Goal: Task Accomplishment & Management: Complete application form

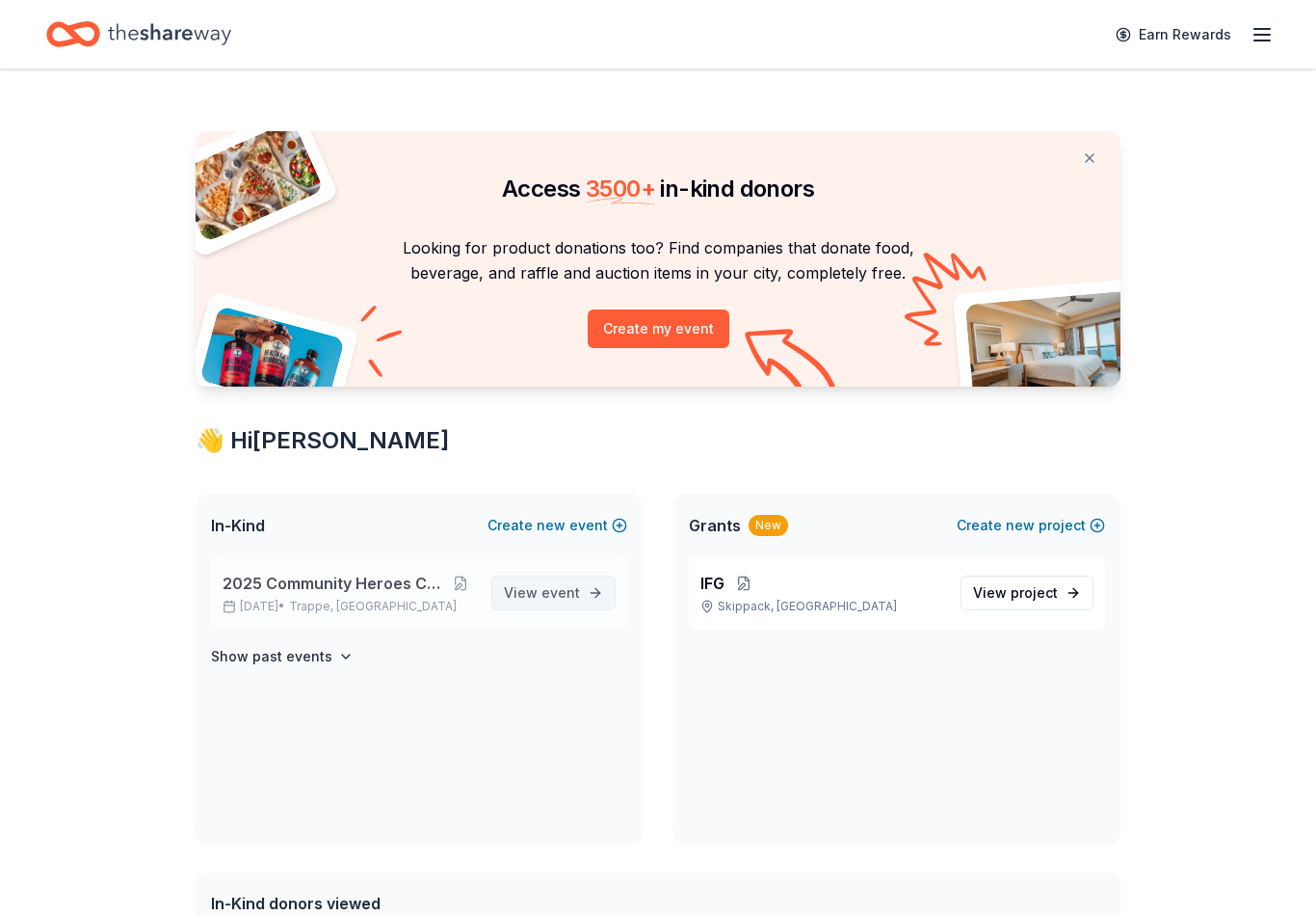
click at [535, 591] on span "View event" at bounding box center [542, 593] width 76 height 23
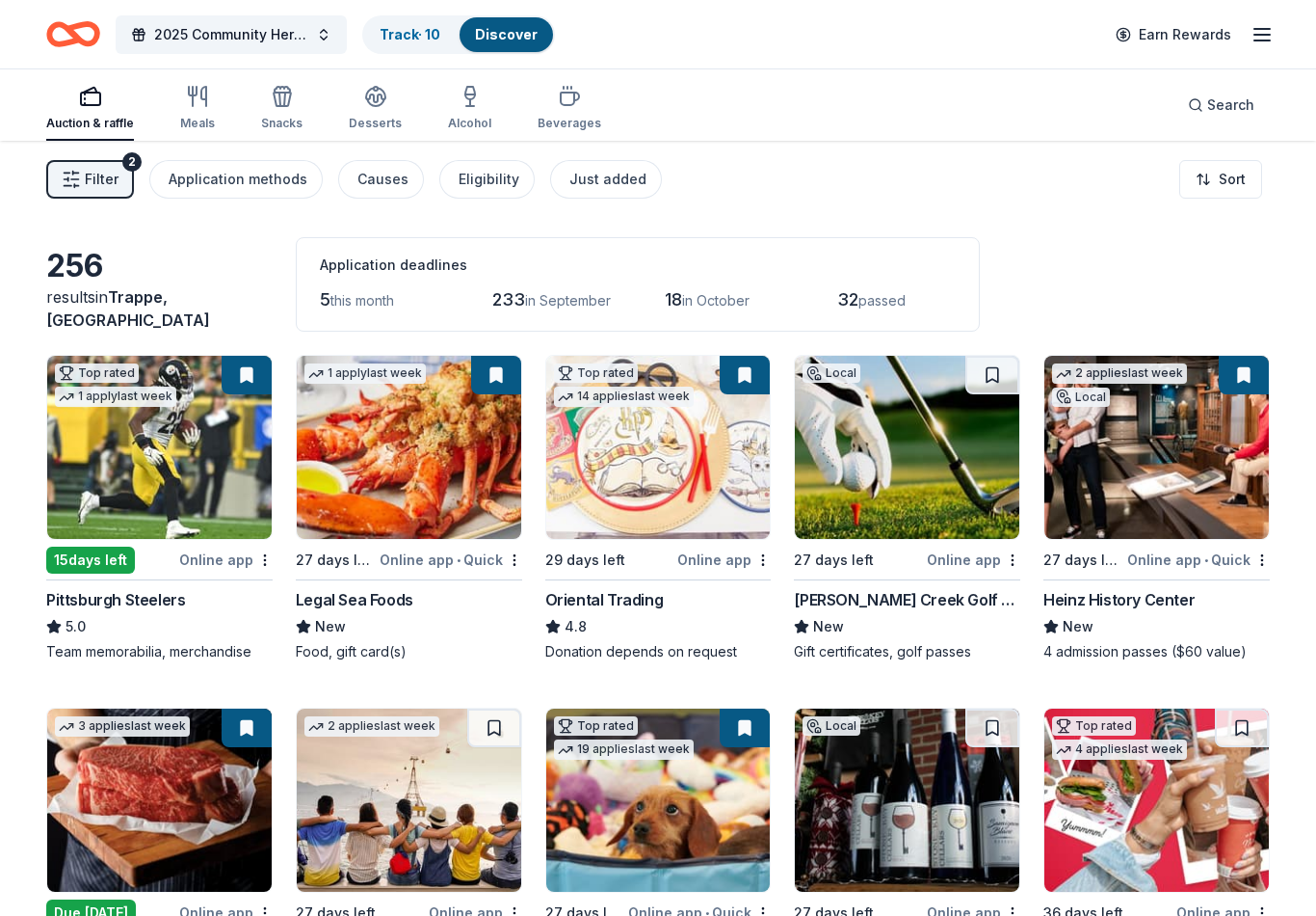
click at [100, 186] on span "Filter" at bounding box center [102, 180] width 34 height 23
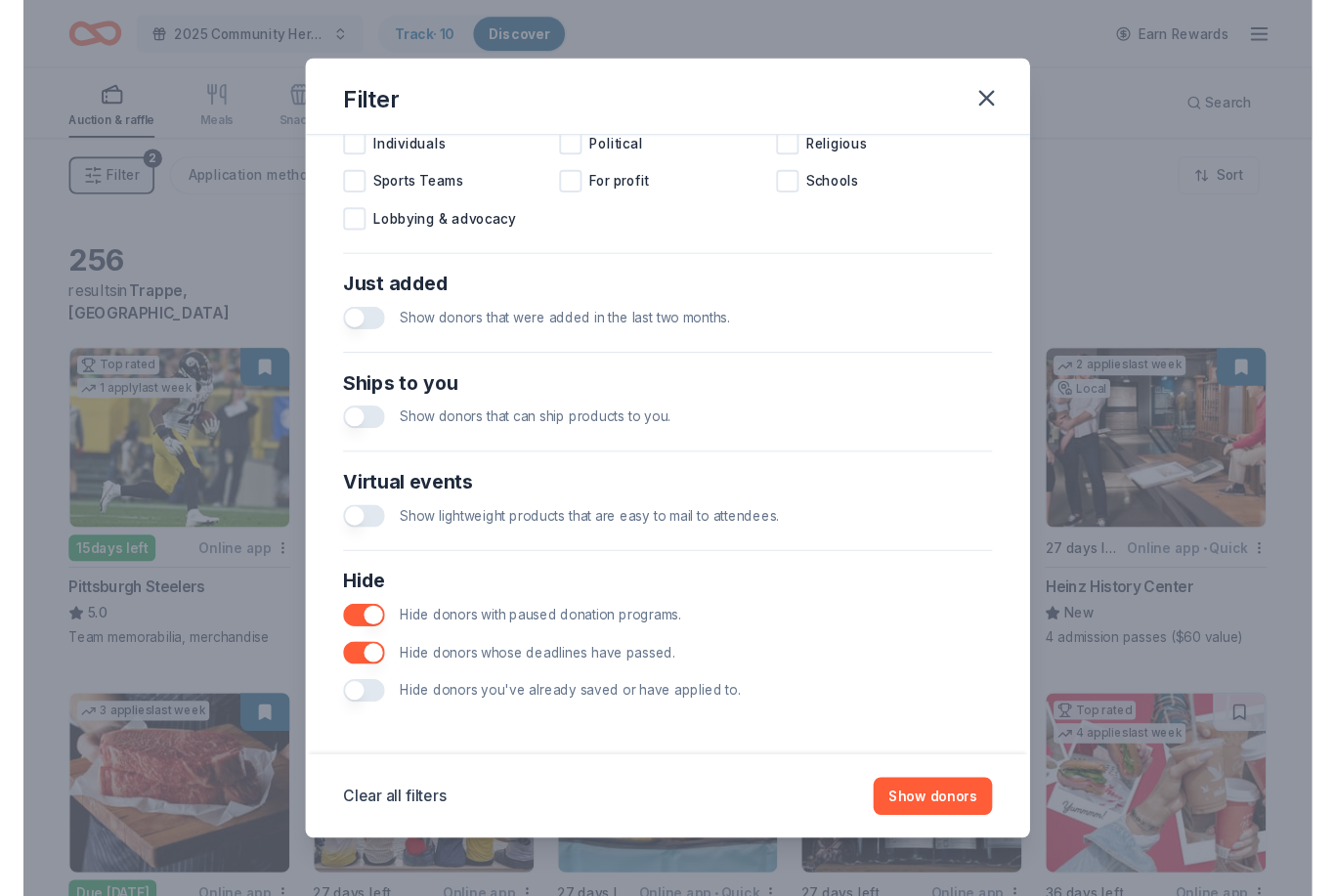
scroll to position [646, 0]
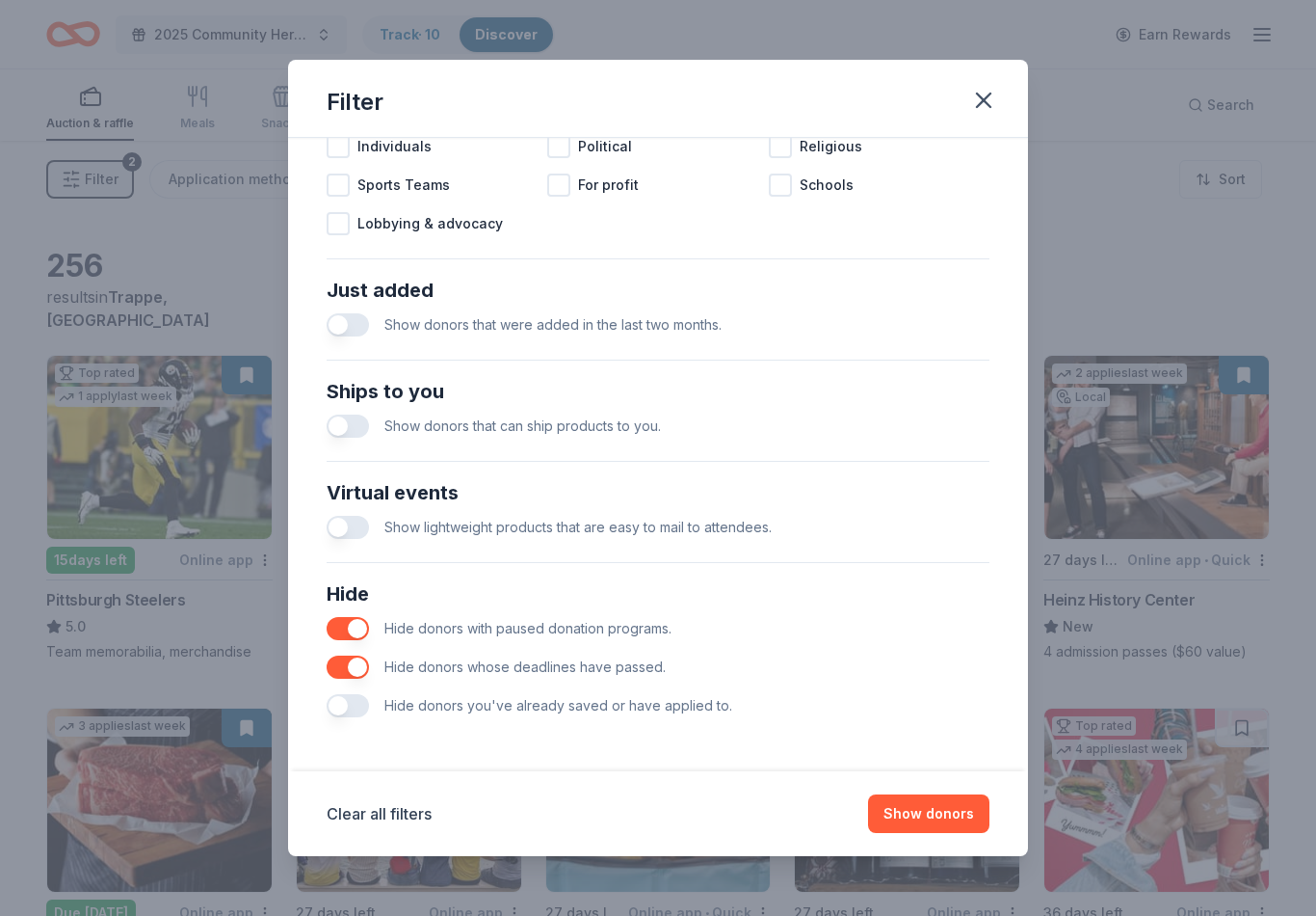
click at [554, 723] on div "Hide donors you've already saved or have applied to." at bounding box center [658, 705] width 663 height 38
click at [601, 702] on span "Hide donors you've already saved or have applied to." at bounding box center [558, 705] width 348 height 17
click at [335, 714] on button "button" at bounding box center [348, 706] width 42 height 23
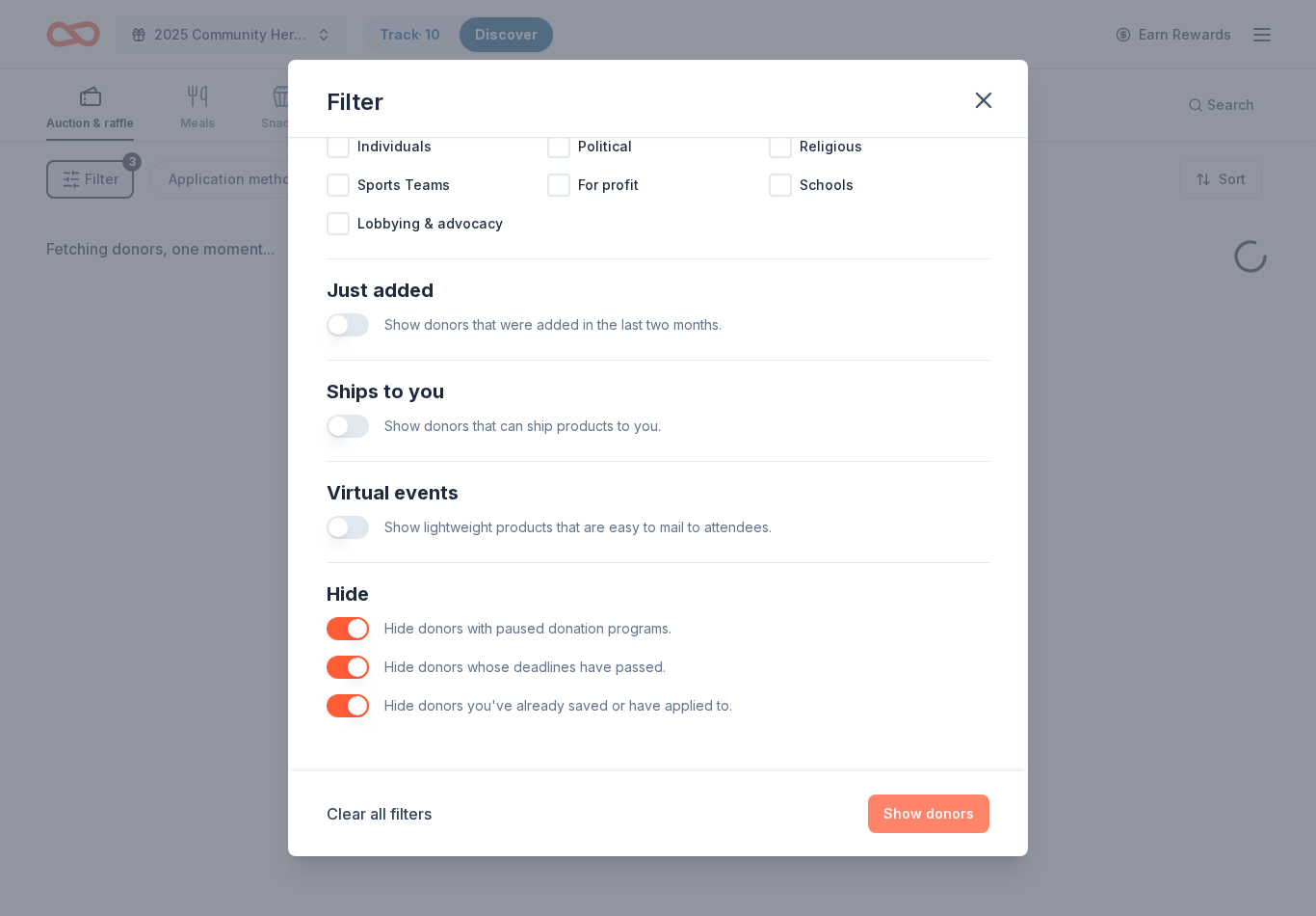
click at [930, 819] on button "Show donors" at bounding box center [928, 812] width 121 height 38
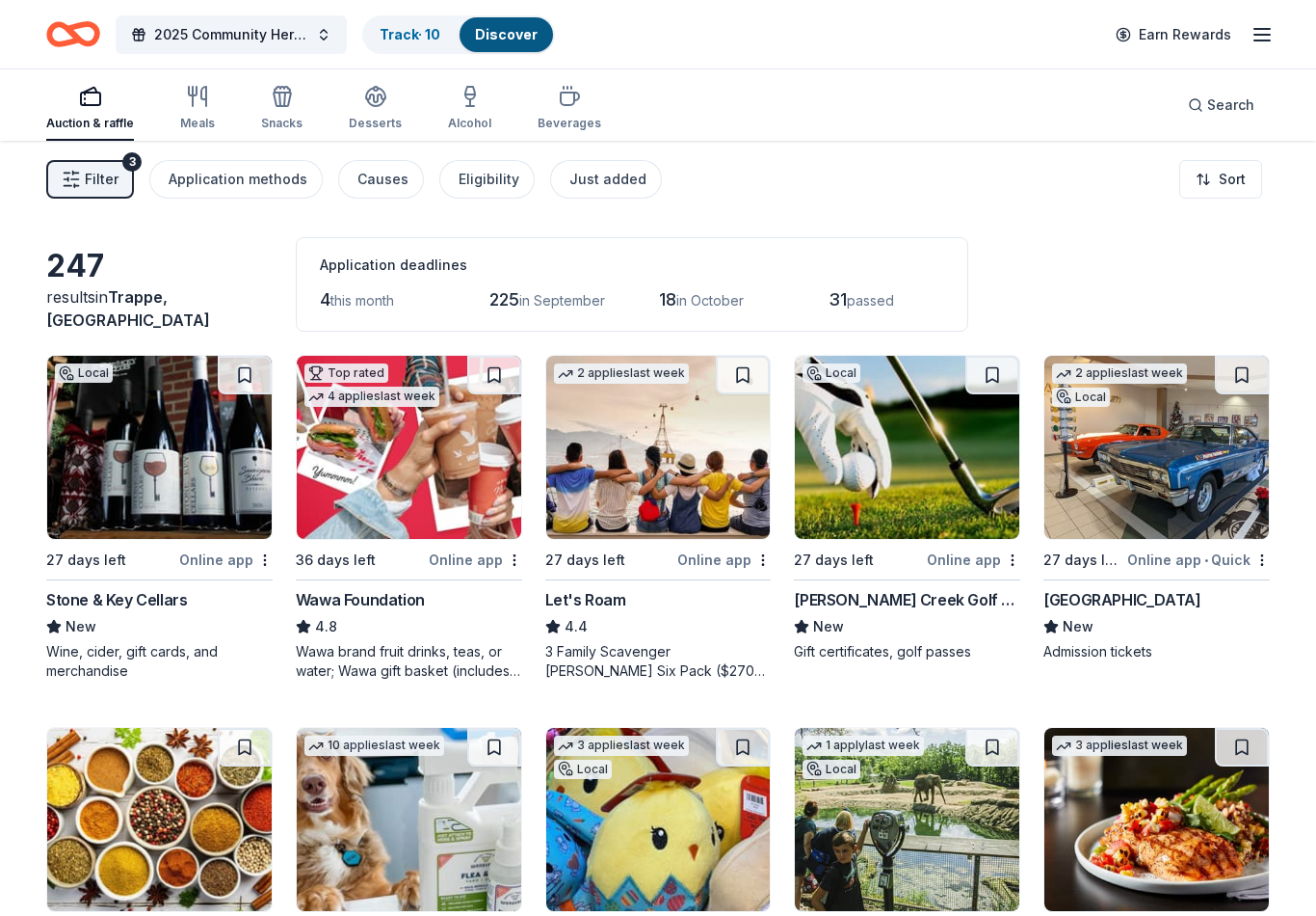
click at [75, 604] on div "Stone & Key Cellars" at bounding box center [116, 600] width 141 height 23
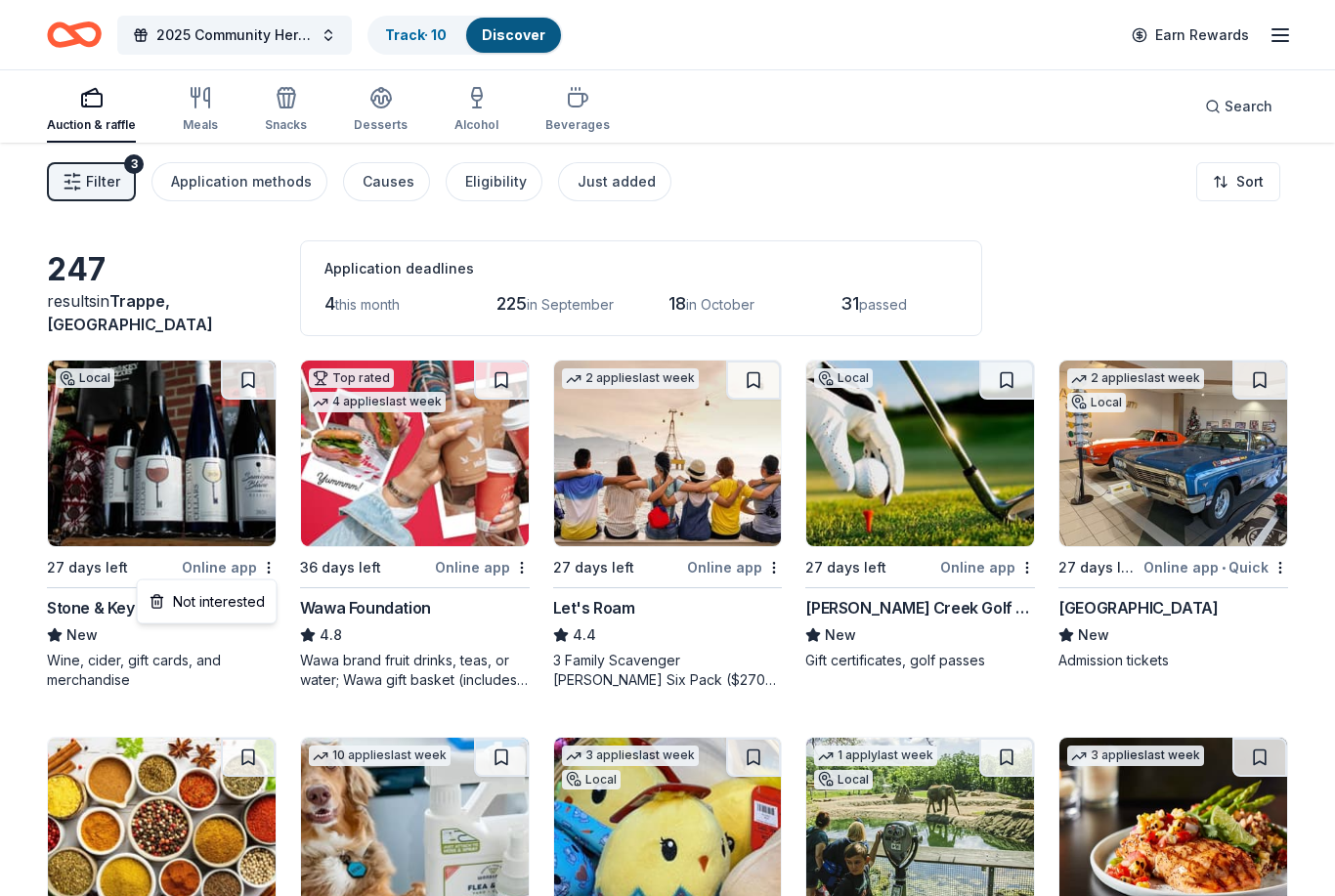
click at [72, 656] on html "2025 Community Heroes Celebration Track · 10 Discover Earn Rewards Auction & ra…" at bounding box center [668, 448] width 1335 height 896
click at [74, 613] on div "Stone & Key Cellars" at bounding box center [118, 608] width 143 height 24
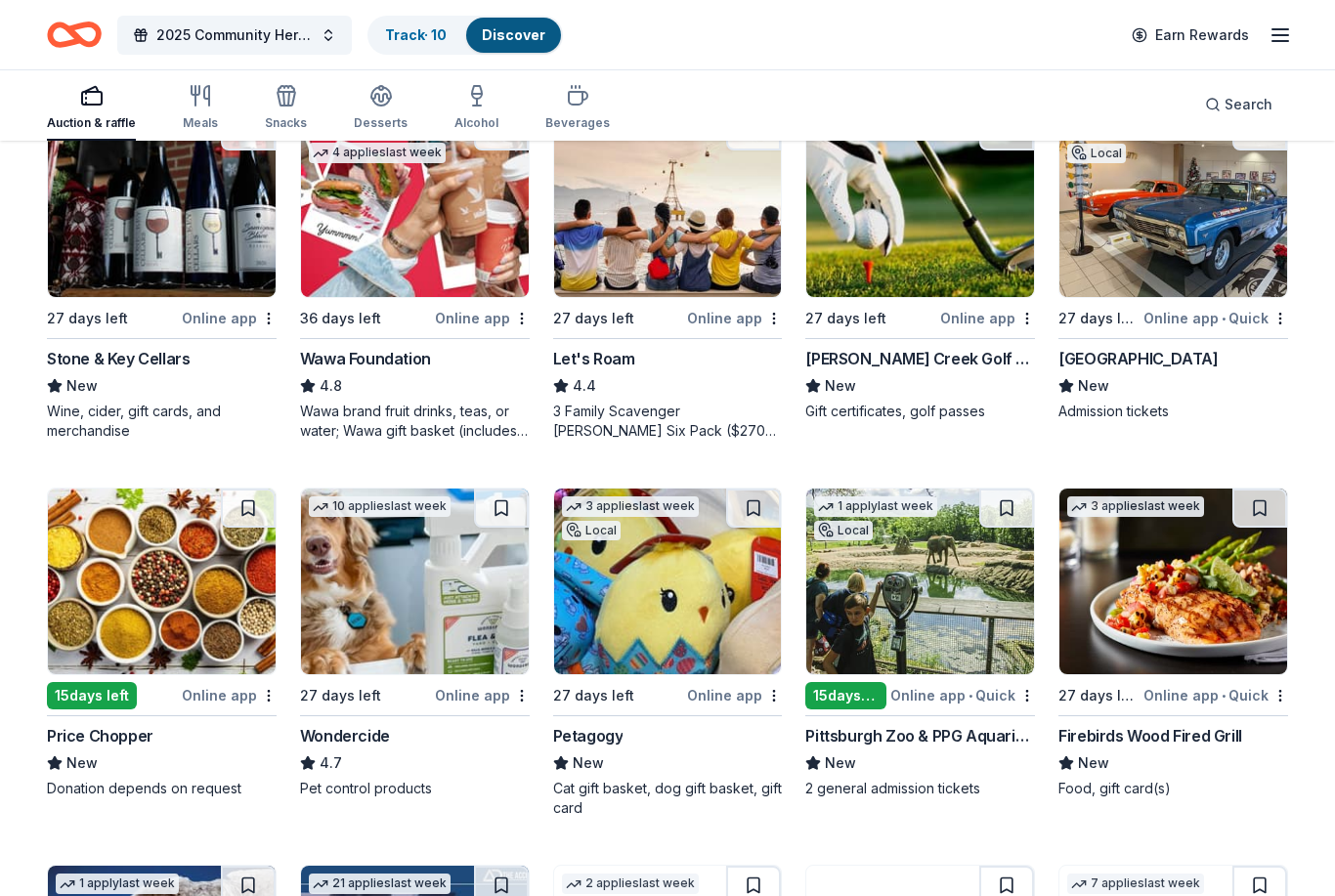
scroll to position [249, 0]
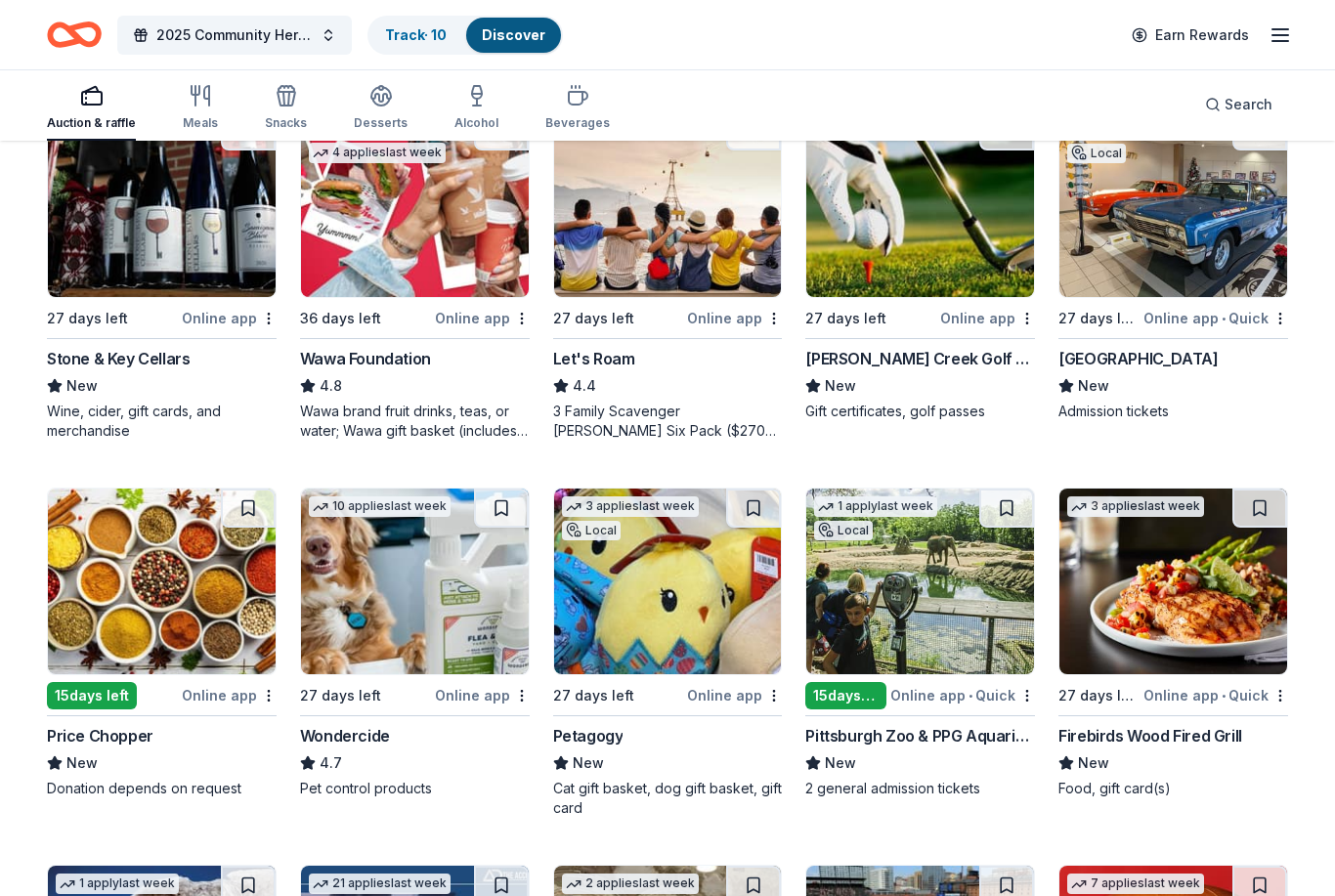
click at [926, 226] on img at bounding box center [920, 205] width 228 height 186
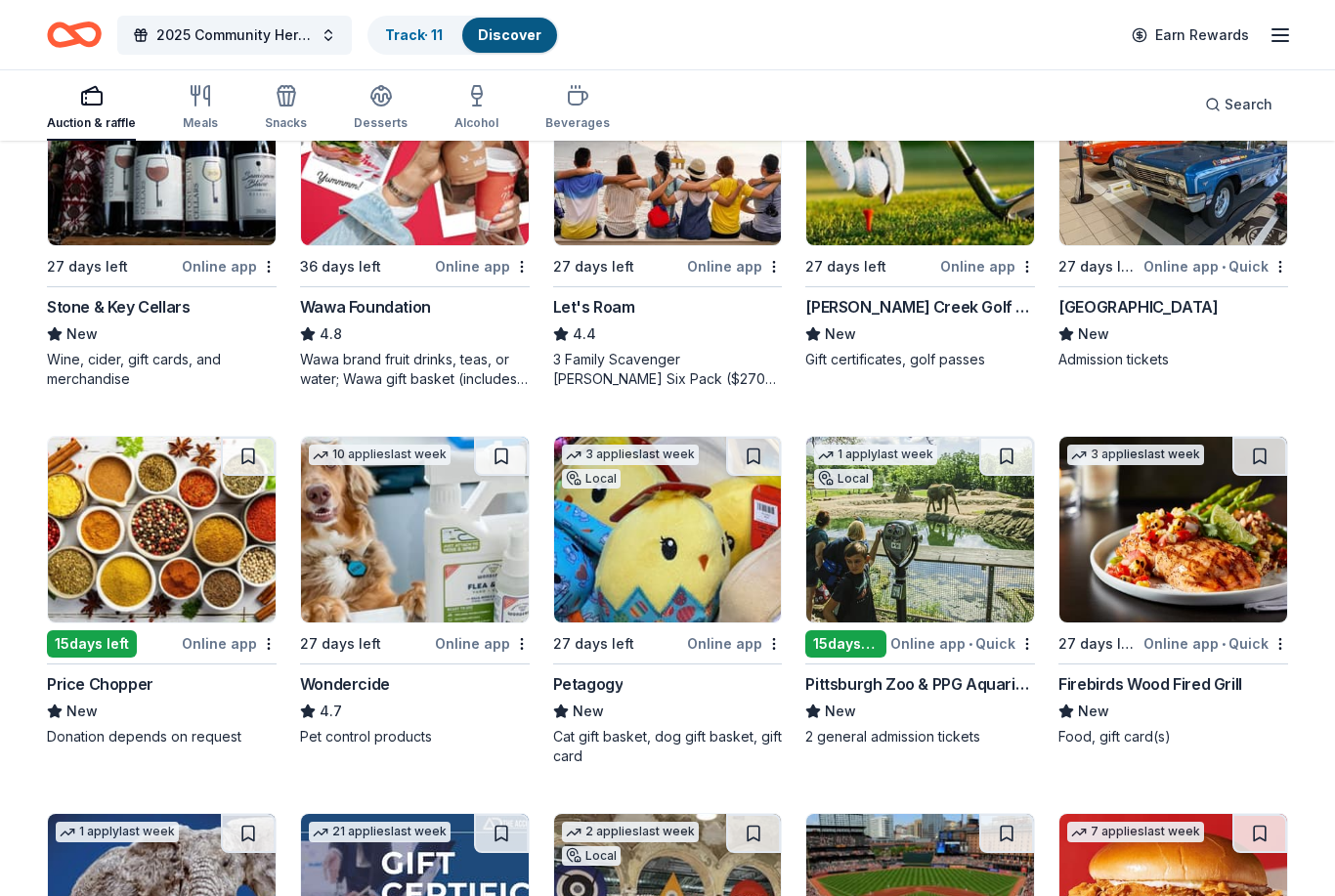
scroll to position [318, 0]
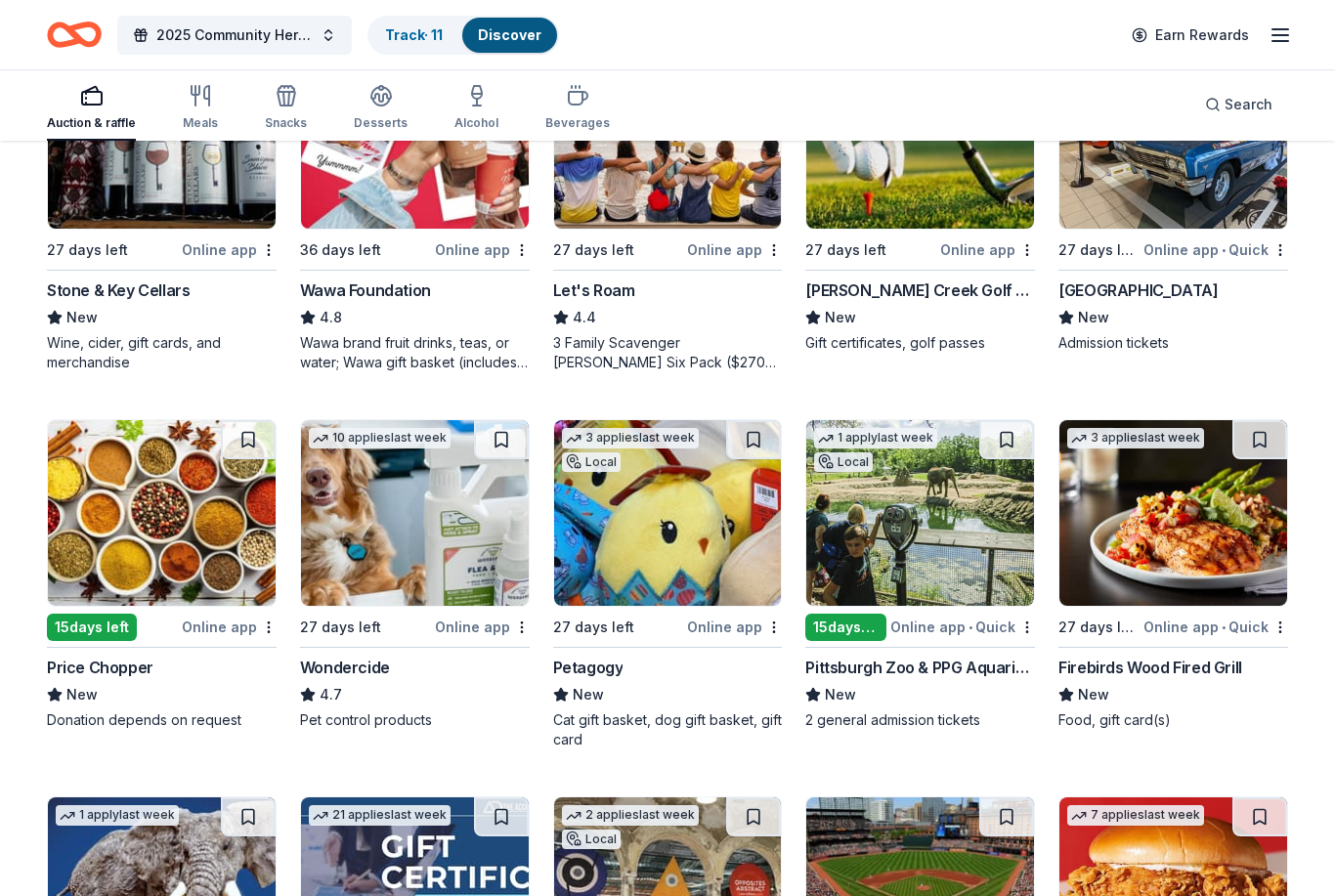
click at [627, 590] on img at bounding box center [668, 513] width 228 height 186
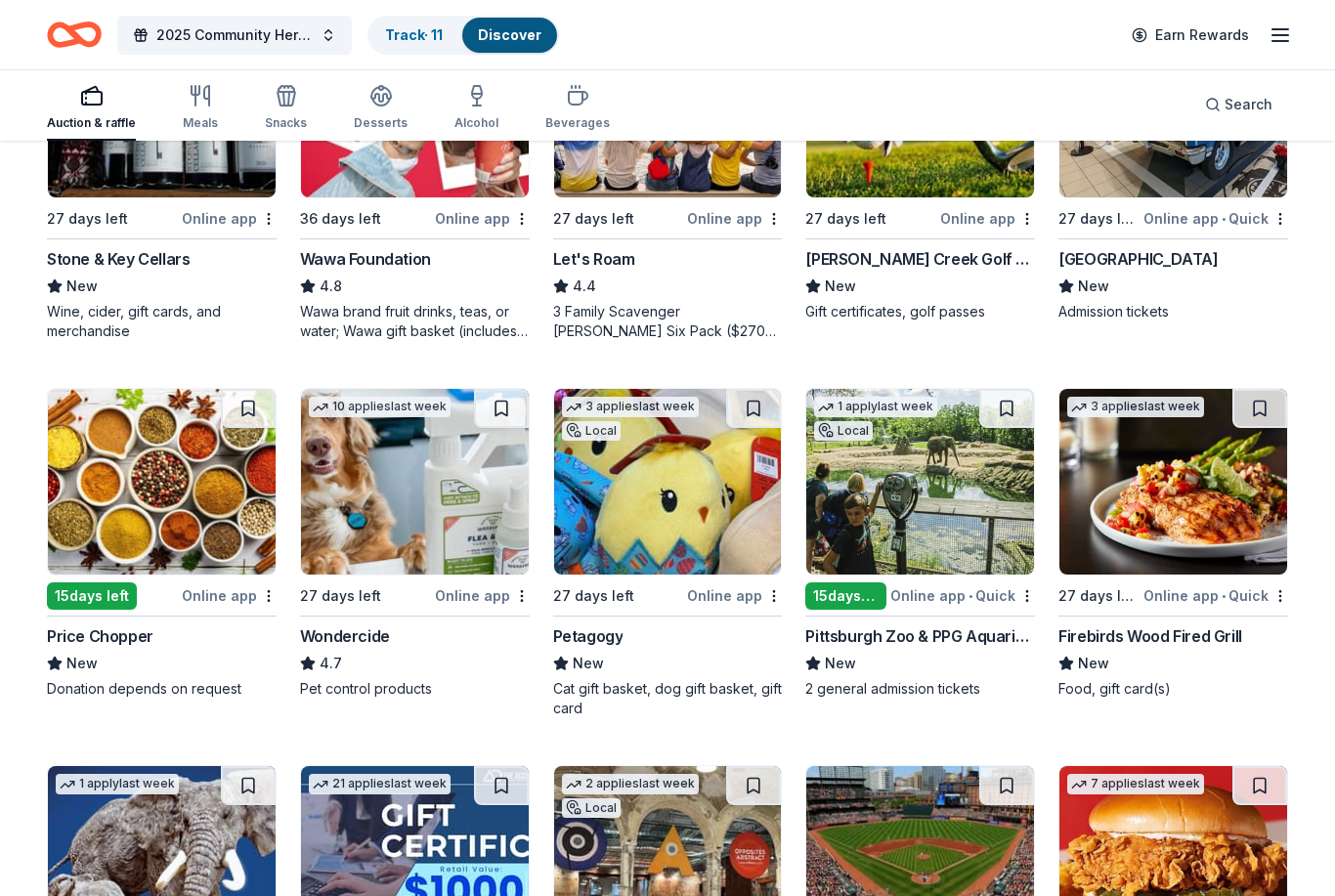
click at [954, 503] on img at bounding box center [920, 482] width 228 height 186
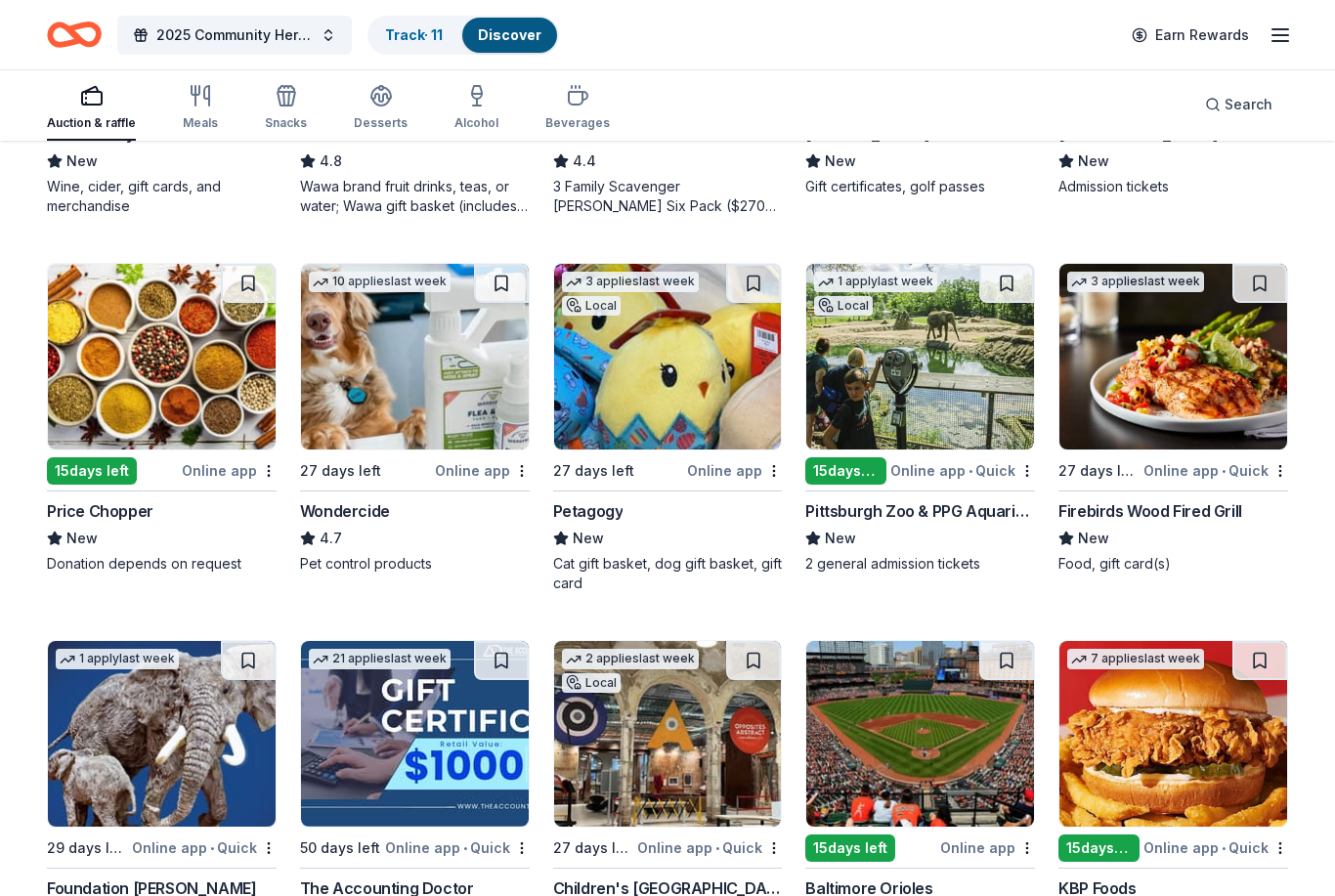
scroll to position [482, 0]
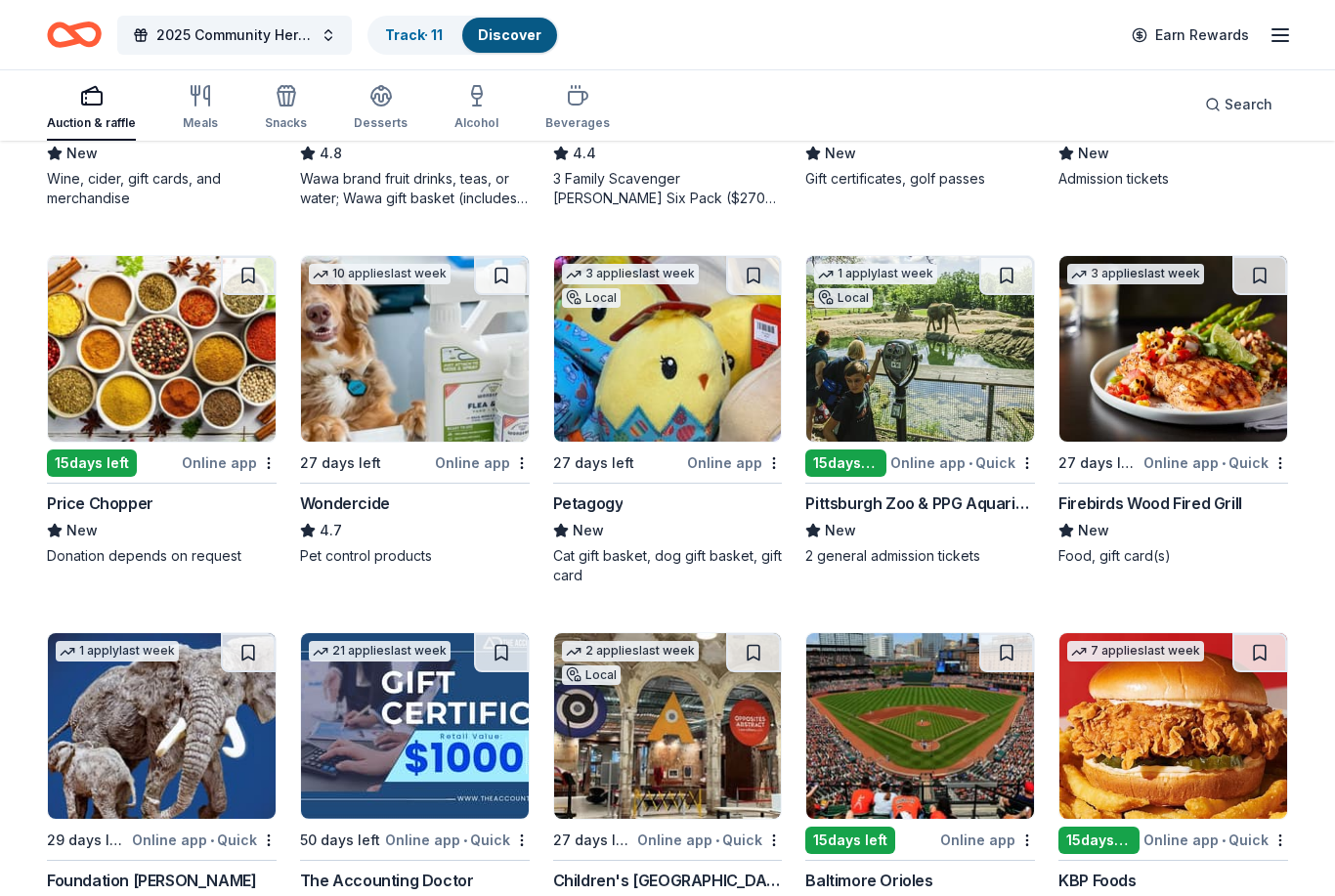
click at [1191, 381] on img at bounding box center [1174, 349] width 228 height 186
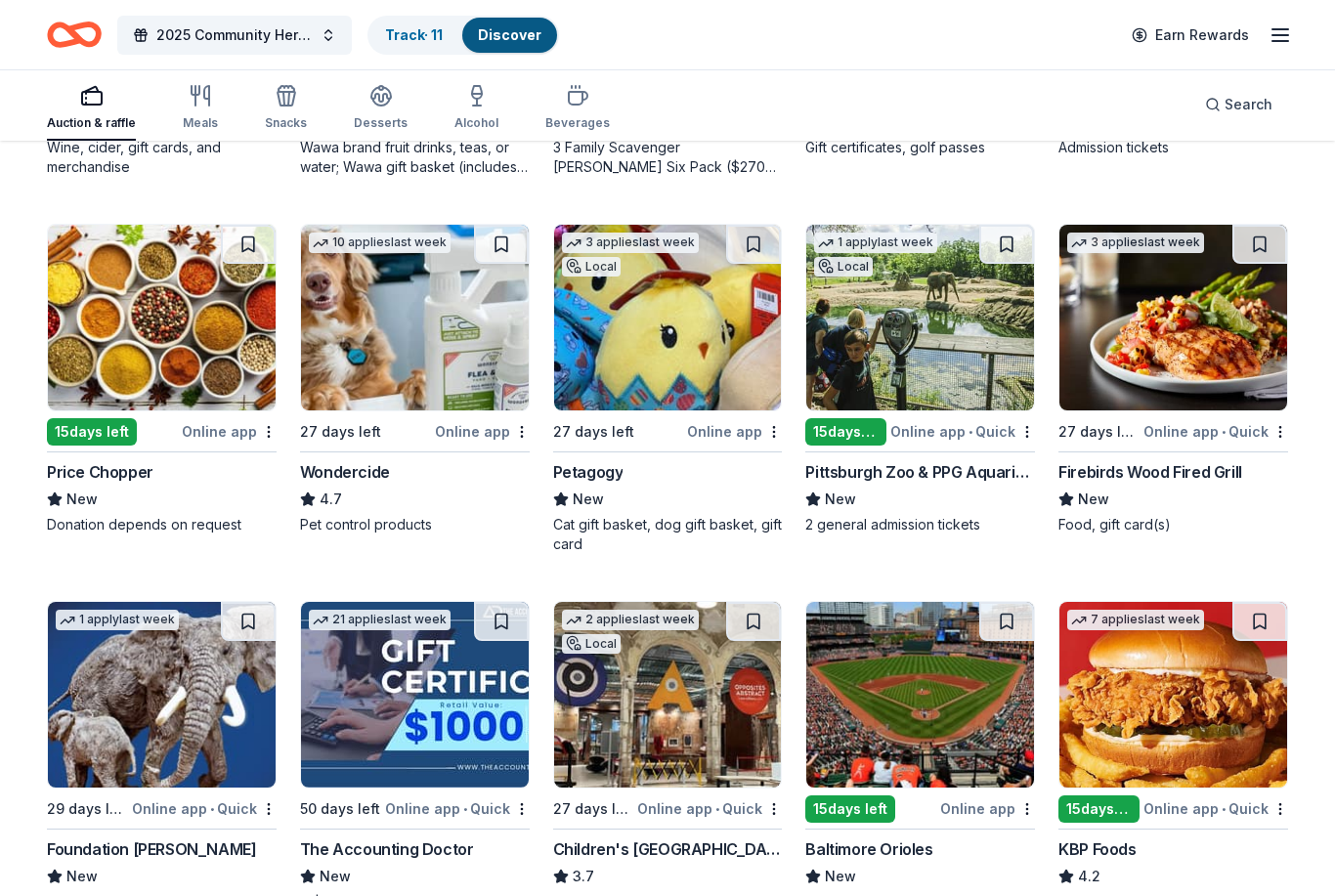
click at [691, 678] on img at bounding box center [668, 695] width 228 height 186
click at [584, 0] on div "2025 Community Heroes Celebration Track · 11 Discover Earn Rewards" at bounding box center [668, 35] width 1335 height 69
click at [1276, 256] on button at bounding box center [1260, 244] width 54 height 39
click at [1276, 256] on button at bounding box center [1262, 244] width 51 height 39
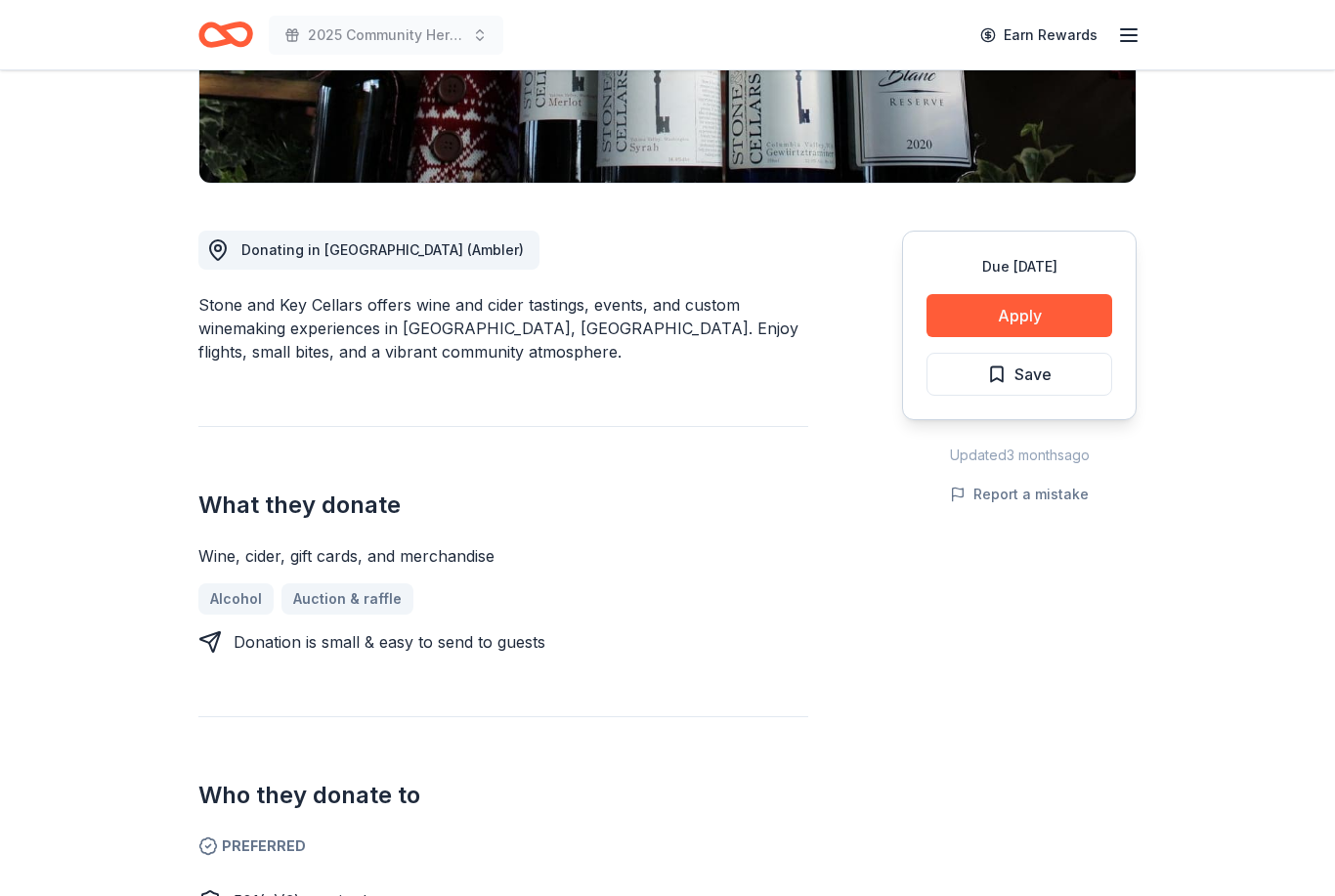
scroll to position [412, 0]
click at [1049, 495] on button "Report a mistake" at bounding box center [1019, 494] width 139 height 24
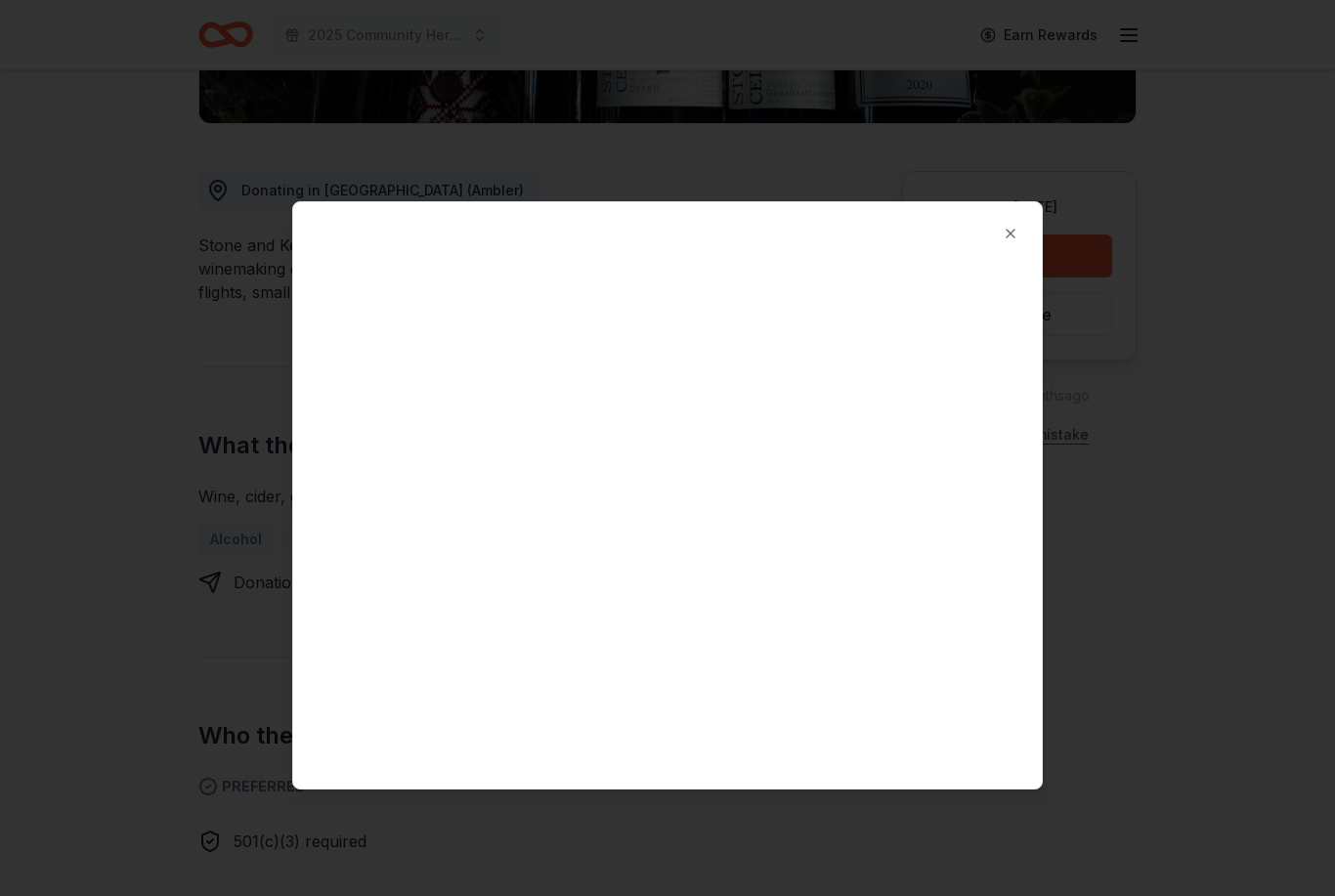
scroll to position [474, 0]
click at [1182, 429] on div at bounding box center [668, 448] width 1335 height 896
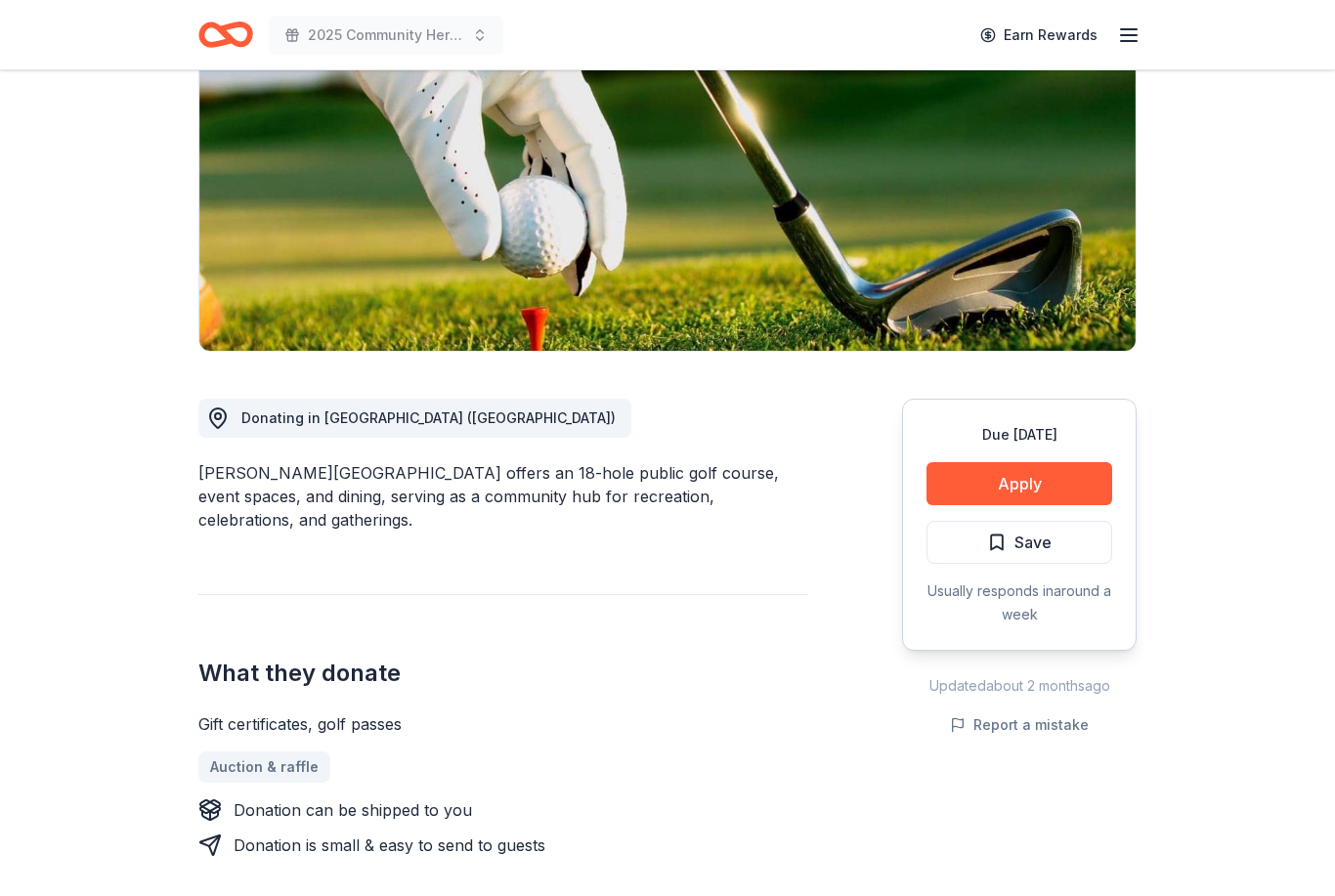
scroll to position [245, 0]
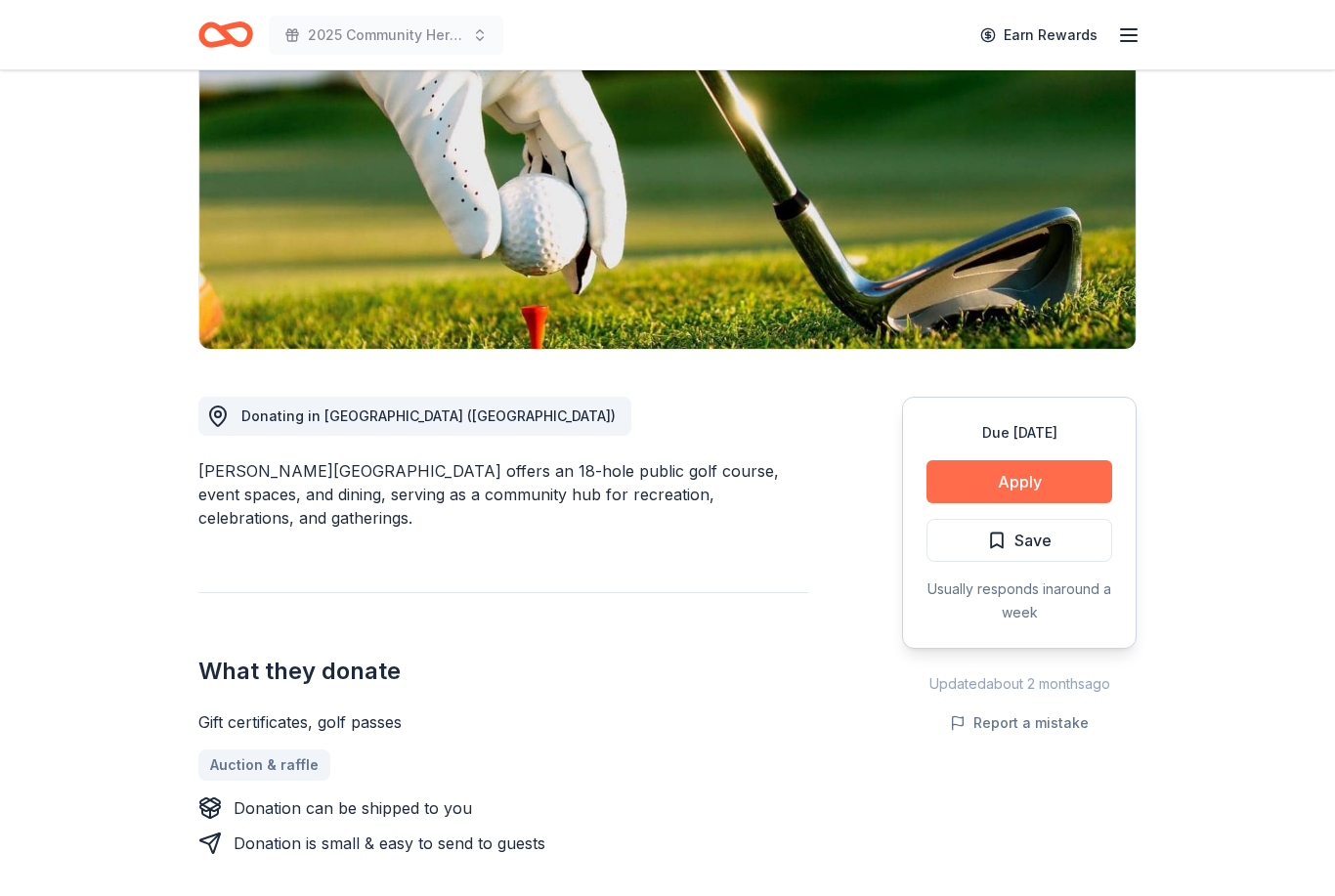
click at [997, 482] on button "Apply" at bounding box center [1020, 481] width 186 height 43
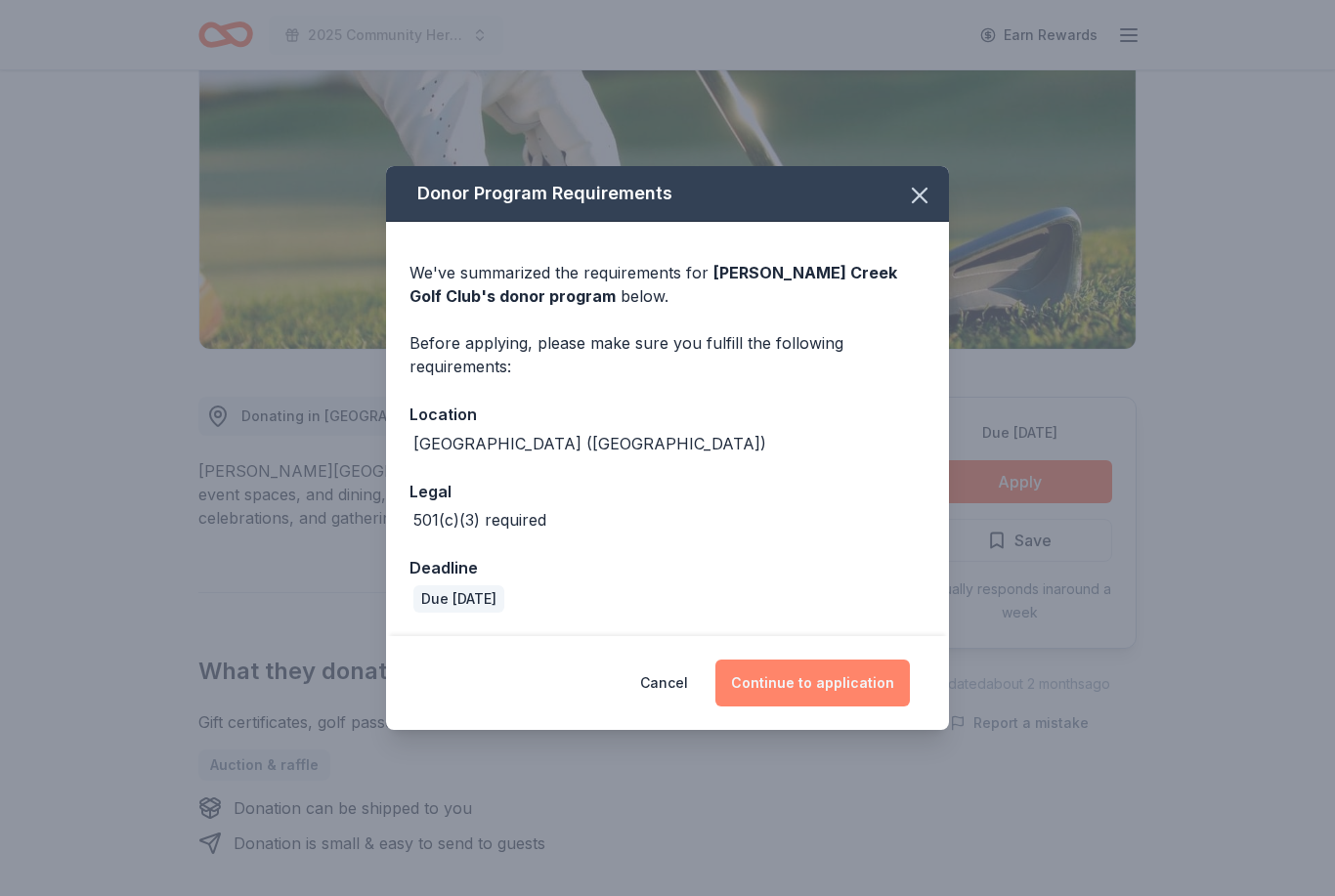
click at [842, 707] on button "Continue to application" at bounding box center [813, 682] width 194 height 47
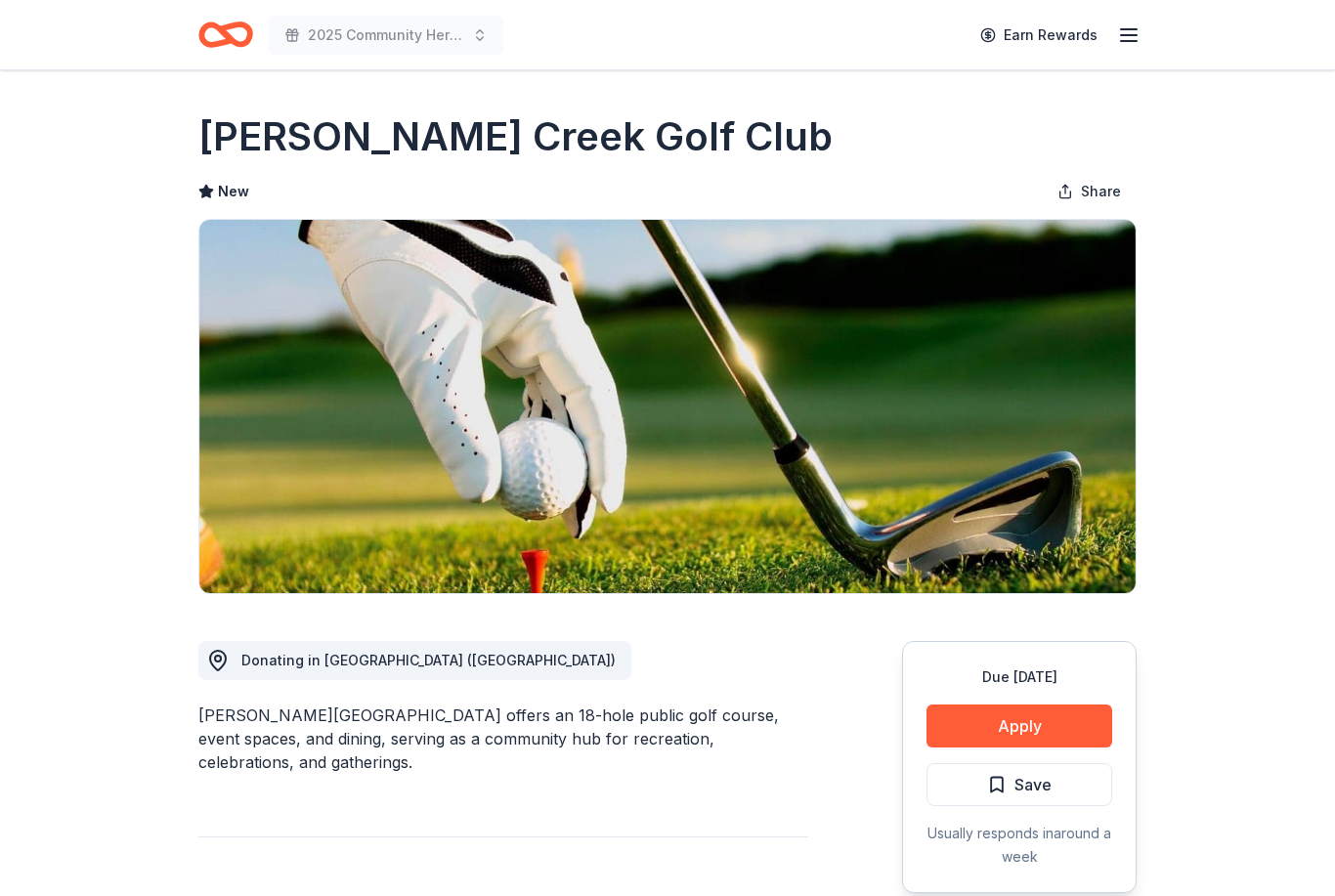
scroll to position [627, 0]
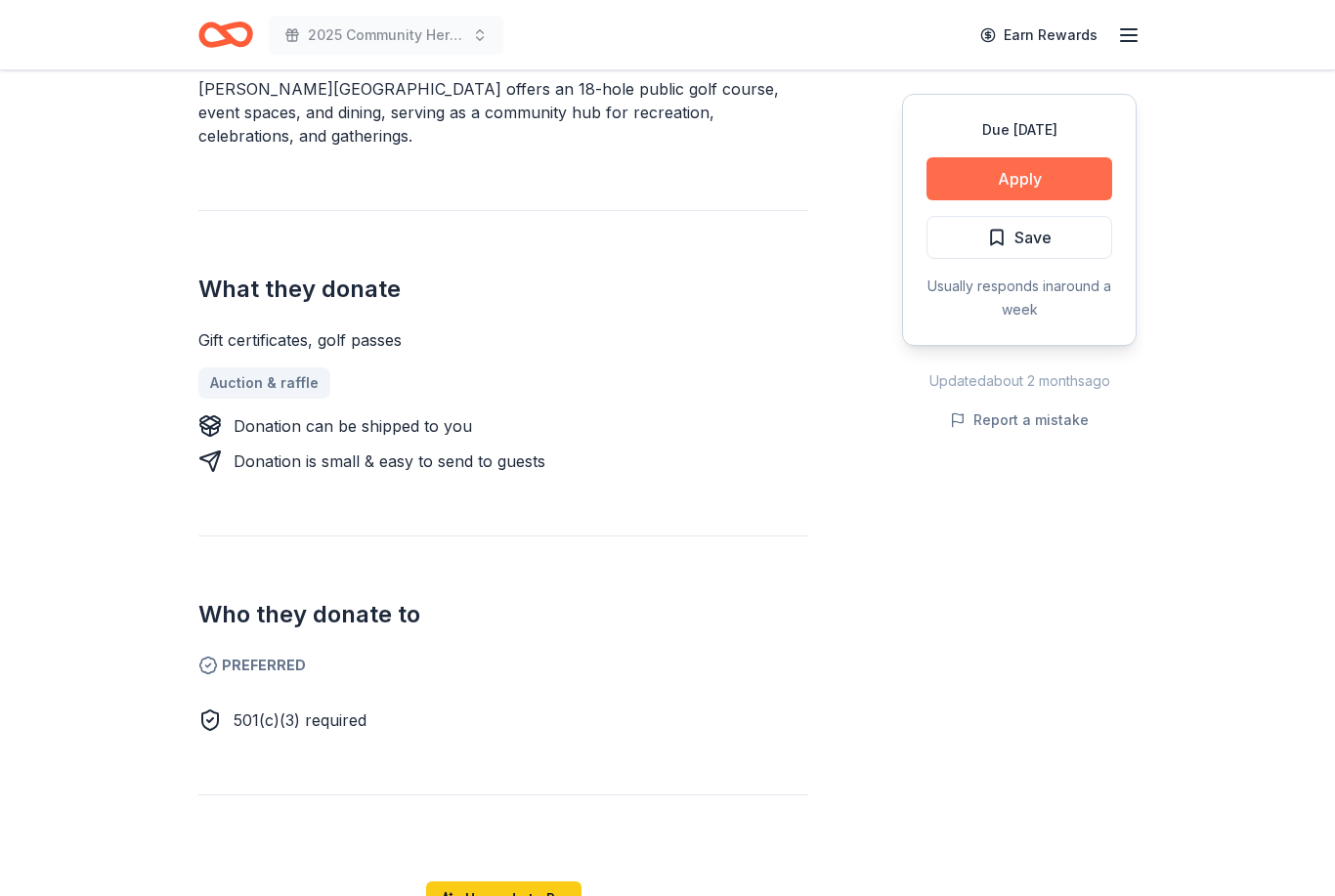
click at [1064, 167] on button "Apply" at bounding box center [1020, 178] width 186 height 43
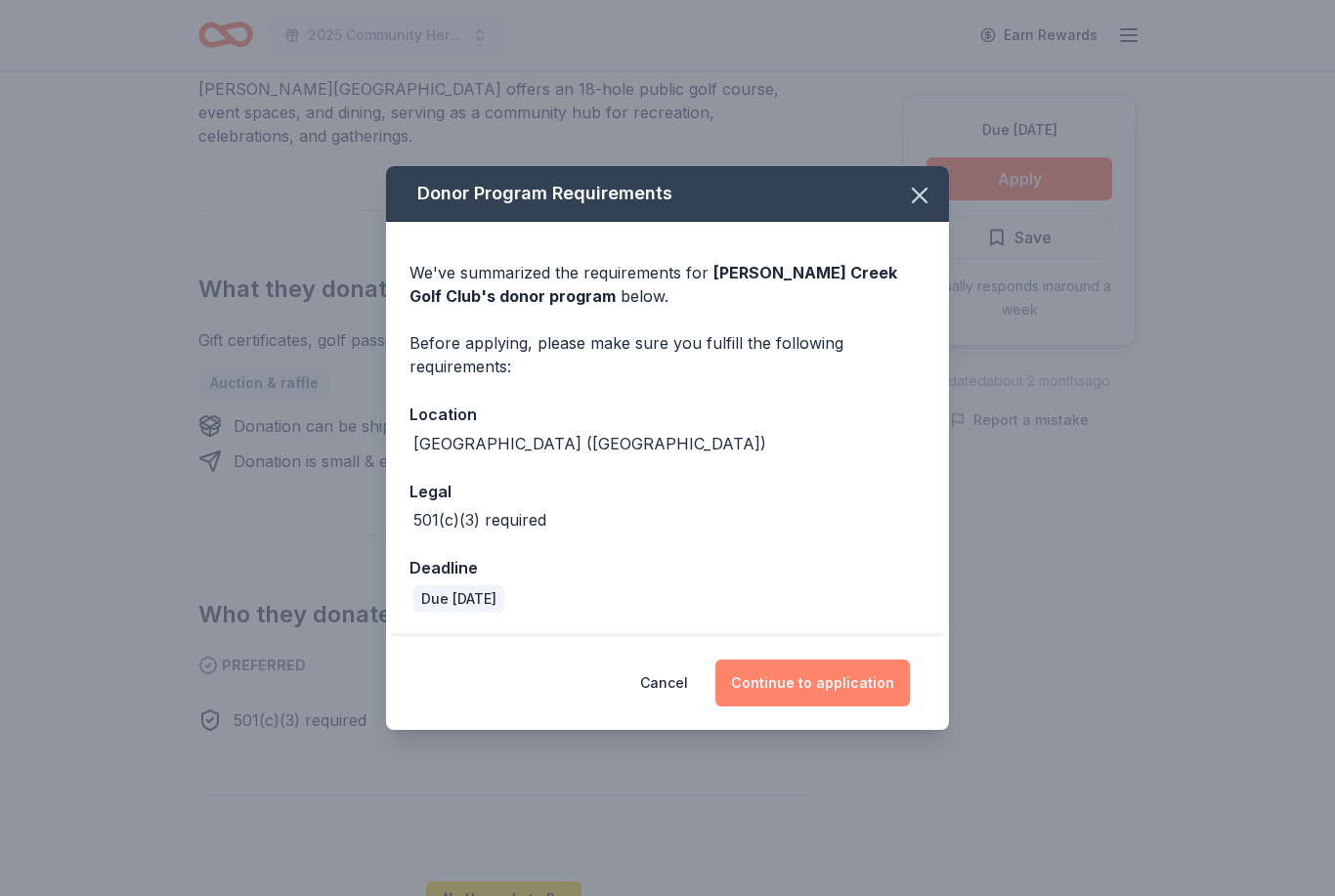
click at [865, 695] on button "Continue to application" at bounding box center [813, 682] width 194 height 47
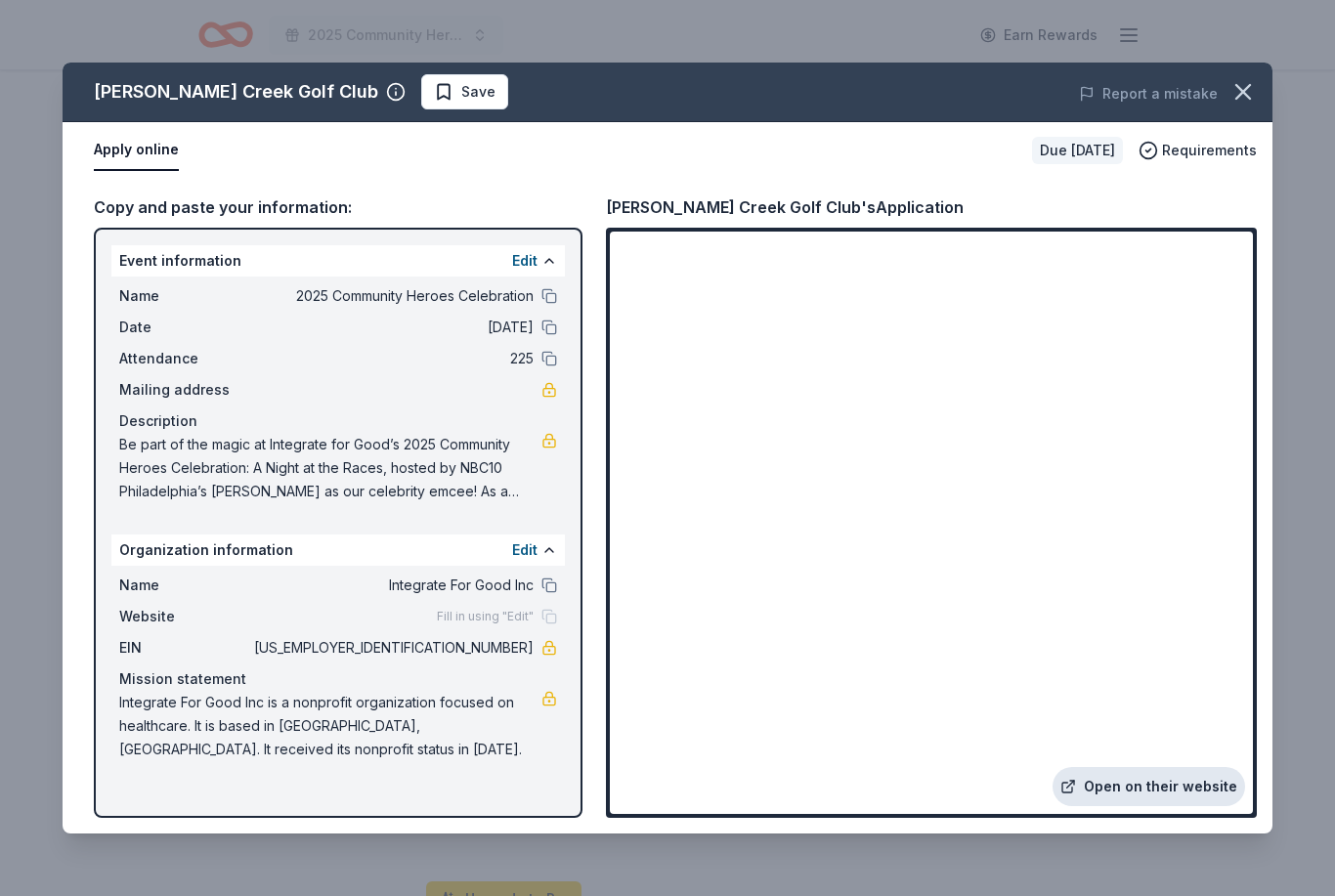
click at [1173, 785] on link "Open on their website" at bounding box center [1149, 786] width 192 height 39
click at [477, 654] on span "[US_EMPLOYER_IDENTIFICATION_NUMBER]" at bounding box center [392, 648] width 283 height 24
click at [462, 85] on span "Save" at bounding box center [478, 92] width 35 height 24
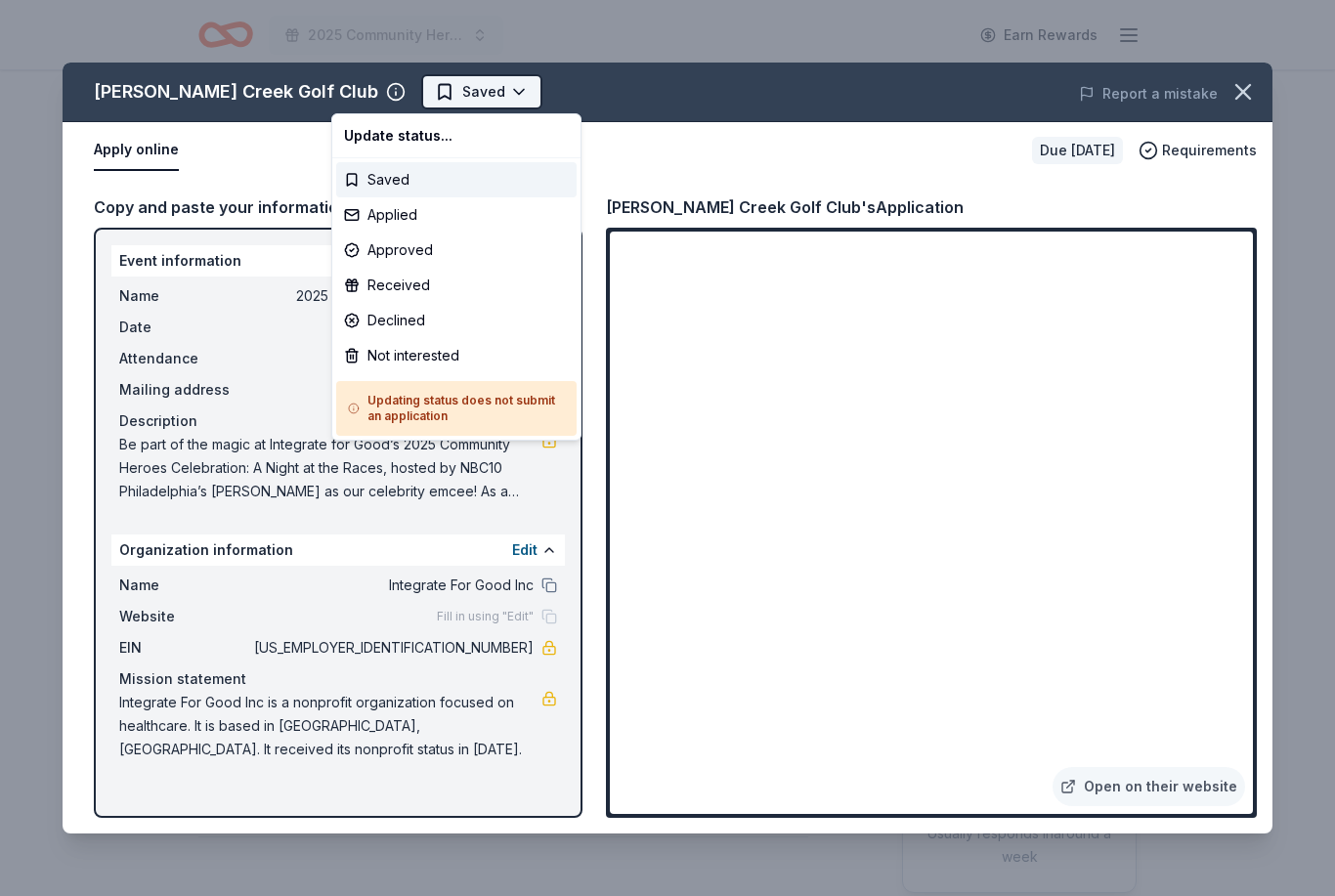
click at [425, 716] on html "2025 Community Heroes Celebration Earn Rewards Due in 27 days Share Landis Cree…" at bounding box center [668, 448] width 1335 height 896
click at [407, 214] on div "Applied" at bounding box center [457, 215] width 241 height 36
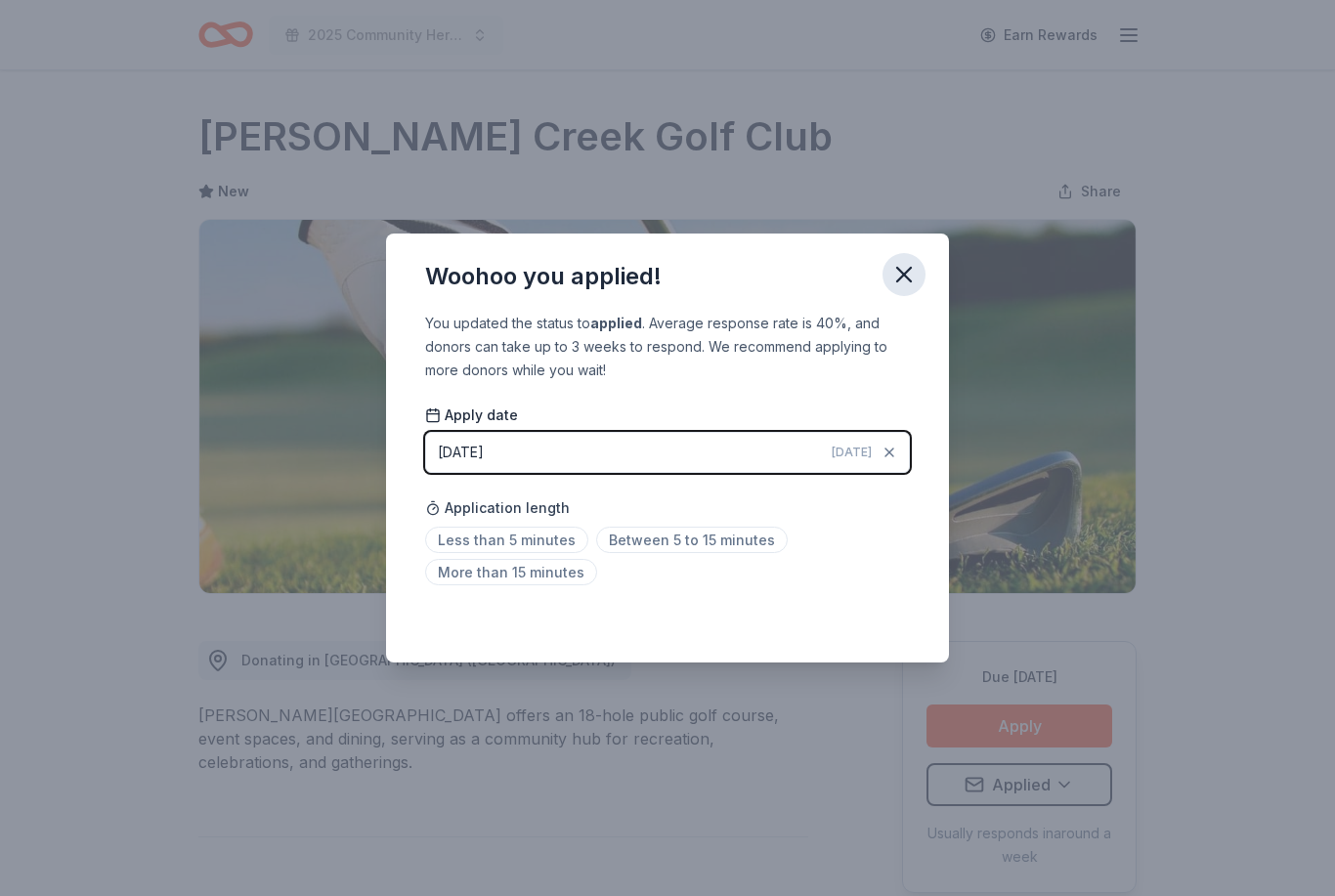
click at [907, 263] on icon "button" at bounding box center [904, 275] width 28 height 28
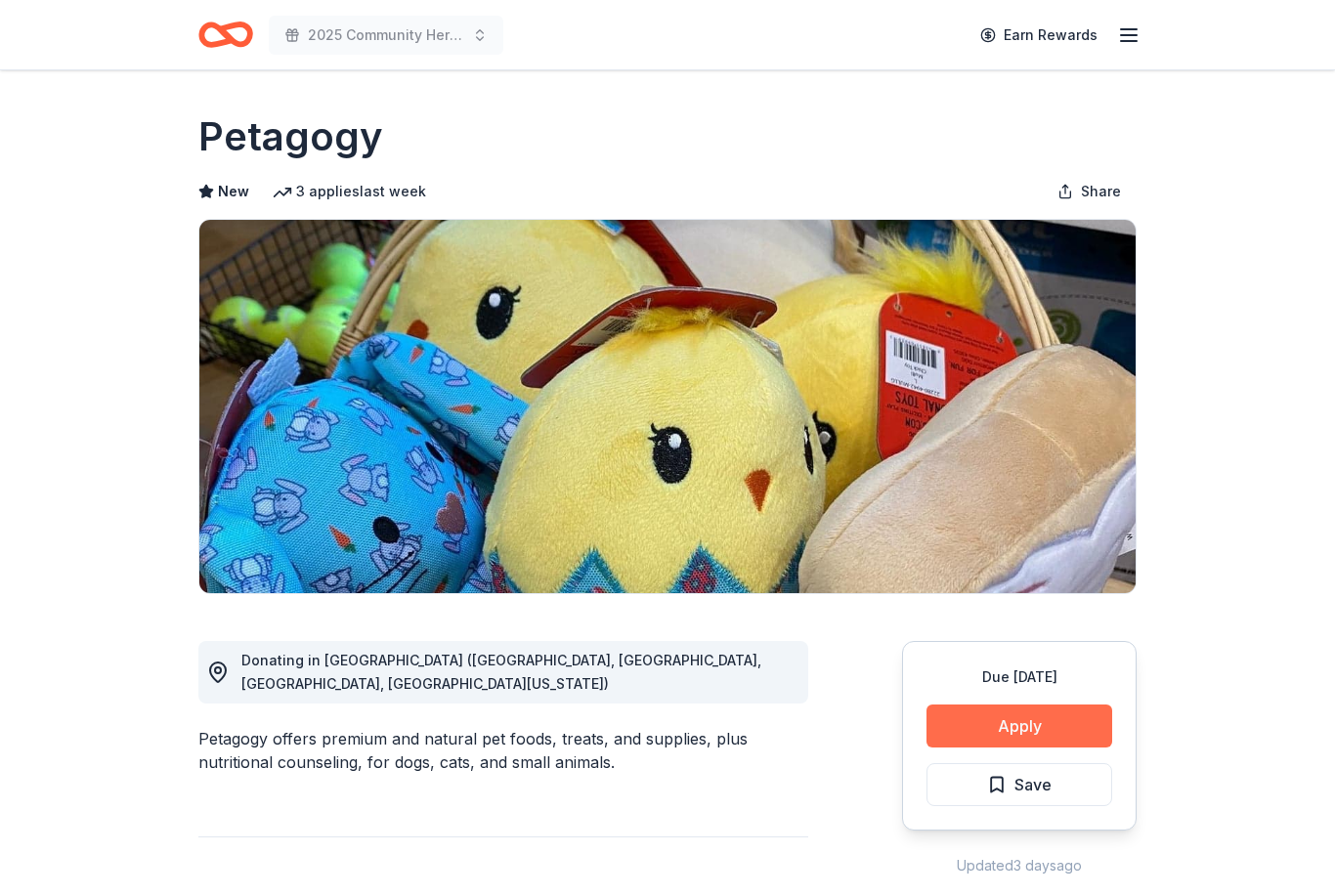
click at [1025, 719] on button "Apply" at bounding box center [1020, 726] width 186 height 43
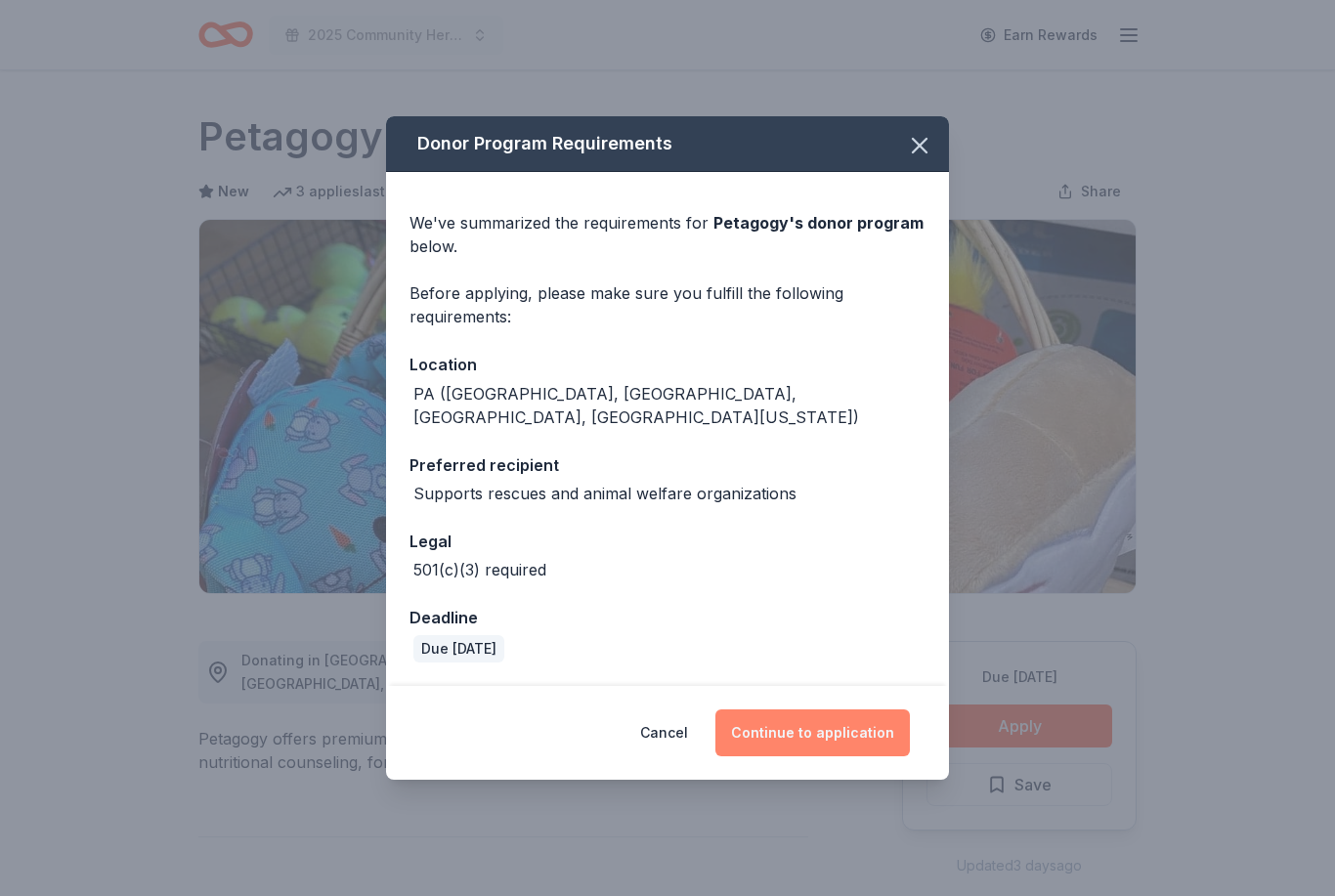
click at [840, 725] on button "Continue to application" at bounding box center [813, 733] width 194 height 47
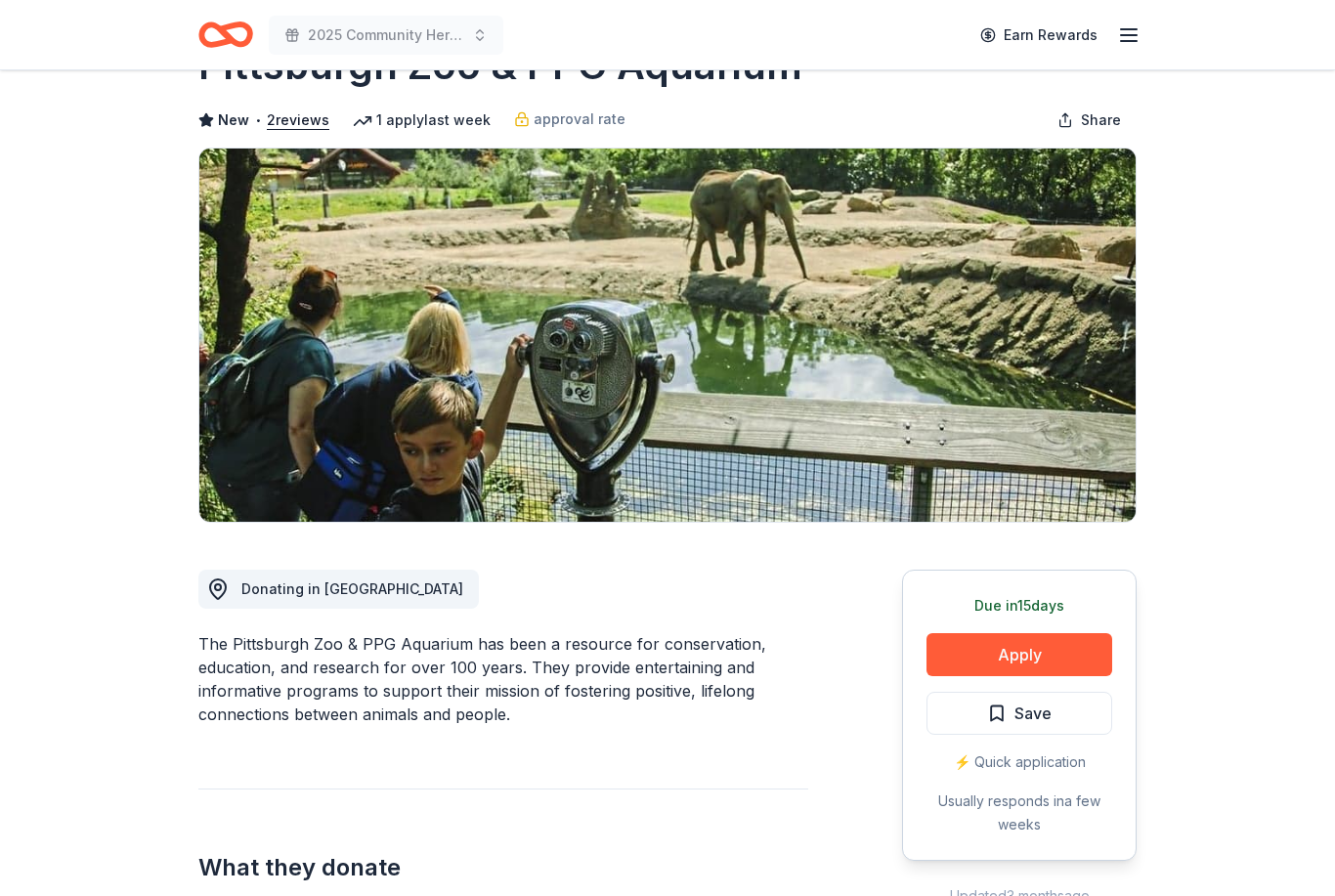
scroll to position [70, 0]
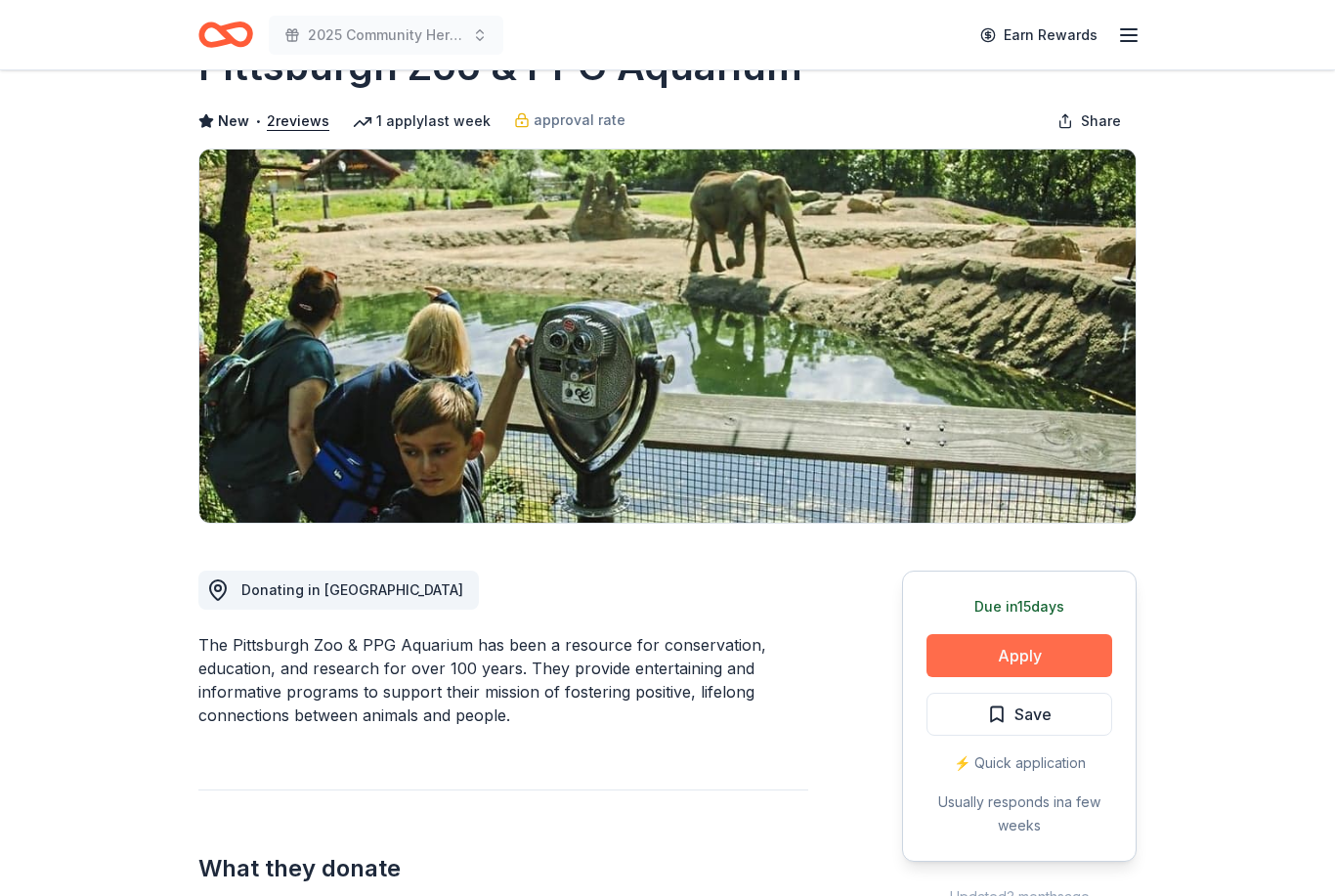
click at [1039, 660] on button "Apply" at bounding box center [1020, 655] width 186 height 43
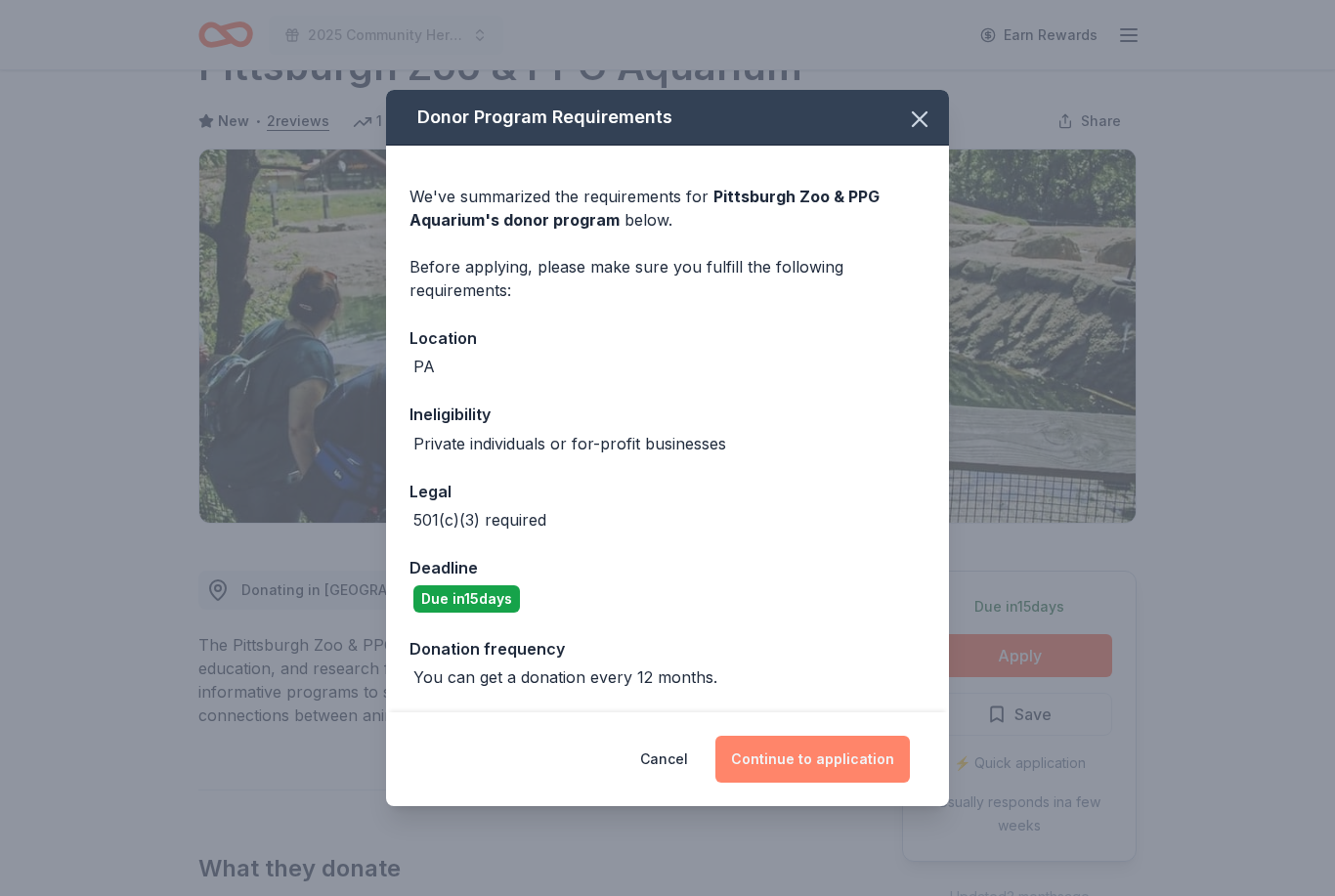
click at [849, 783] on button "Continue to application" at bounding box center [813, 758] width 194 height 47
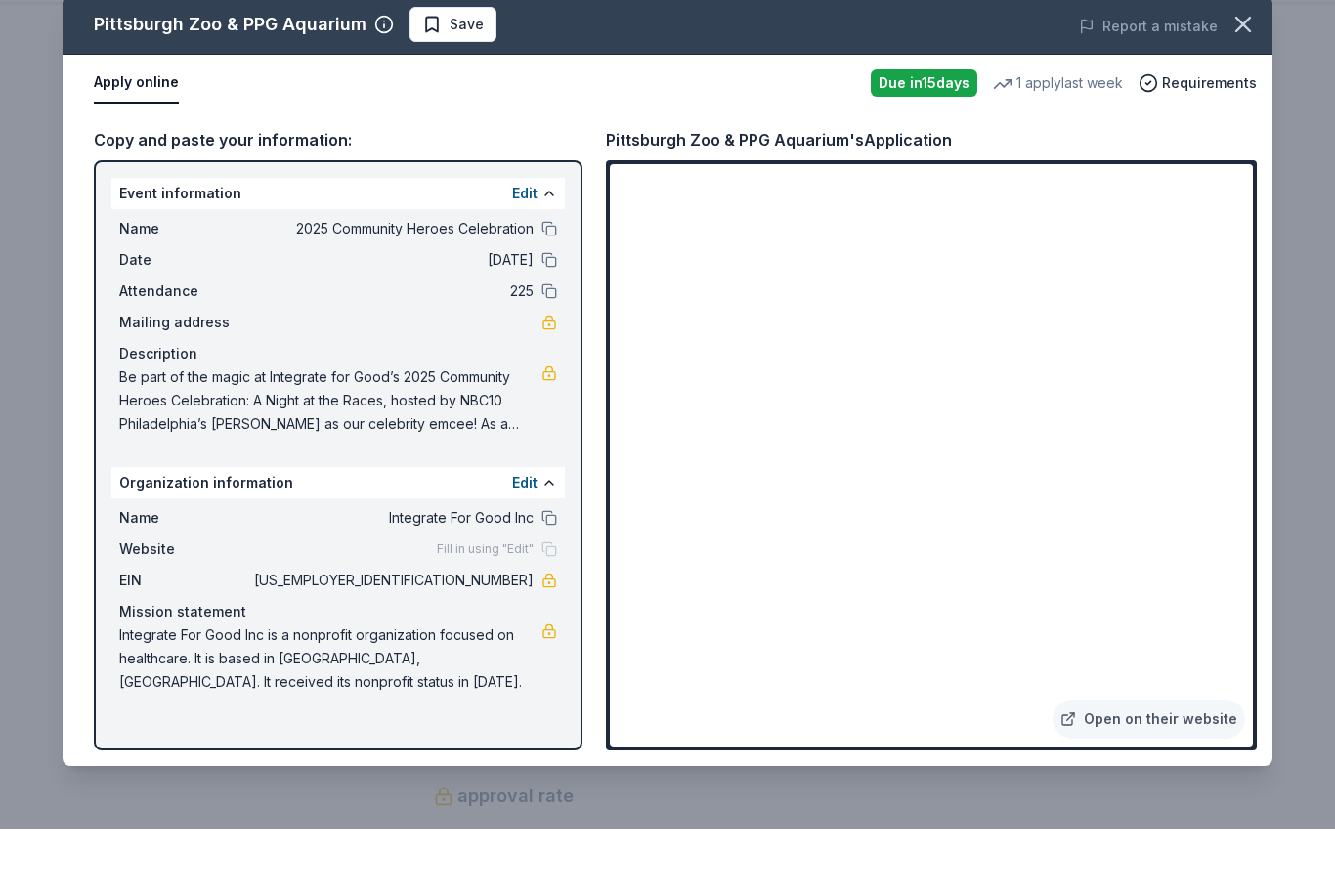
scroll to position [875, 0]
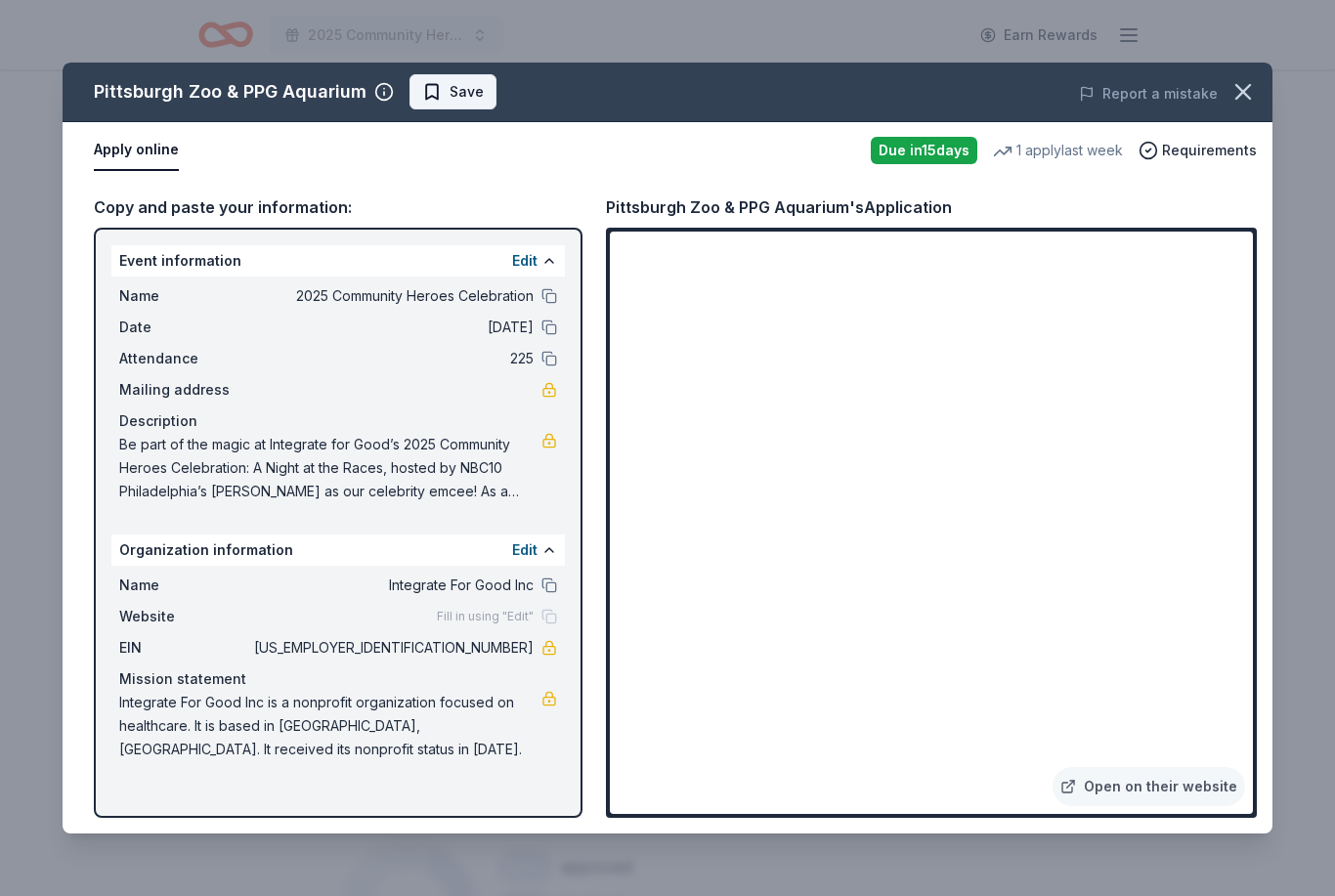
click at [450, 92] on span "Save" at bounding box center [466, 92] width 35 height 24
click at [451, 78] on button "Save" at bounding box center [454, 92] width 87 height 36
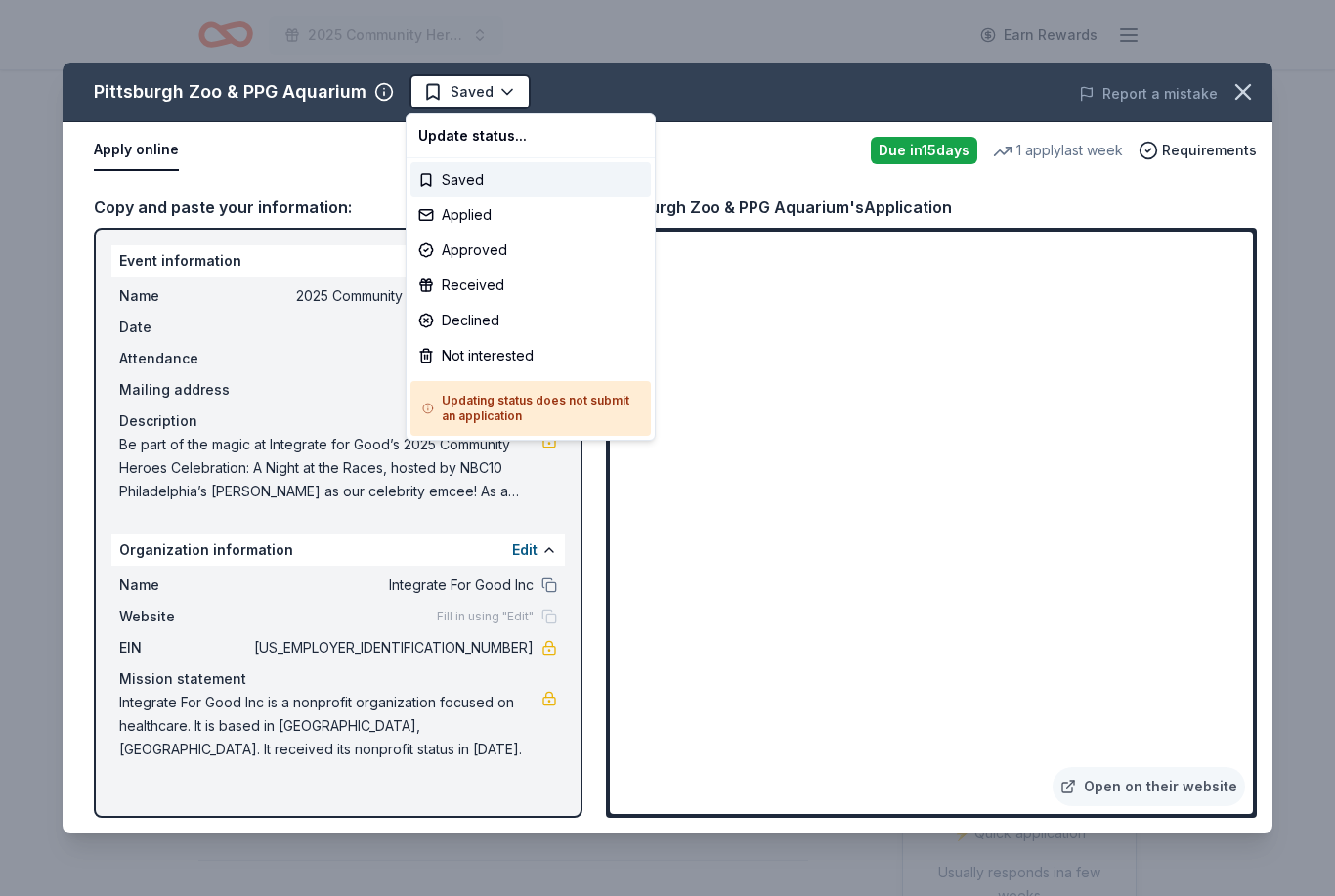
scroll to position [0, 0]
click at [487, 213] on div "Applied" at bounding box center [531, 215] width 241 height 36
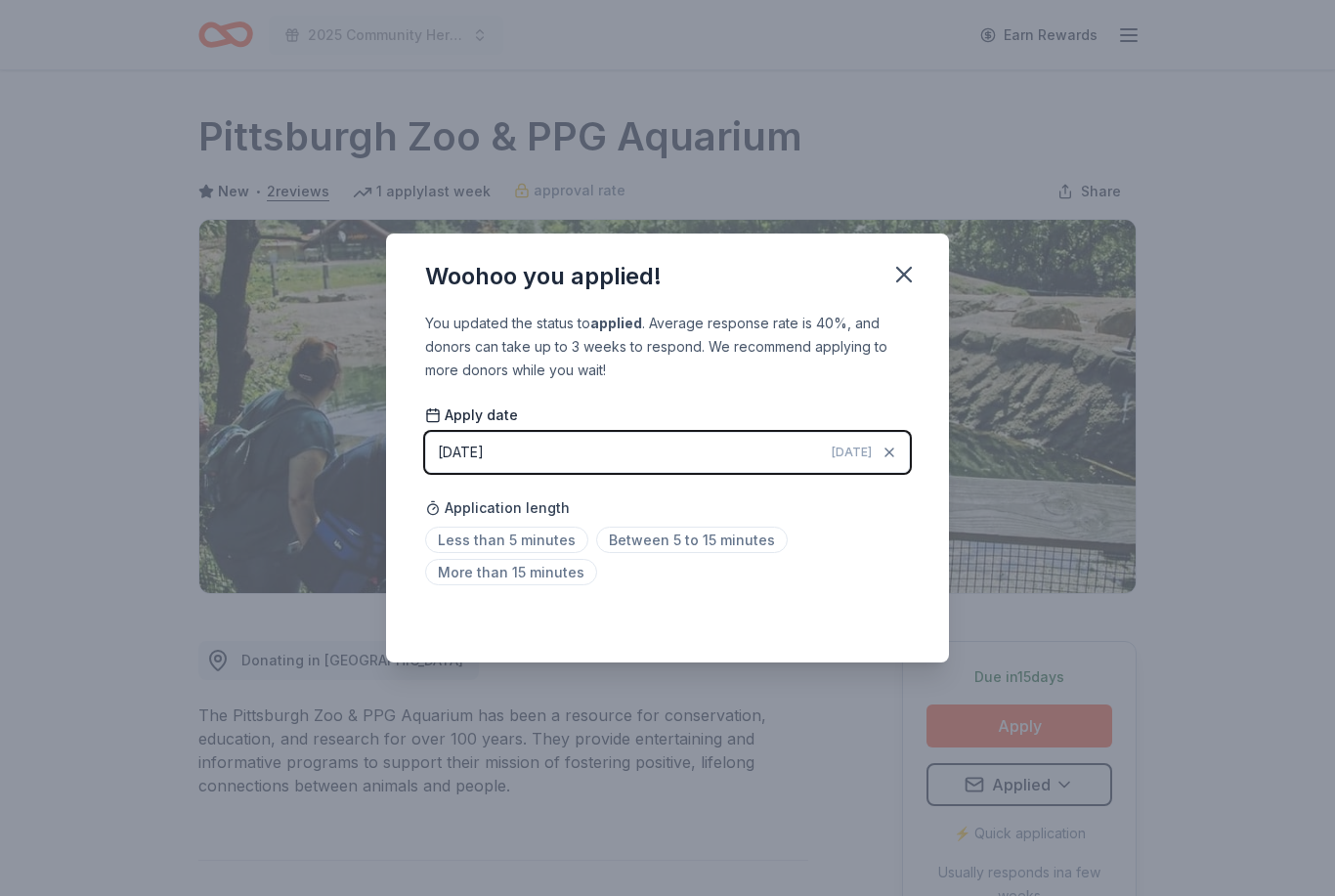
click at [1243, 221] on div "Woohoo you applied! You updated the status to applied . Average response rate i…" at bounding box center [668, 448] width 1335 height 896
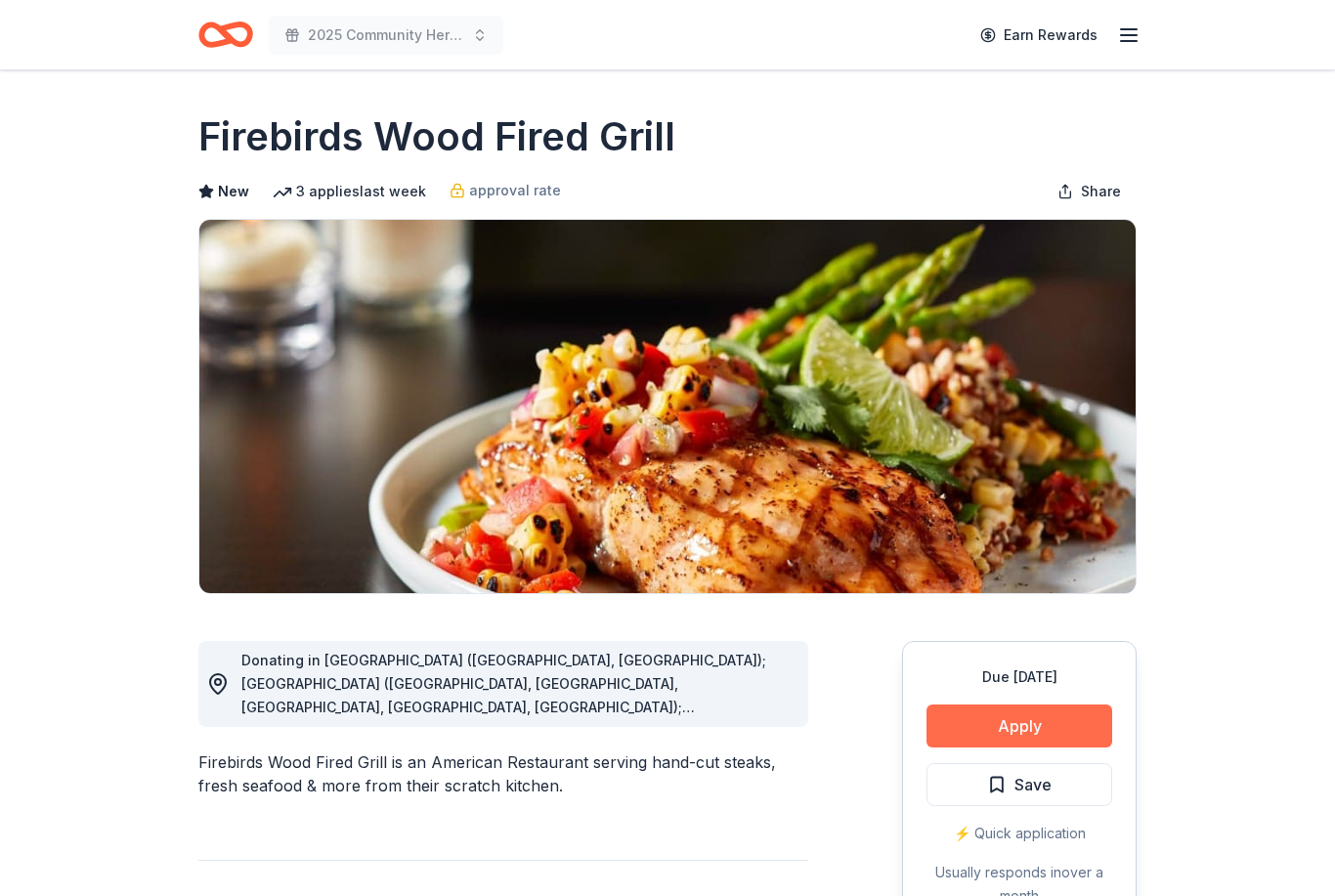
click at [1054, 728] on button "Apply" at bounding box center [1020, 726] width 186 height 43
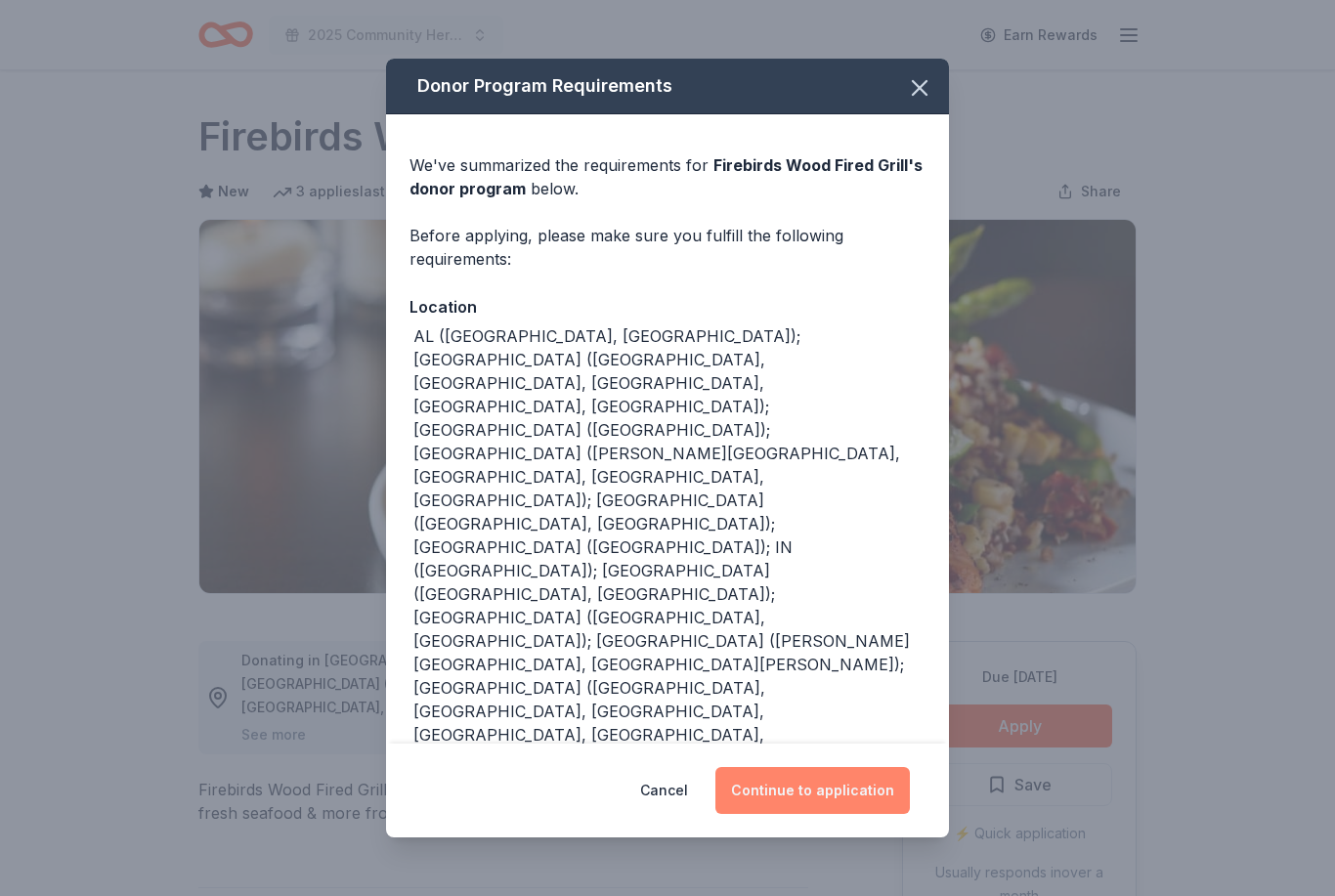
click at [846, 785] on button "Continue to application" at bounding box center [813, 790] width 194 height 47
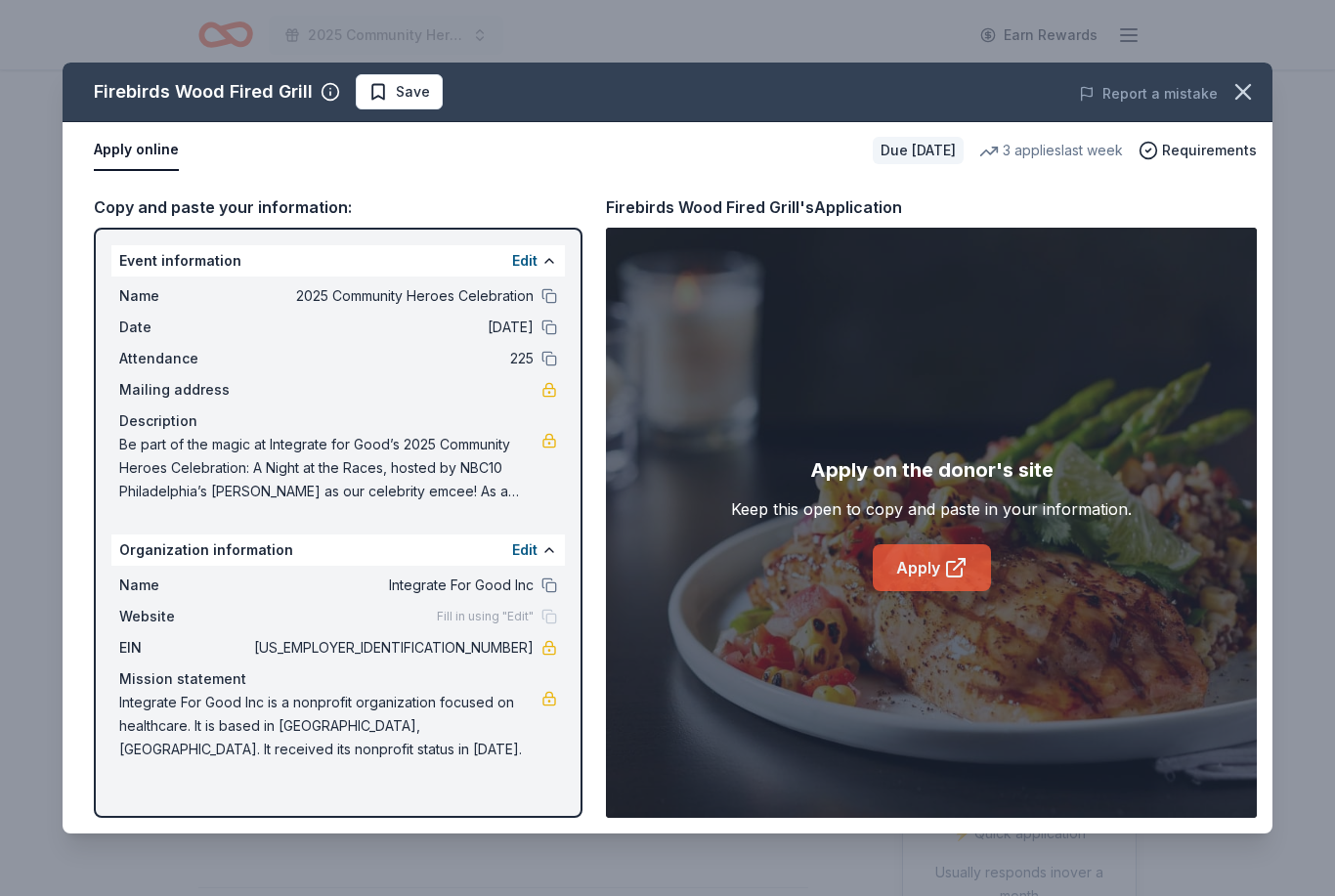
click at [933, 564] on link "Apply" at bounding box center [931, 567] width 118 height 47
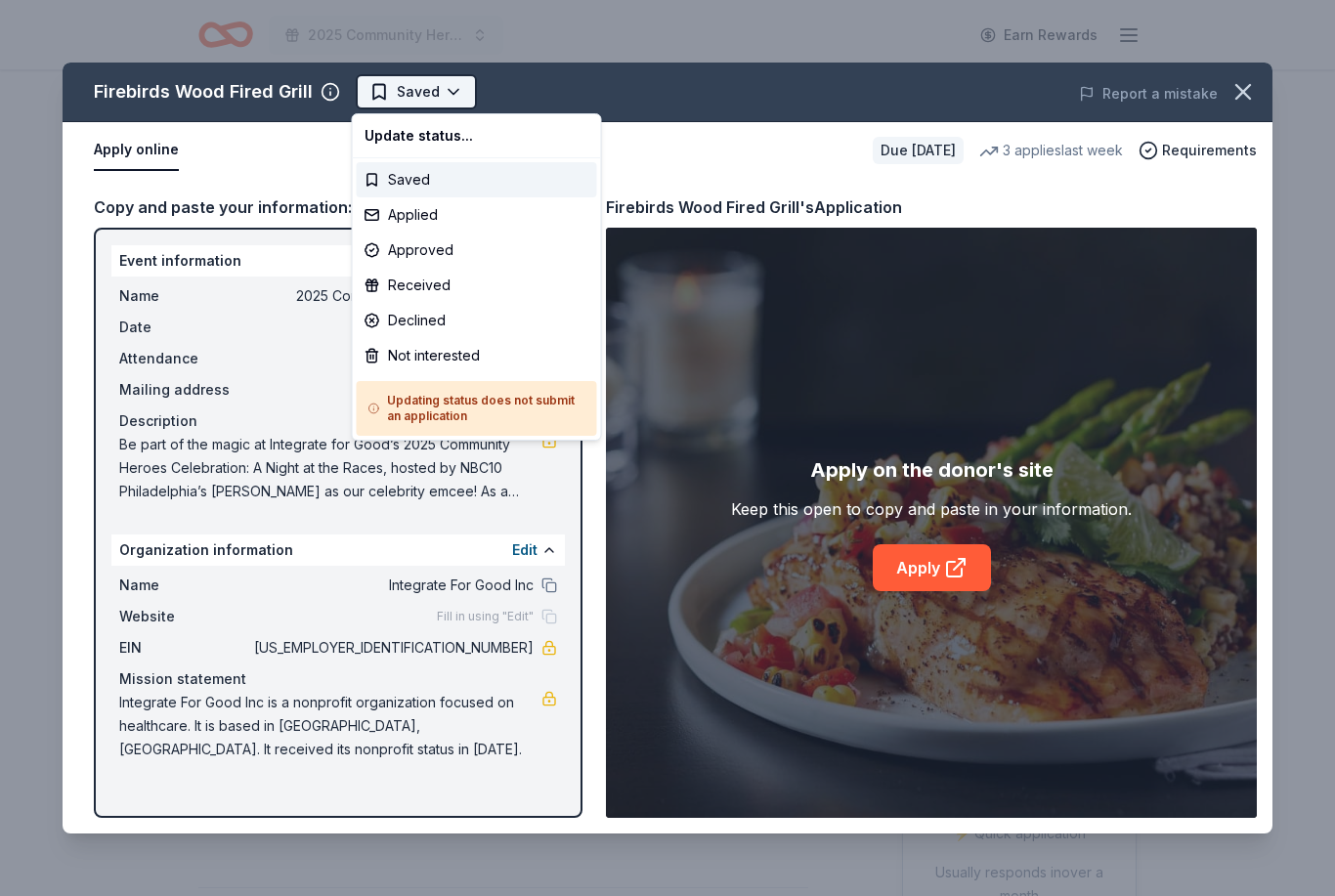
click at [447, 107] on html "2025 Community Heroes Celebration Earn Rewards Due [DATE] Share Firebirds Wood …" at bounding box center [668, 448] width 1335 height 896
click at [441, 213] on div "Applied" at bounding box center [476, 215] width 241 height 36
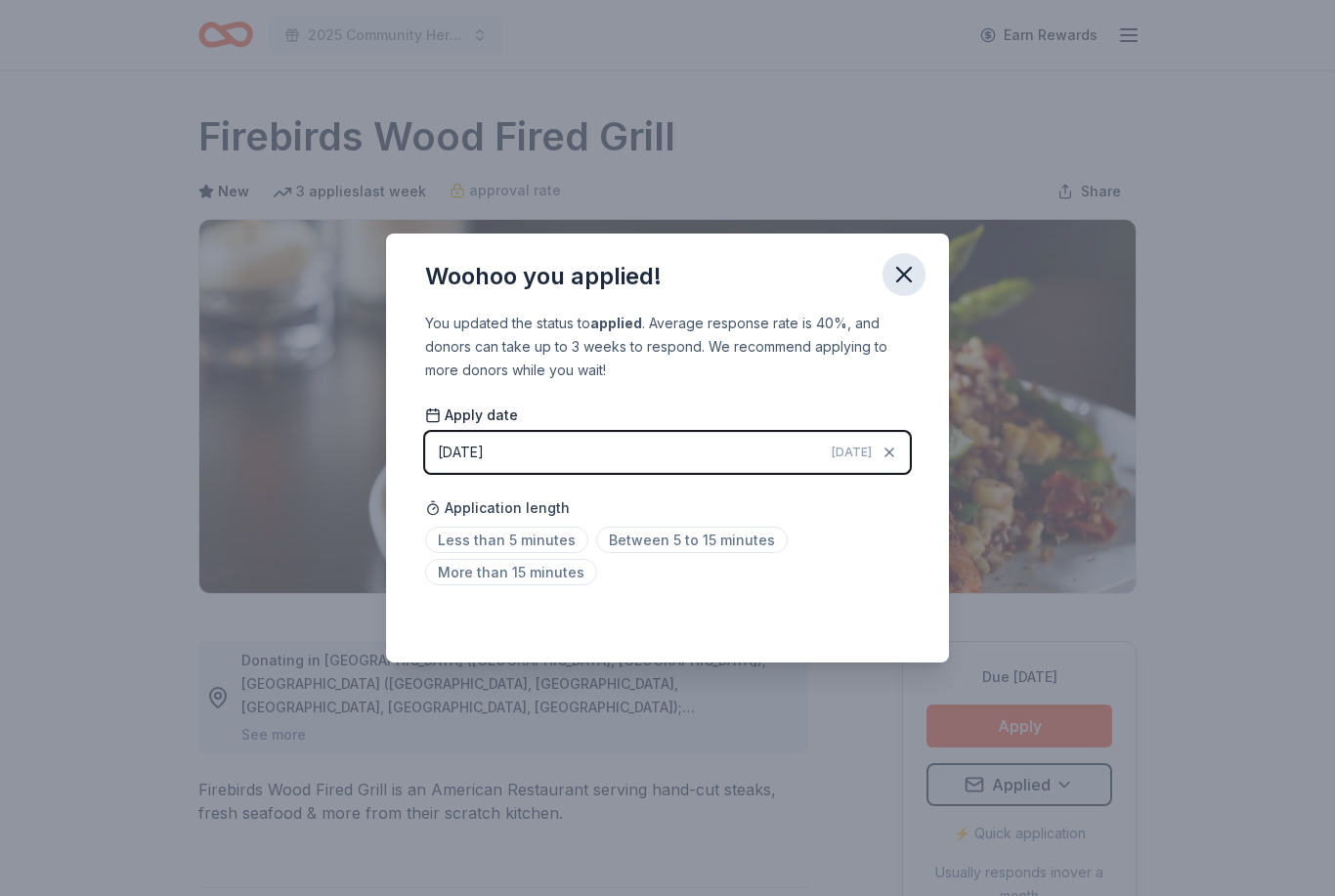
click at [904, 284] on icon "button" at bounding box center [904, 275] width 28 height 28
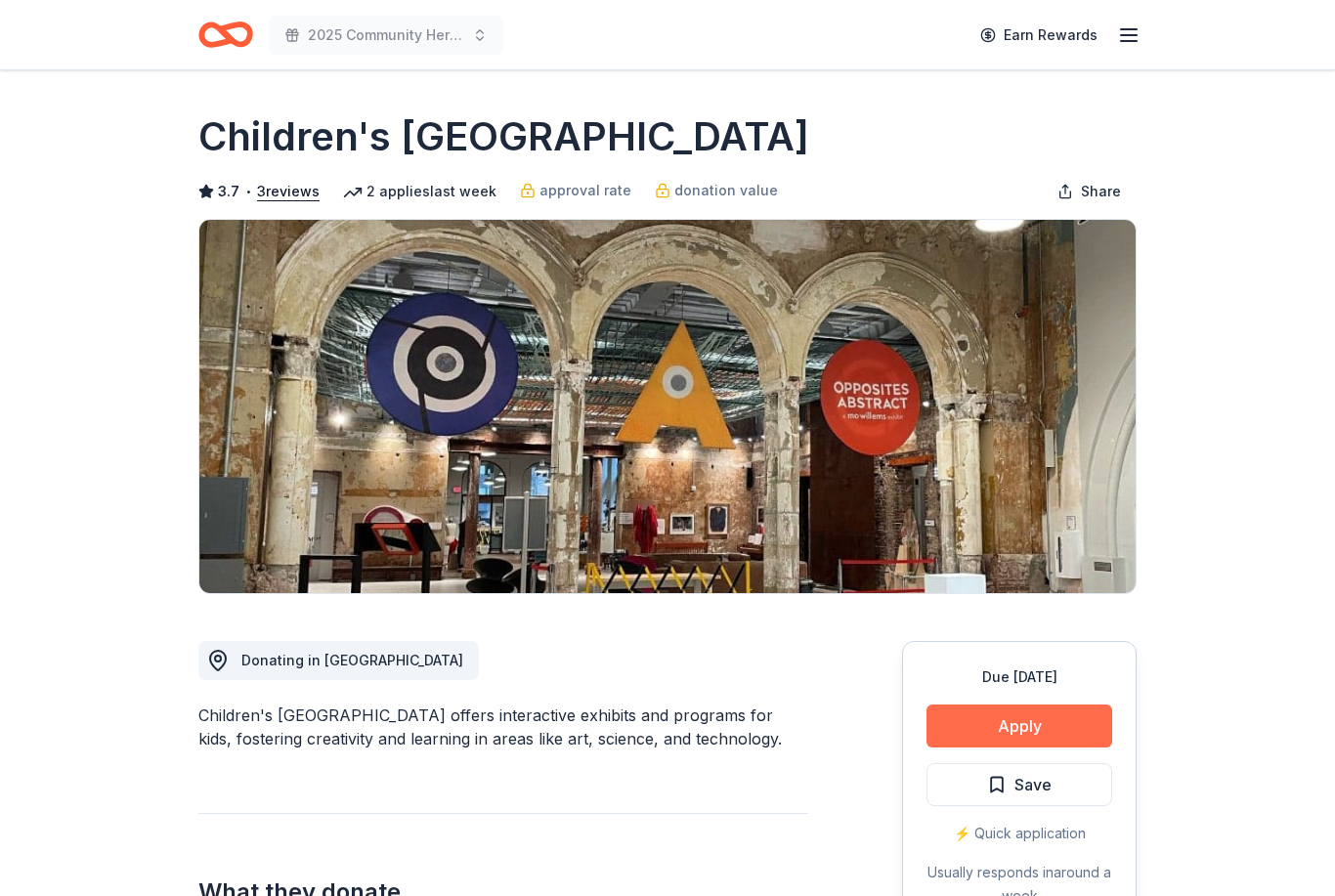
click at [1027, 738] on button "Apply" at bounding box center [1020, 726] width 186 height 43
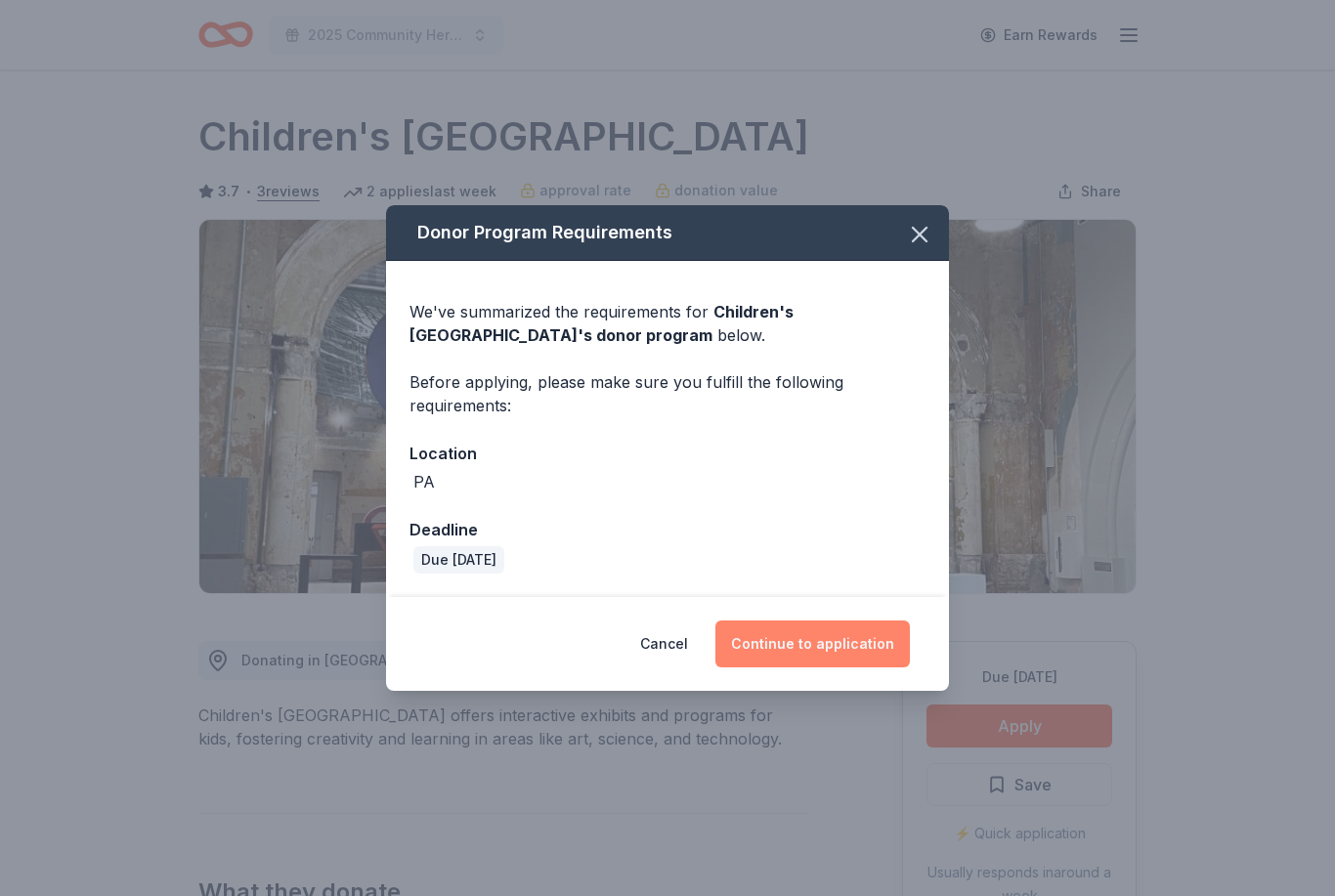
click at [824, 647] on button "Continue to application" at bounding box center [813, 644] width 194 height 47
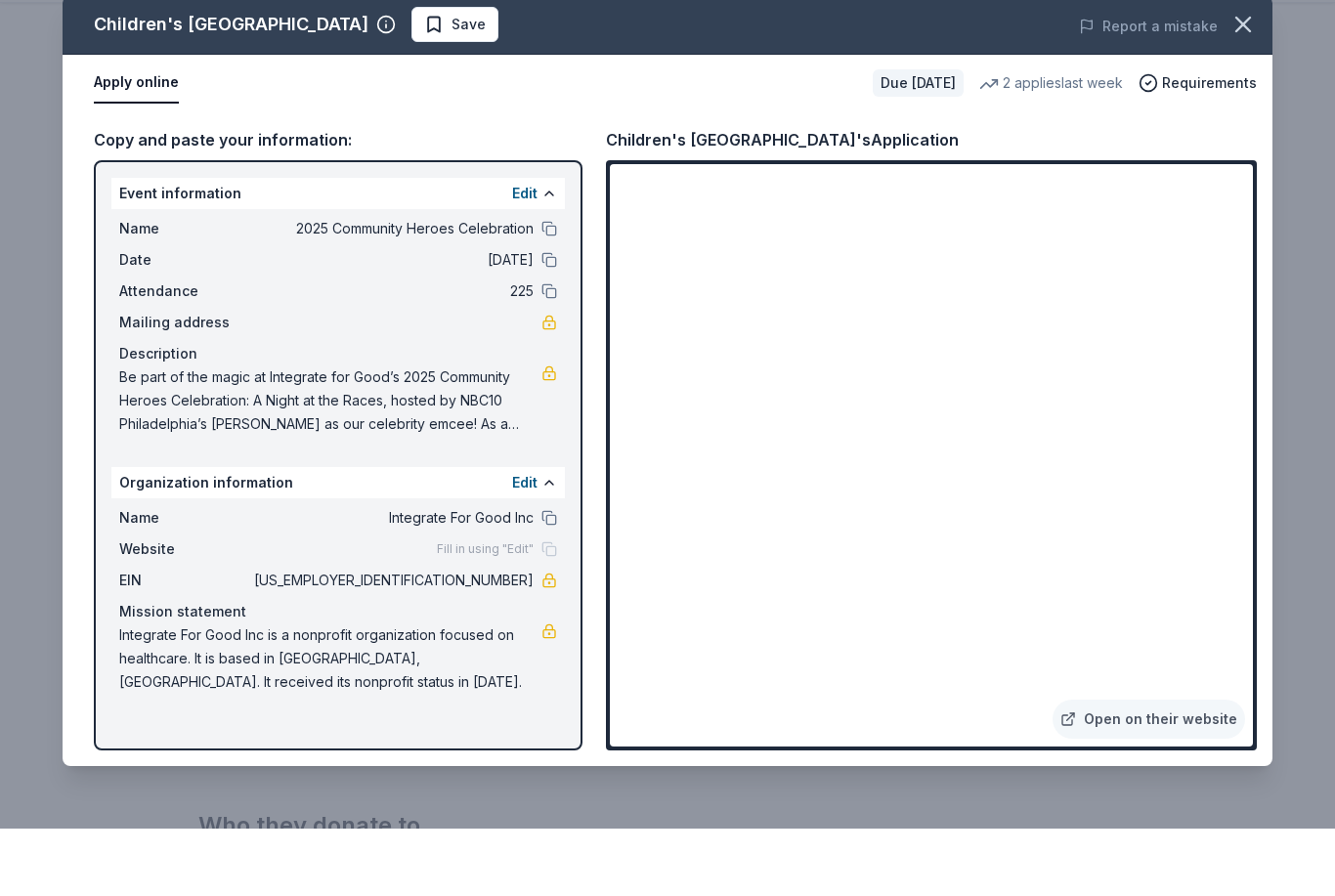
scroll to position [392, 0]
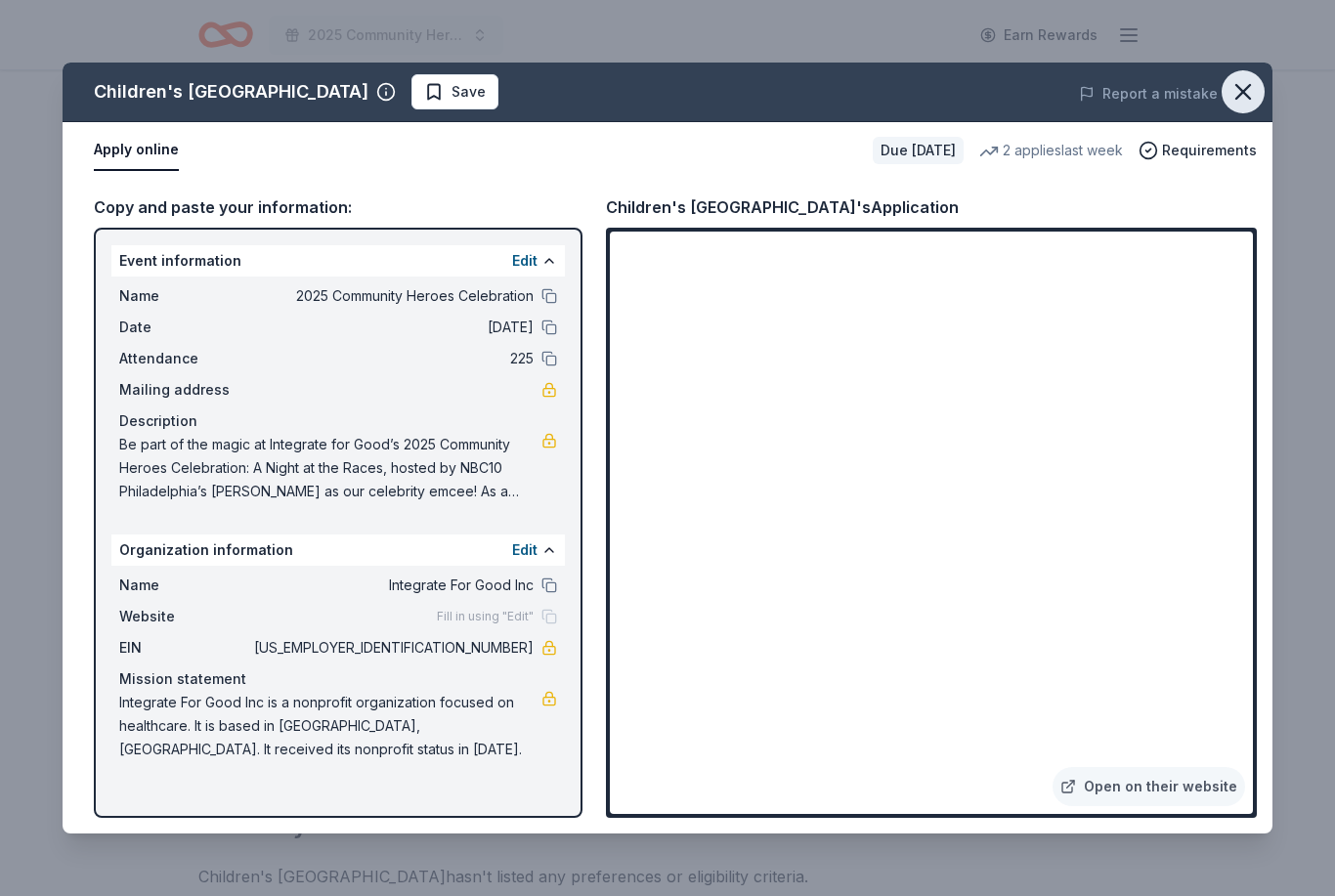
click at [1245, 91] on icon "button" at bounding box center [1244, 92] width 14 height 14
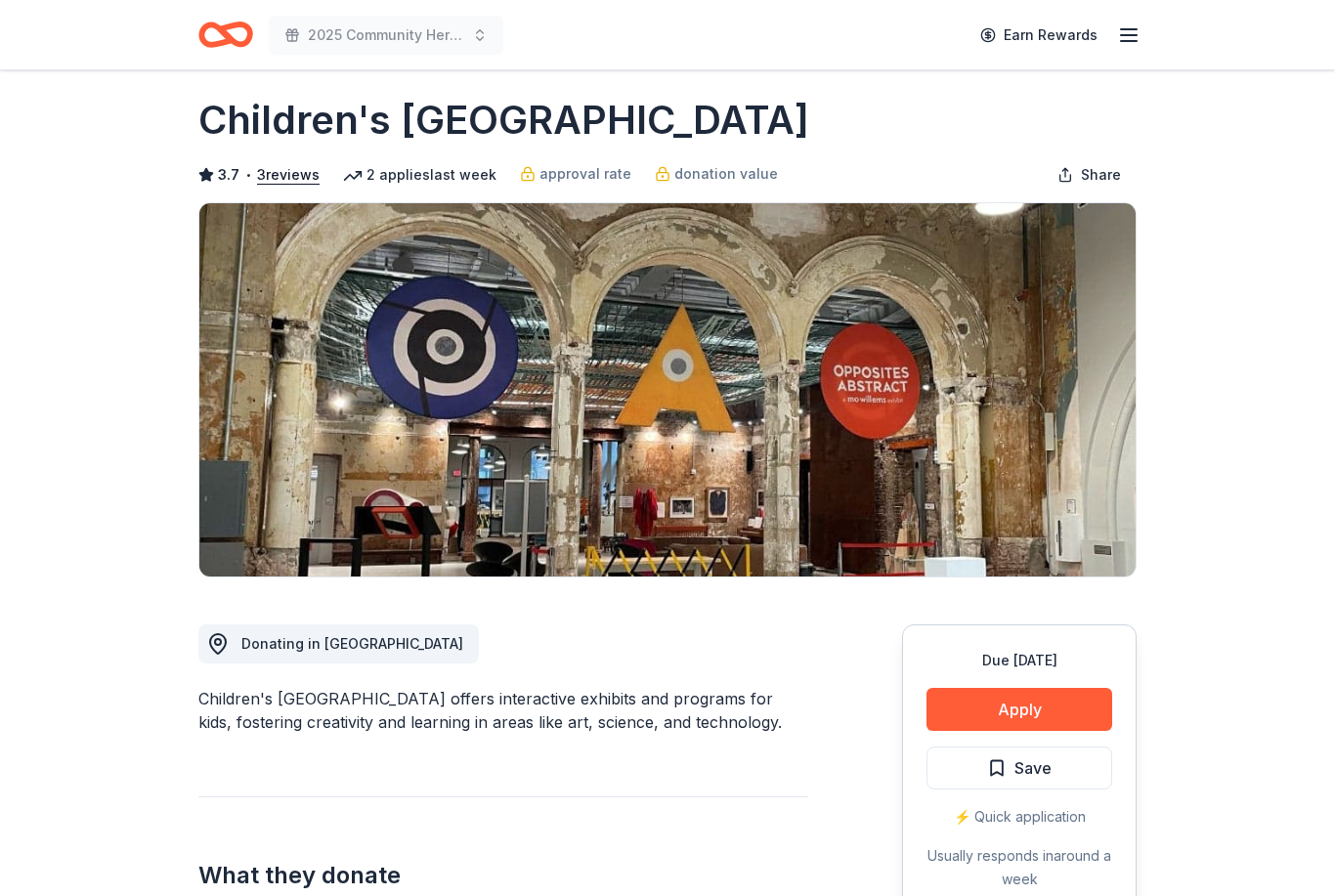
scroll to position [75, 0]
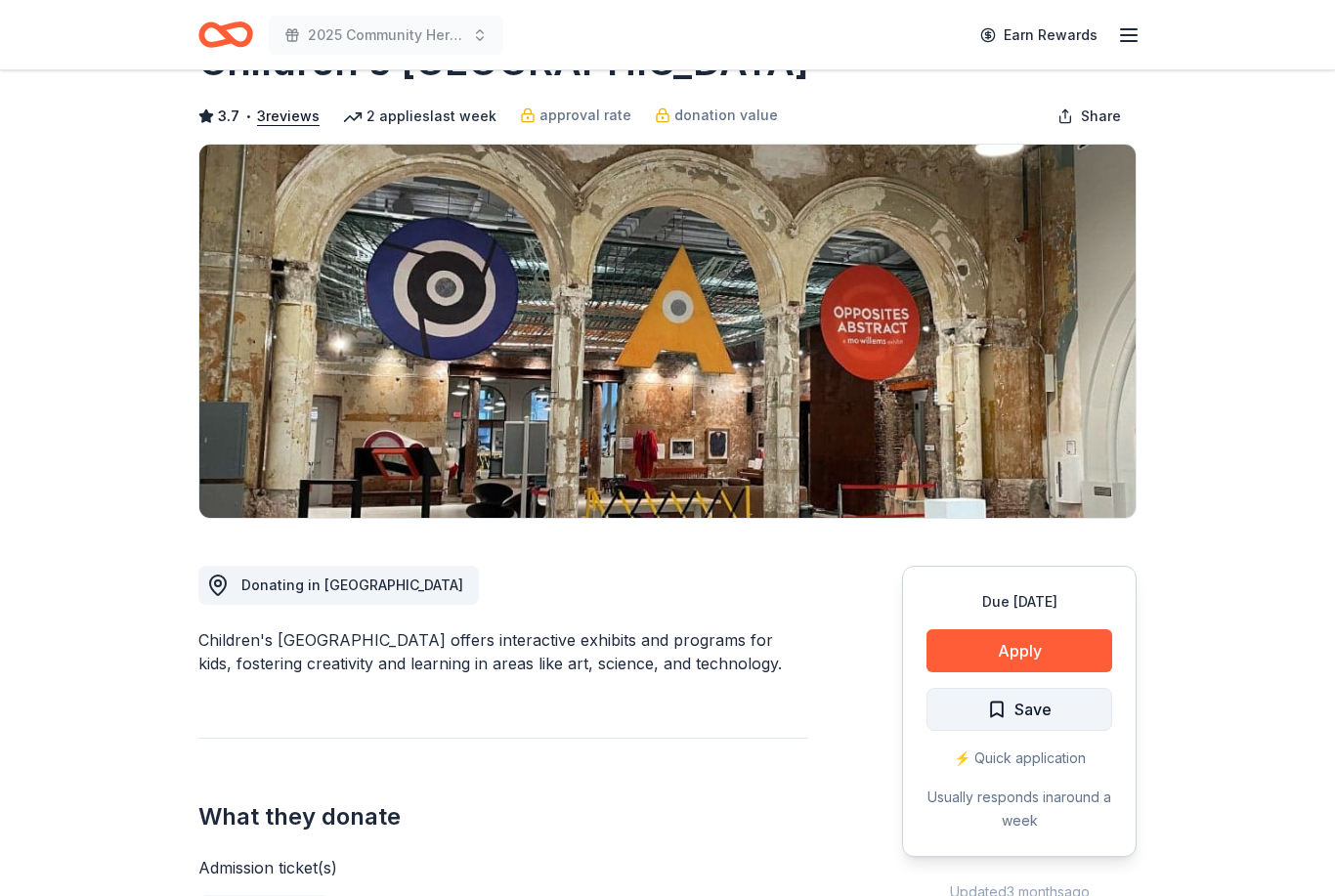
click at [1055, 717] on button "Save" at bounding box center [1020, 709] width 186 height 43
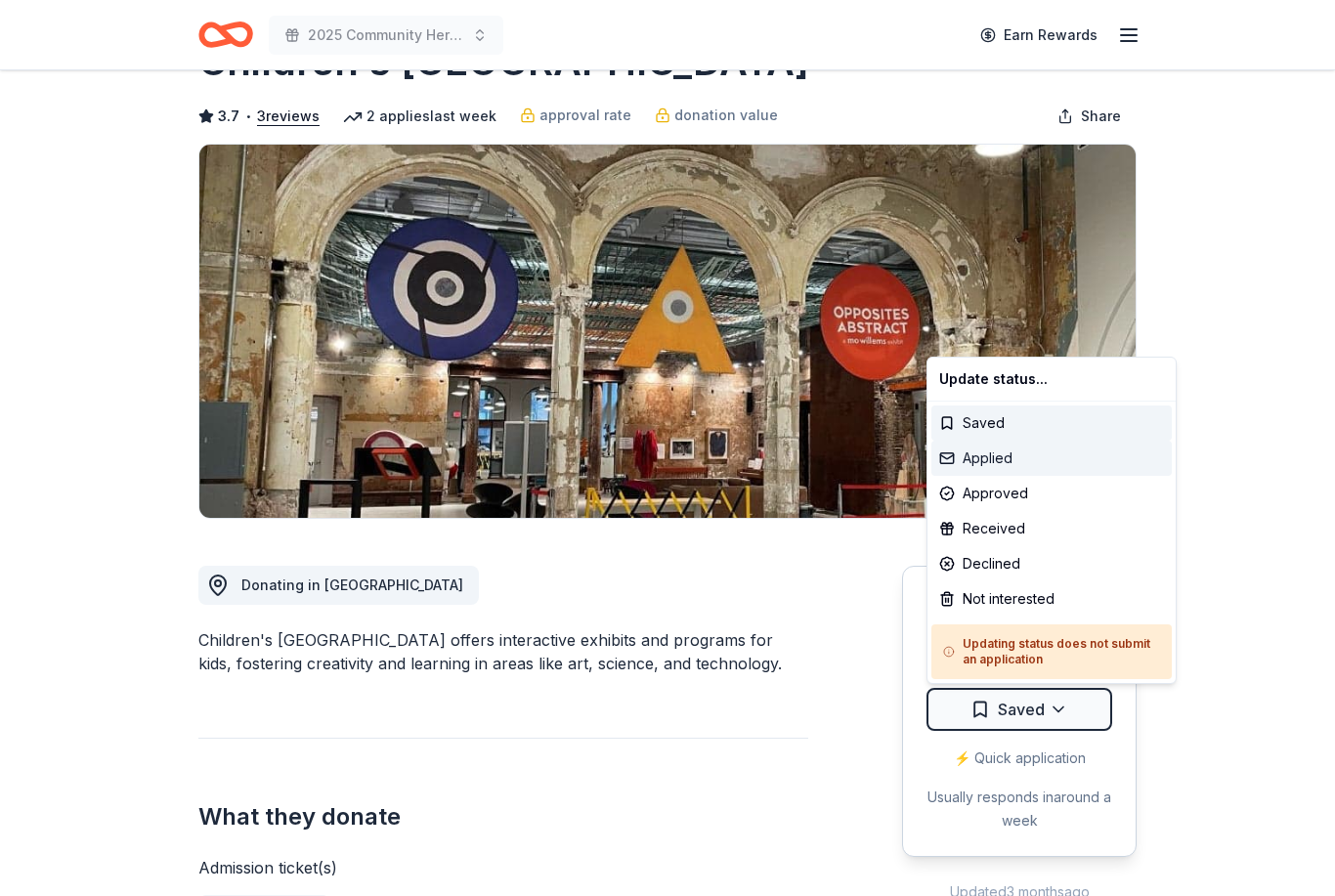
click at [994, 464] on div "Applied" at bounding box center [1052, 458] width 241 height 36
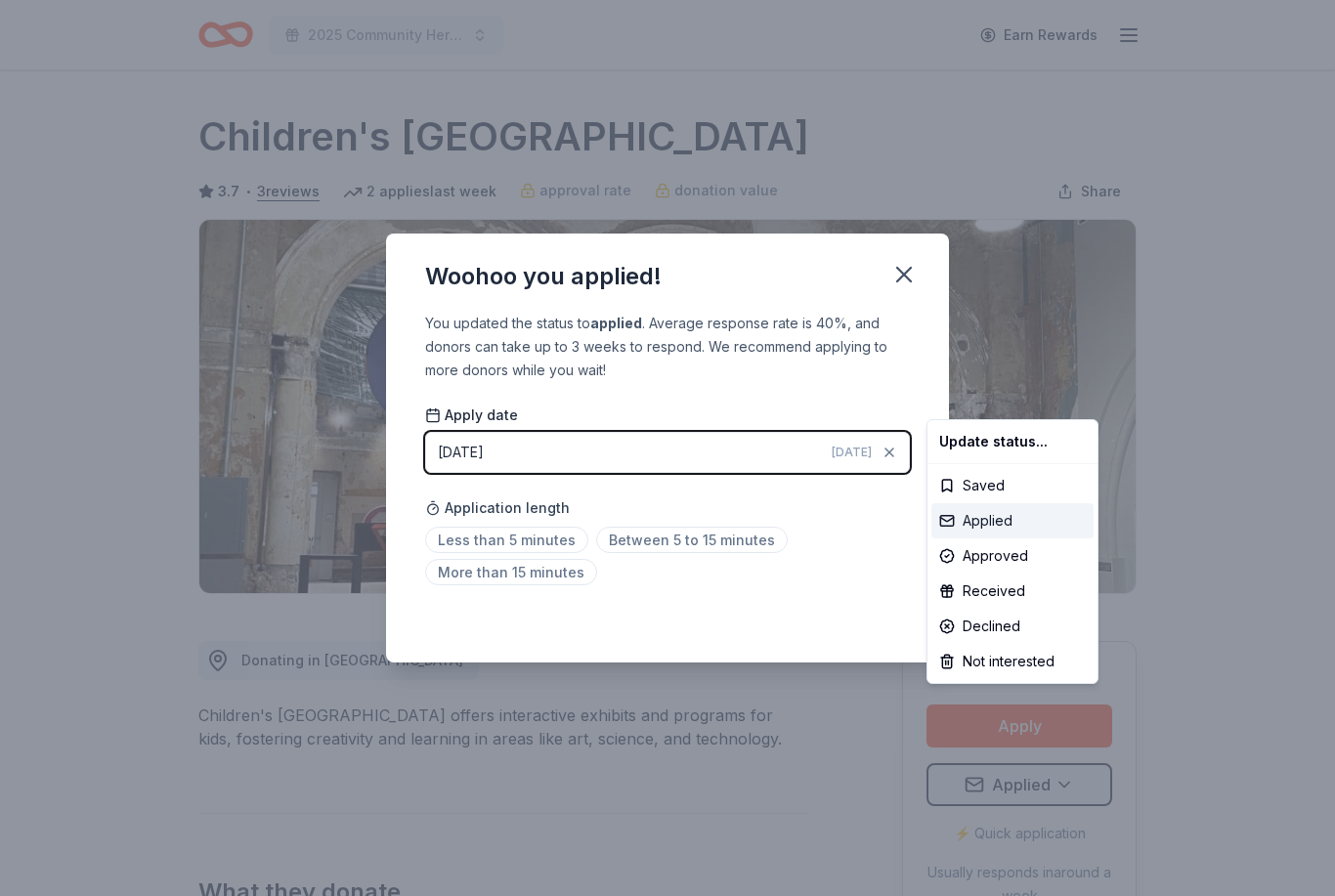
click at [1005, 533] on div "Applied" at bounding box center [1013, 521] width 162 height 36
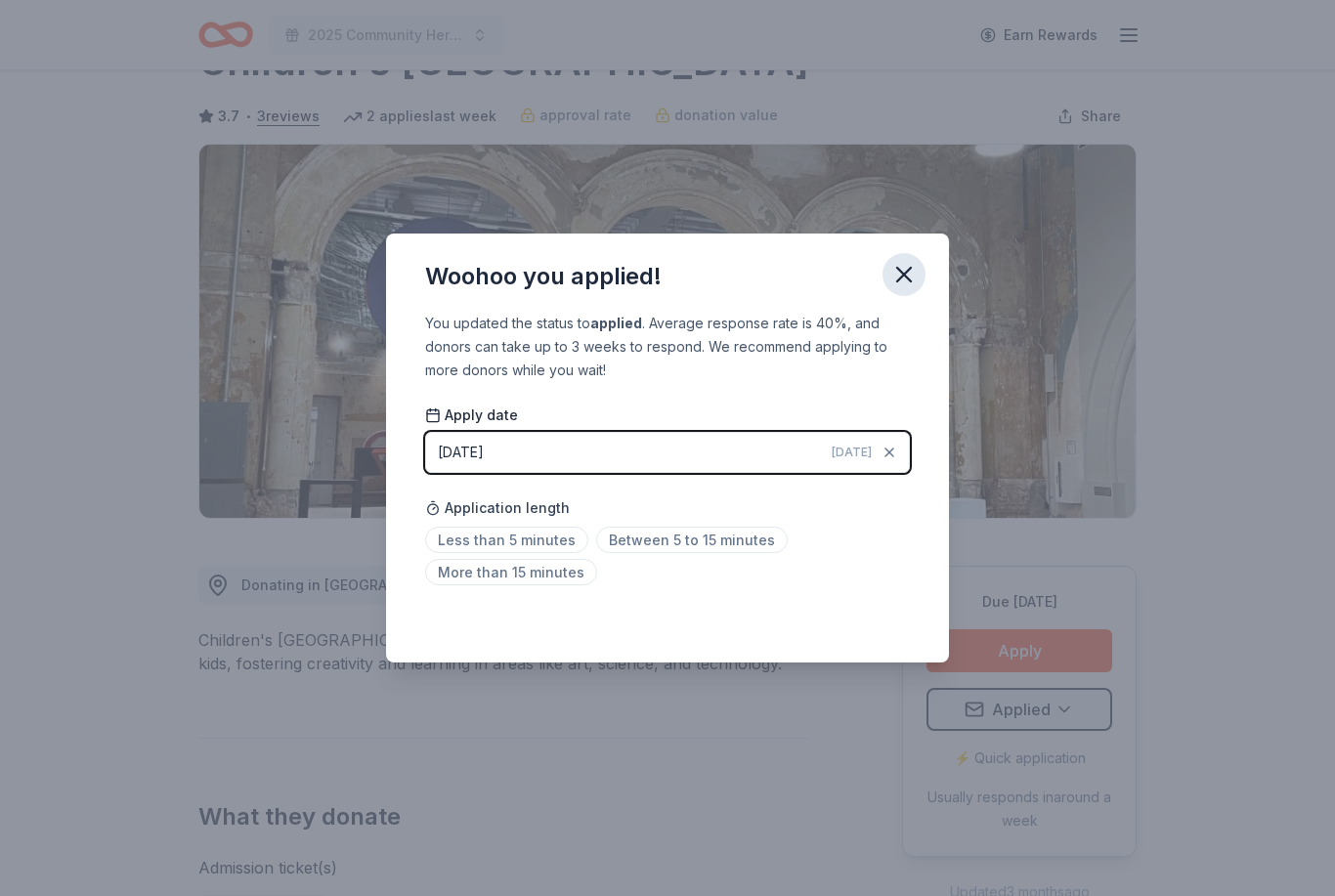
click at [900, 281] on icon "button" at bounding box center [904, 274] width 14 height 14
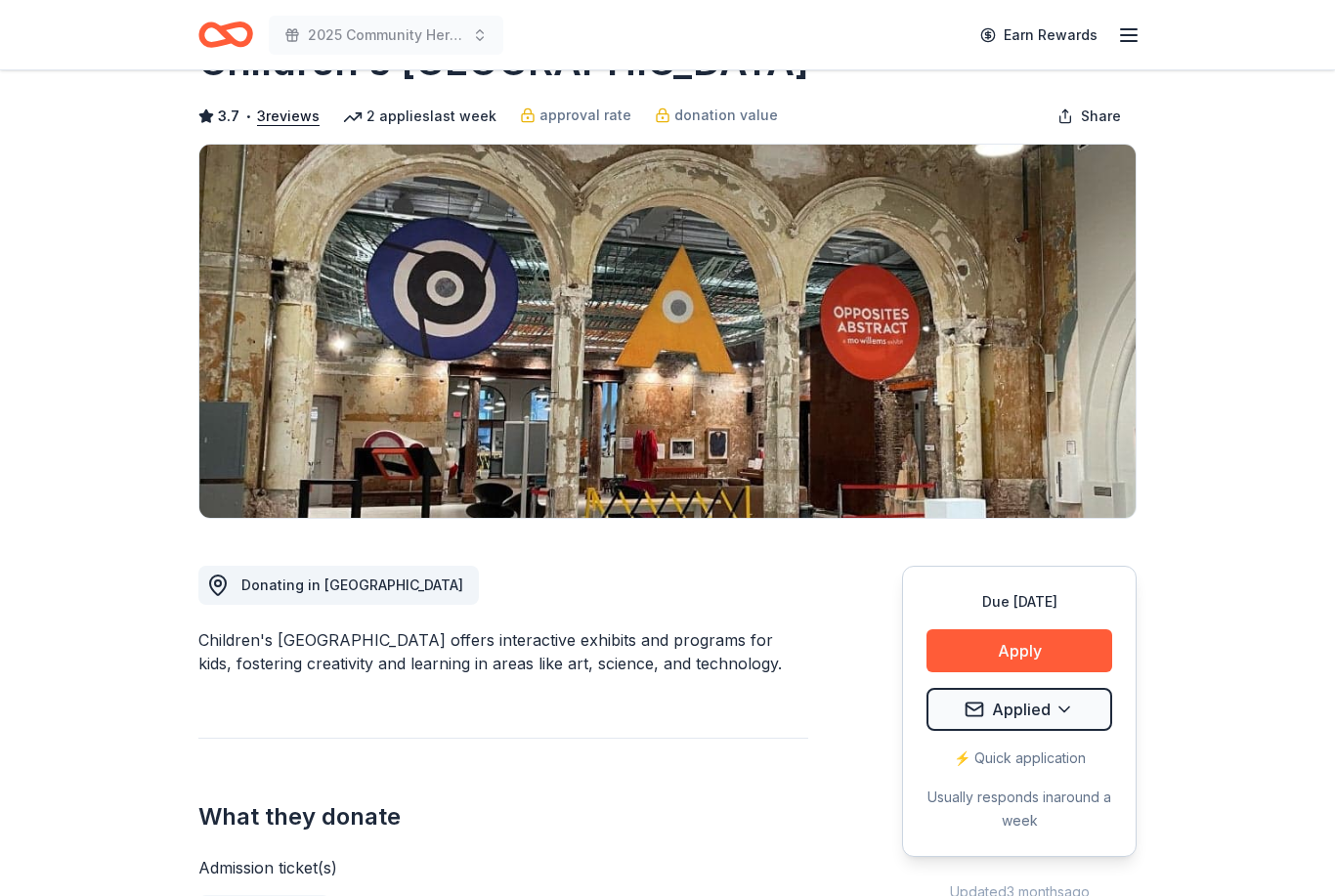
scroll to position [0, 0]
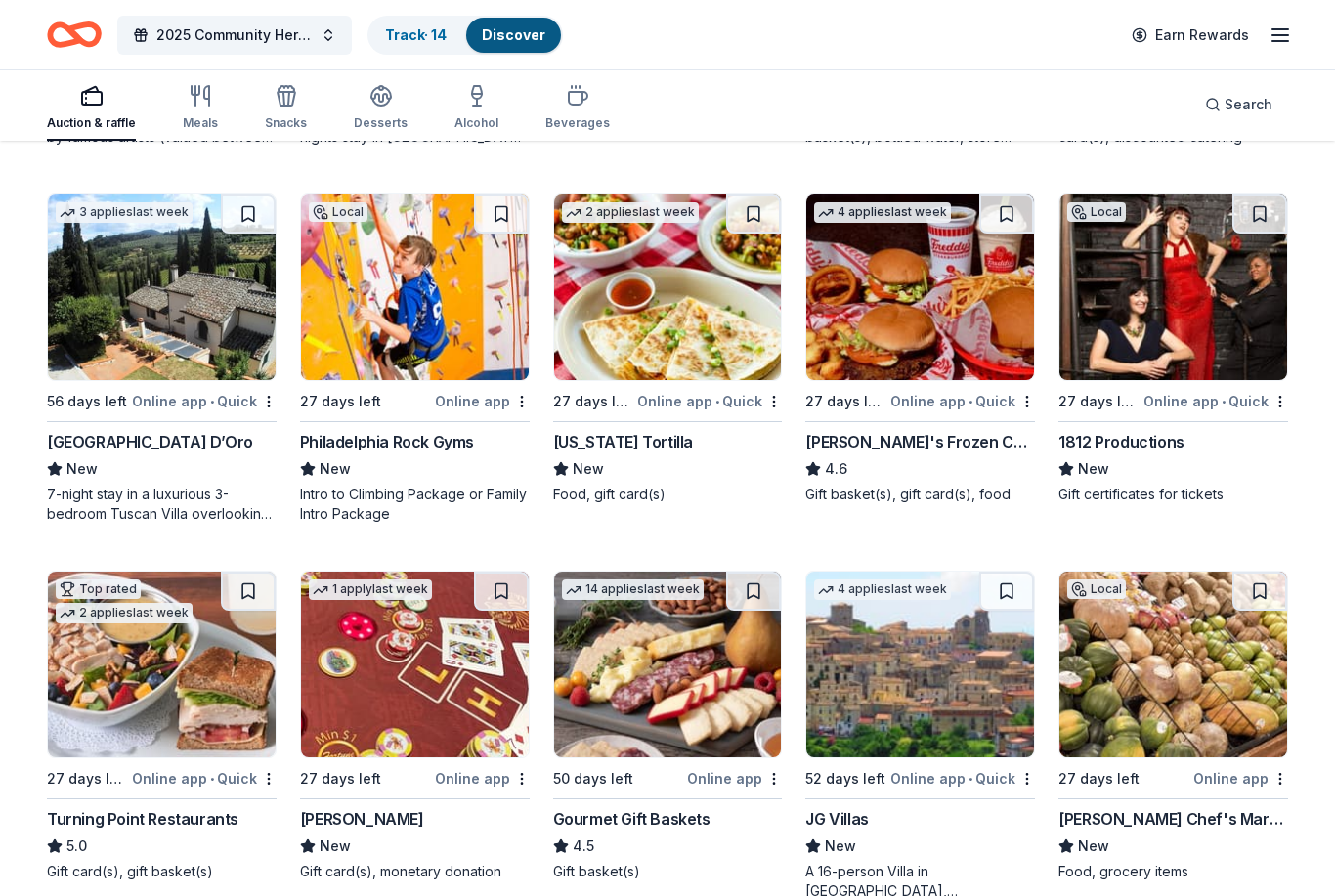
scroll to position [1298, 0]
click at [927, 292] on img at bounding box center [920, 287] width 228 height 186
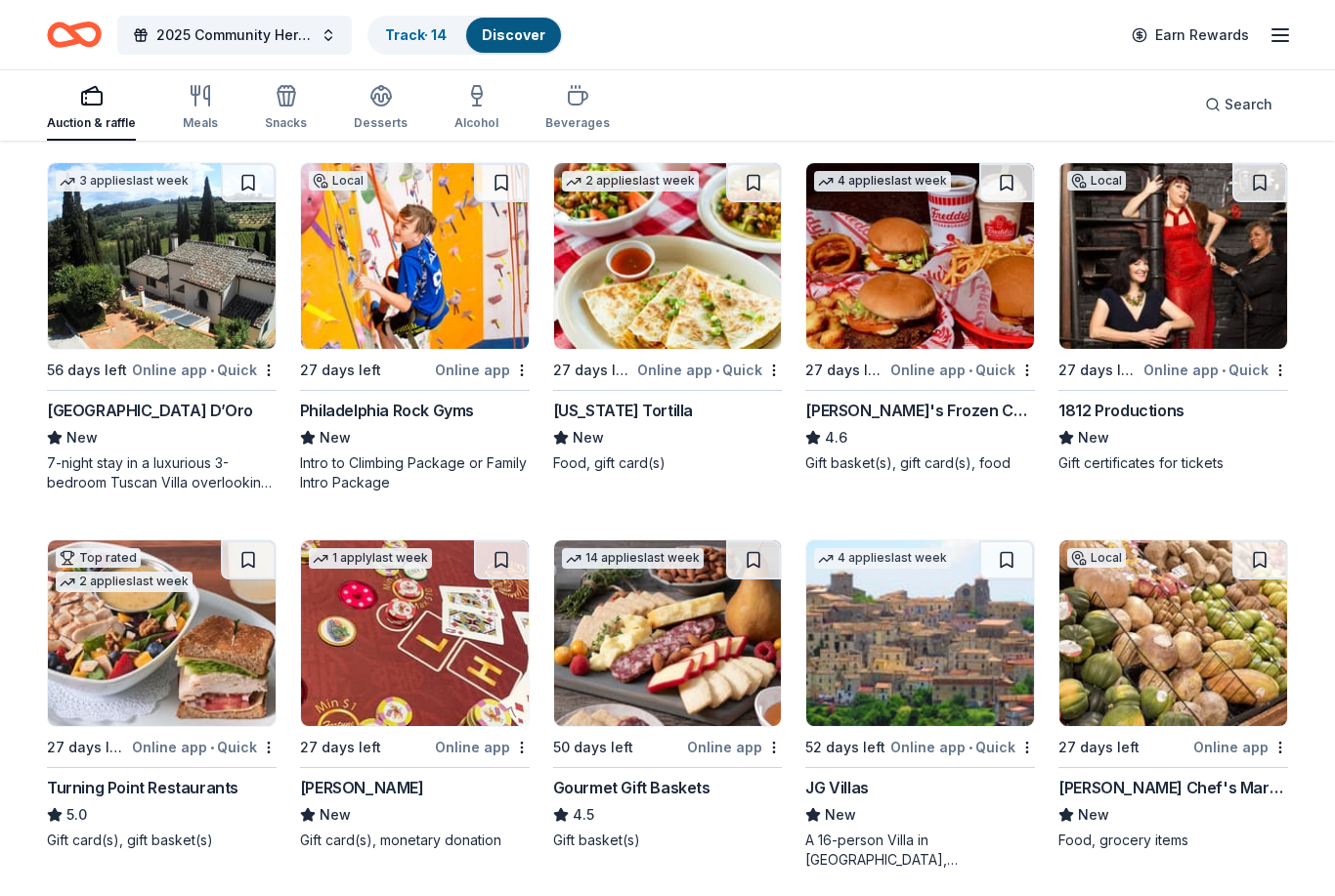
click at [402, 288] on img at bounding box center [415, 256] width 228 height 186
click at [650, 289] on img at bounding box center [668, 256] width 228 height 186
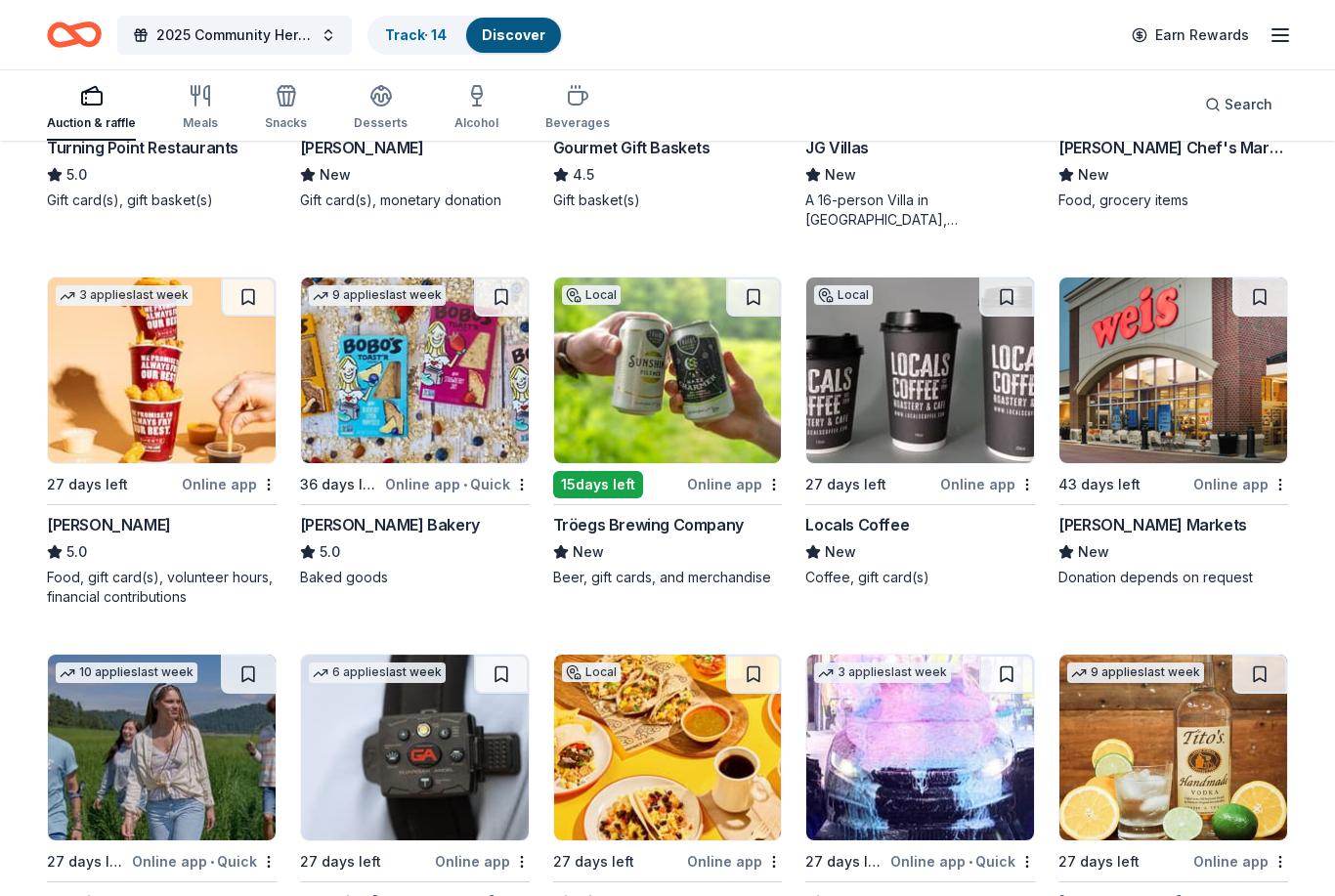
scroll to position [1977, 0]
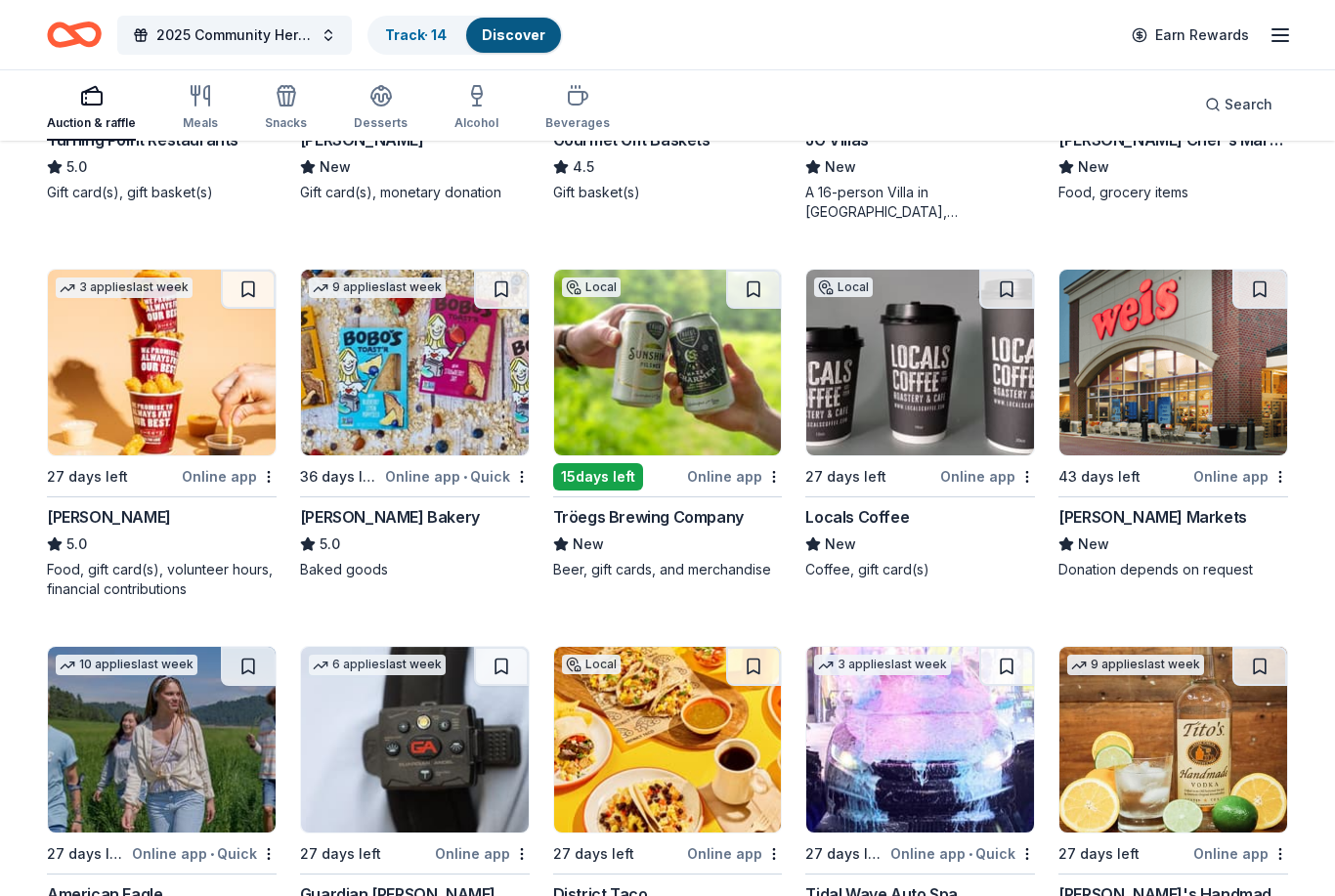
click at [417, 398] on img at bounding box center [415, 362] width 228 height 186
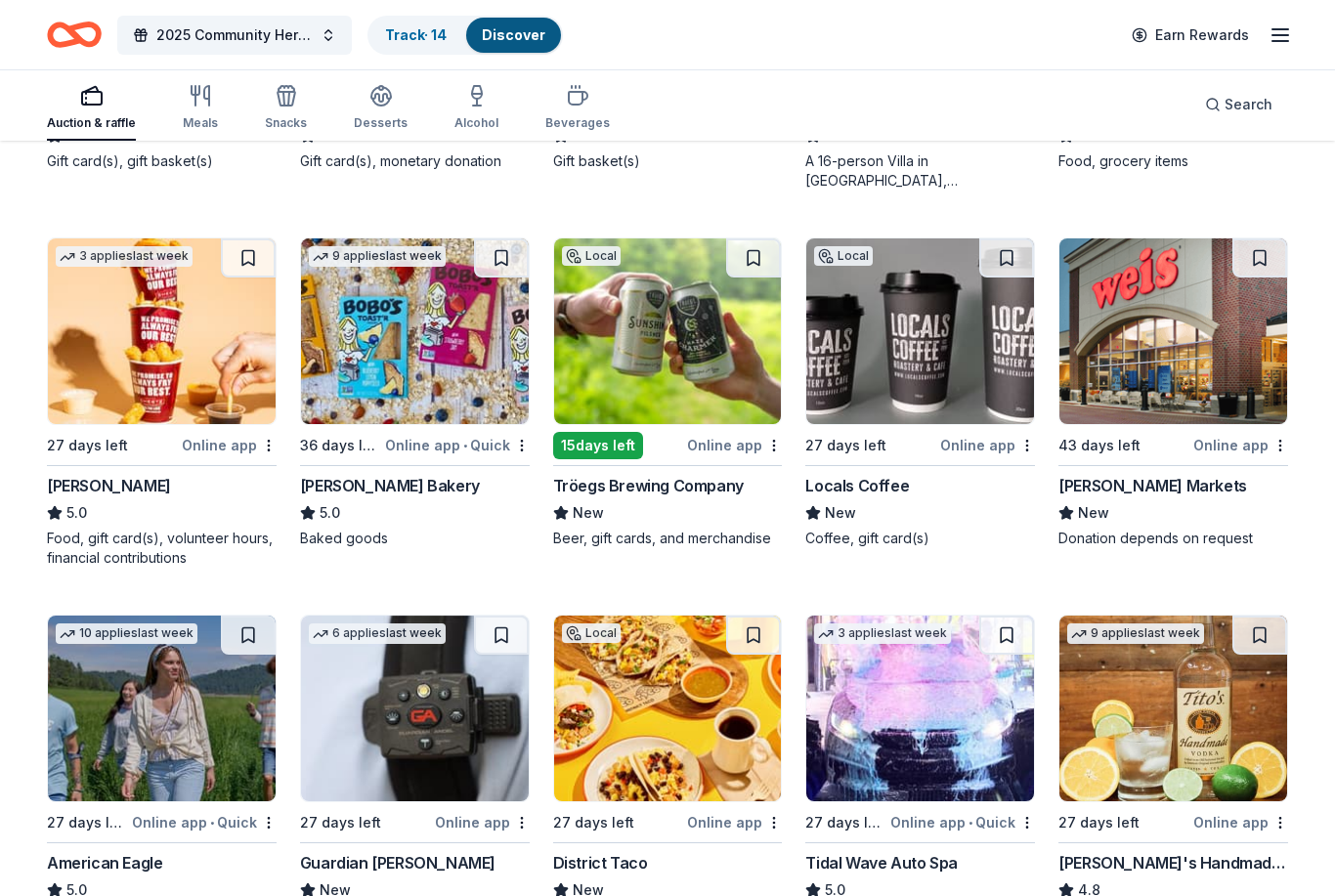
click at [151, 342] on img at bounding box center [161, 332] width 228 height 186
click at [1141, 368] on img at bounding box center [1174, 332] width 228 height 186
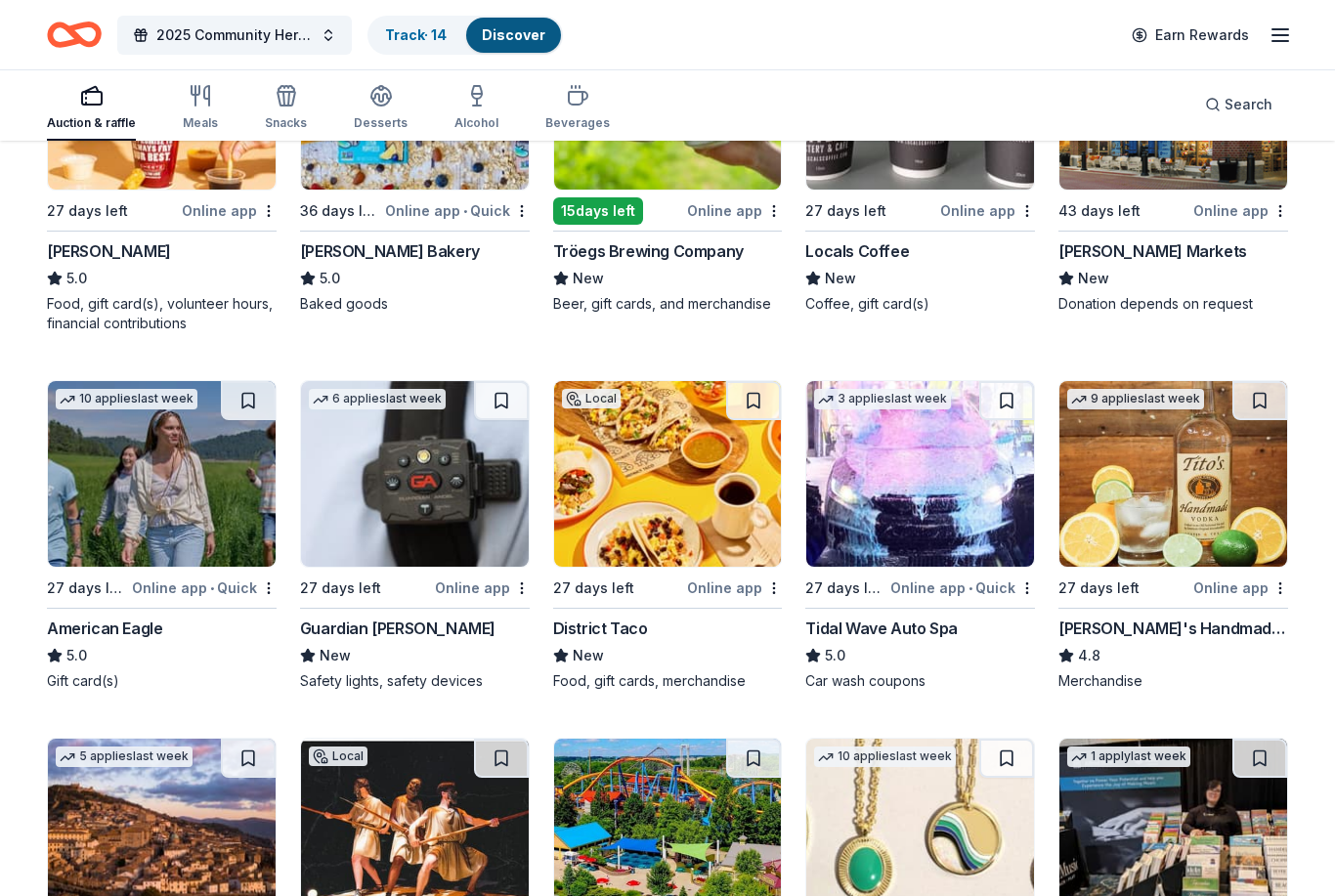
scroll to position [2271, 0]
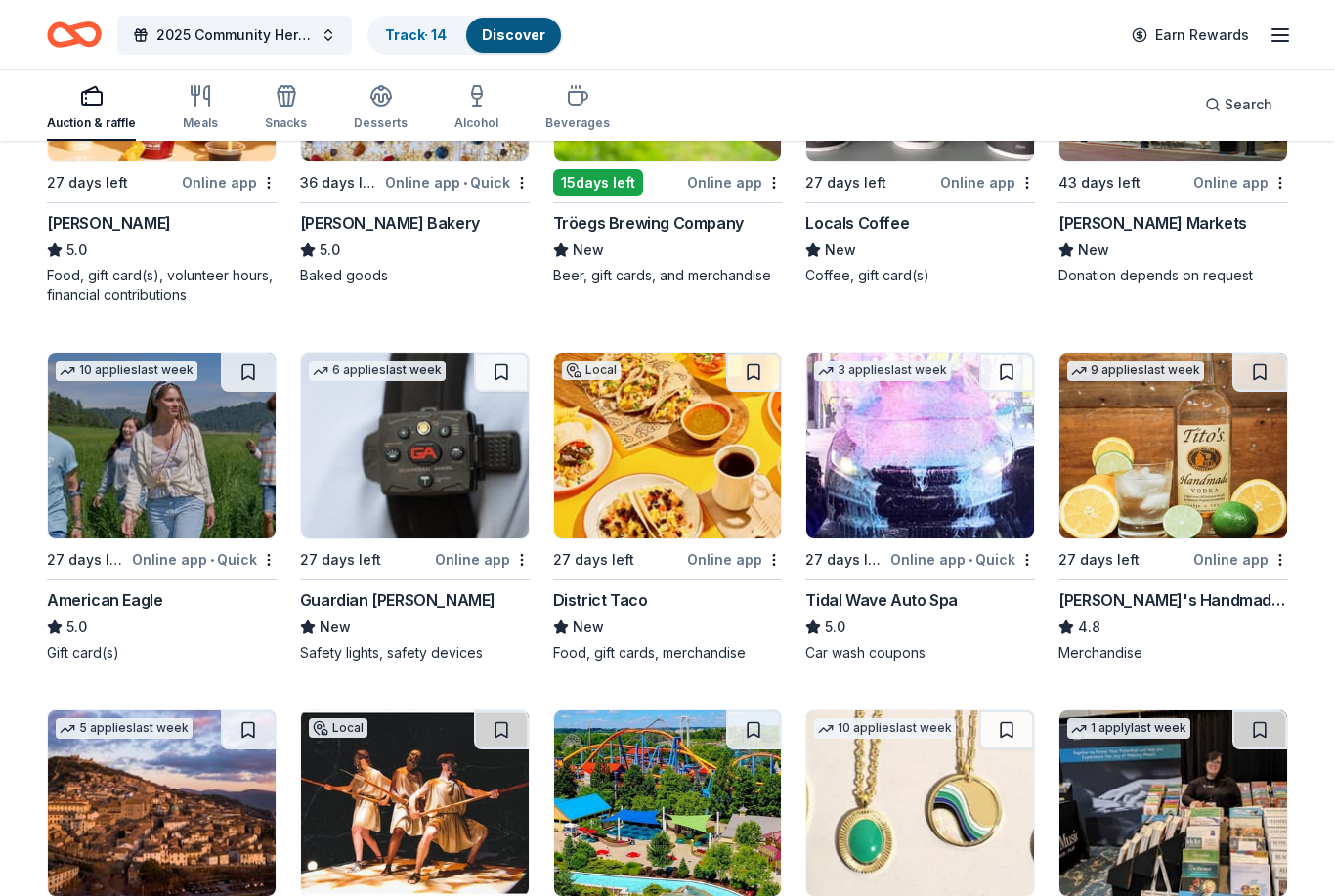
click at [149, 419] on img at bounding box center [161, 446] width 228 height 186
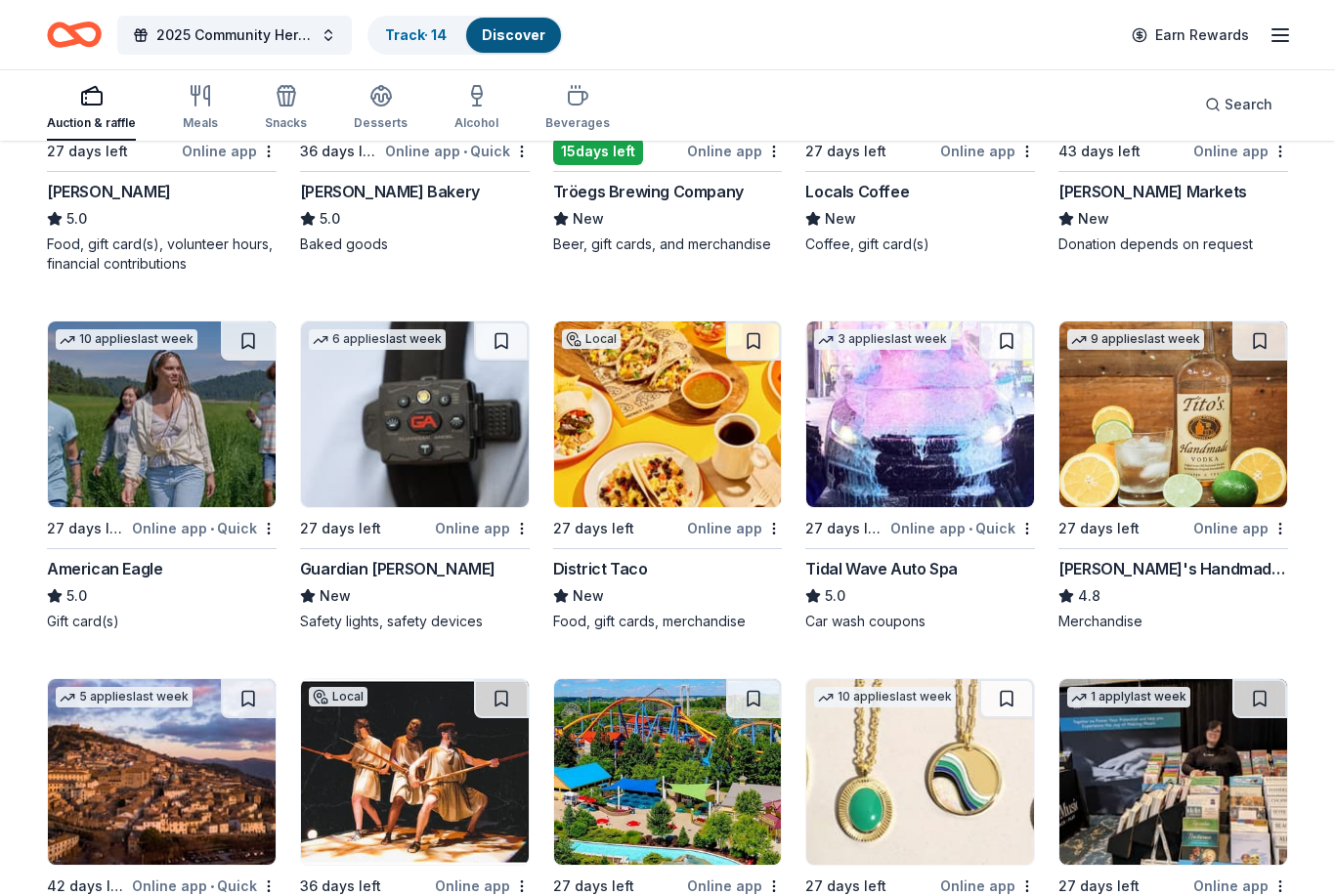
click at [1150, 458] on img at bounding box center [1174, 415] width 228 height 186
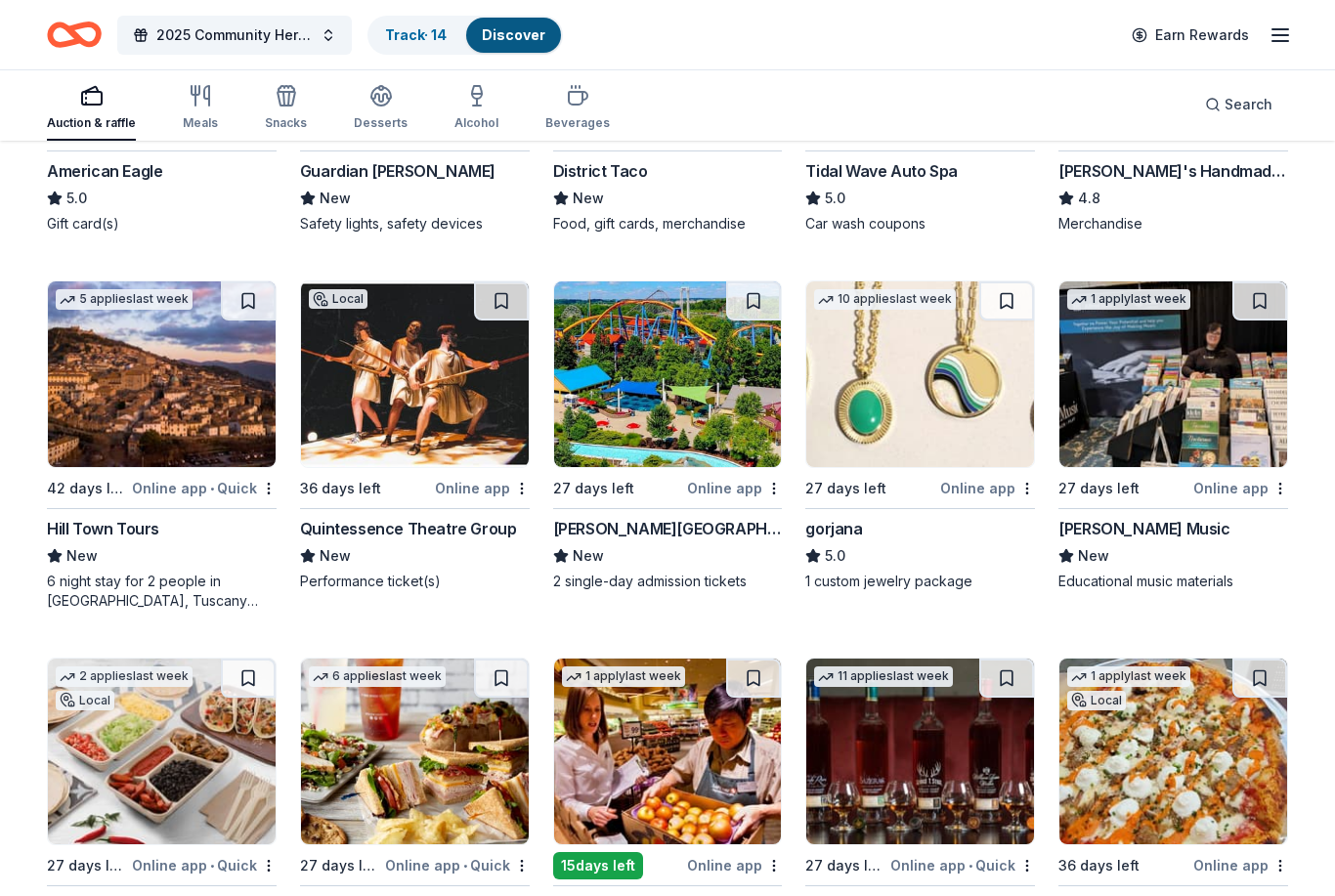
scroll to position [2700, 0]
click at [634, 406] on img at bounding box center [668, 374] width 228 height 186
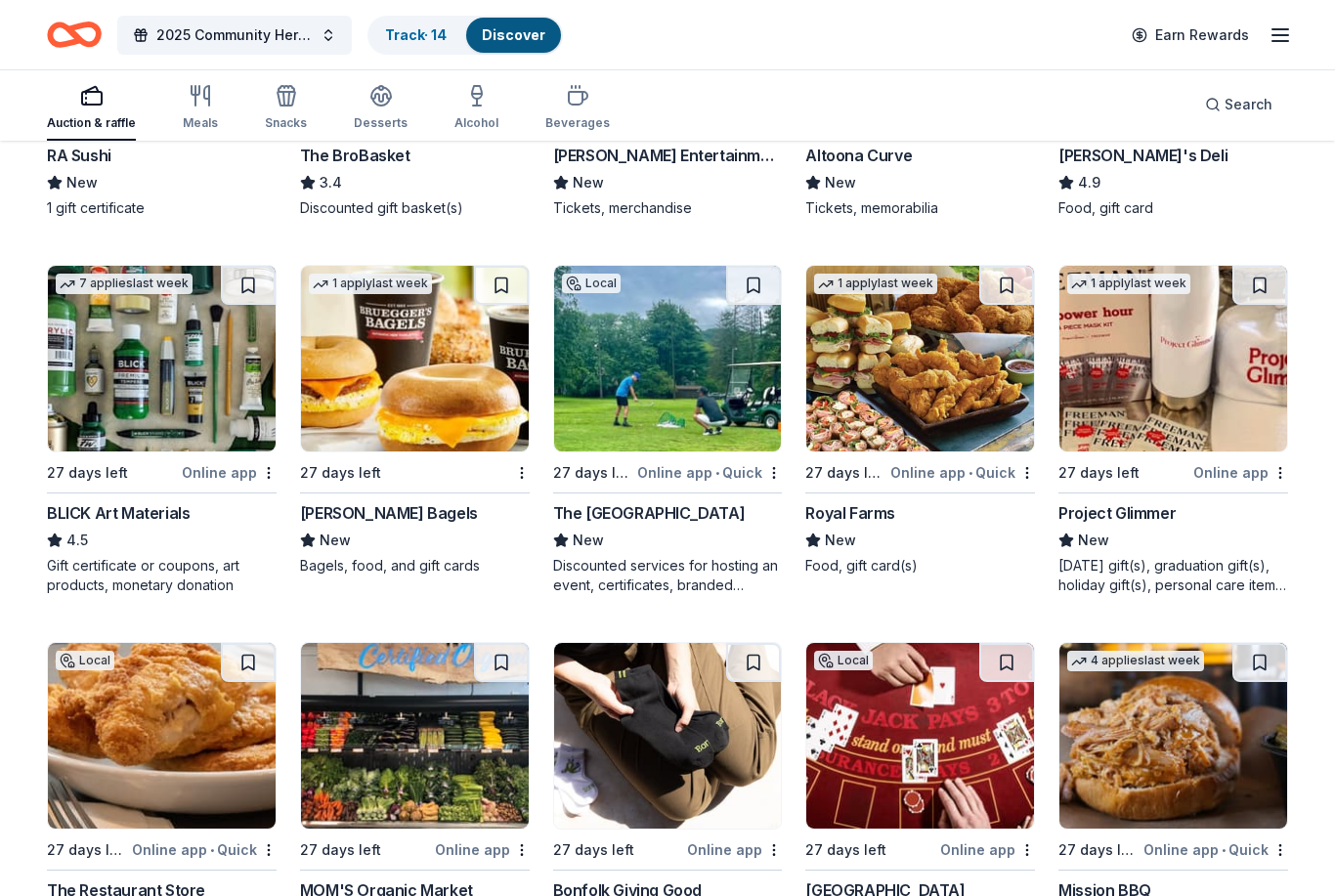
scroll to position [3830, 0]
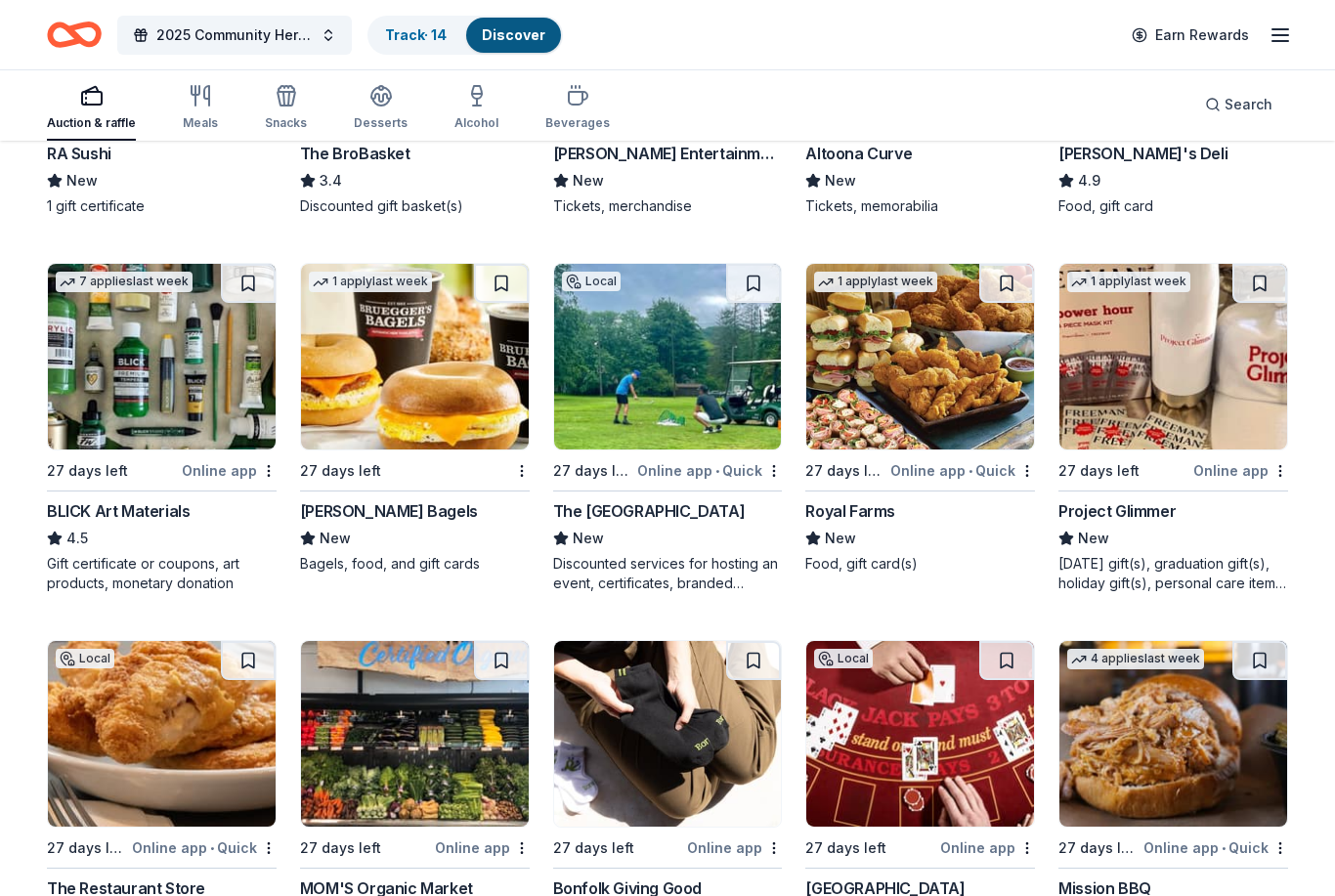
click at [907, 386] on img at bounding box center [920, 358] width 228 height 186
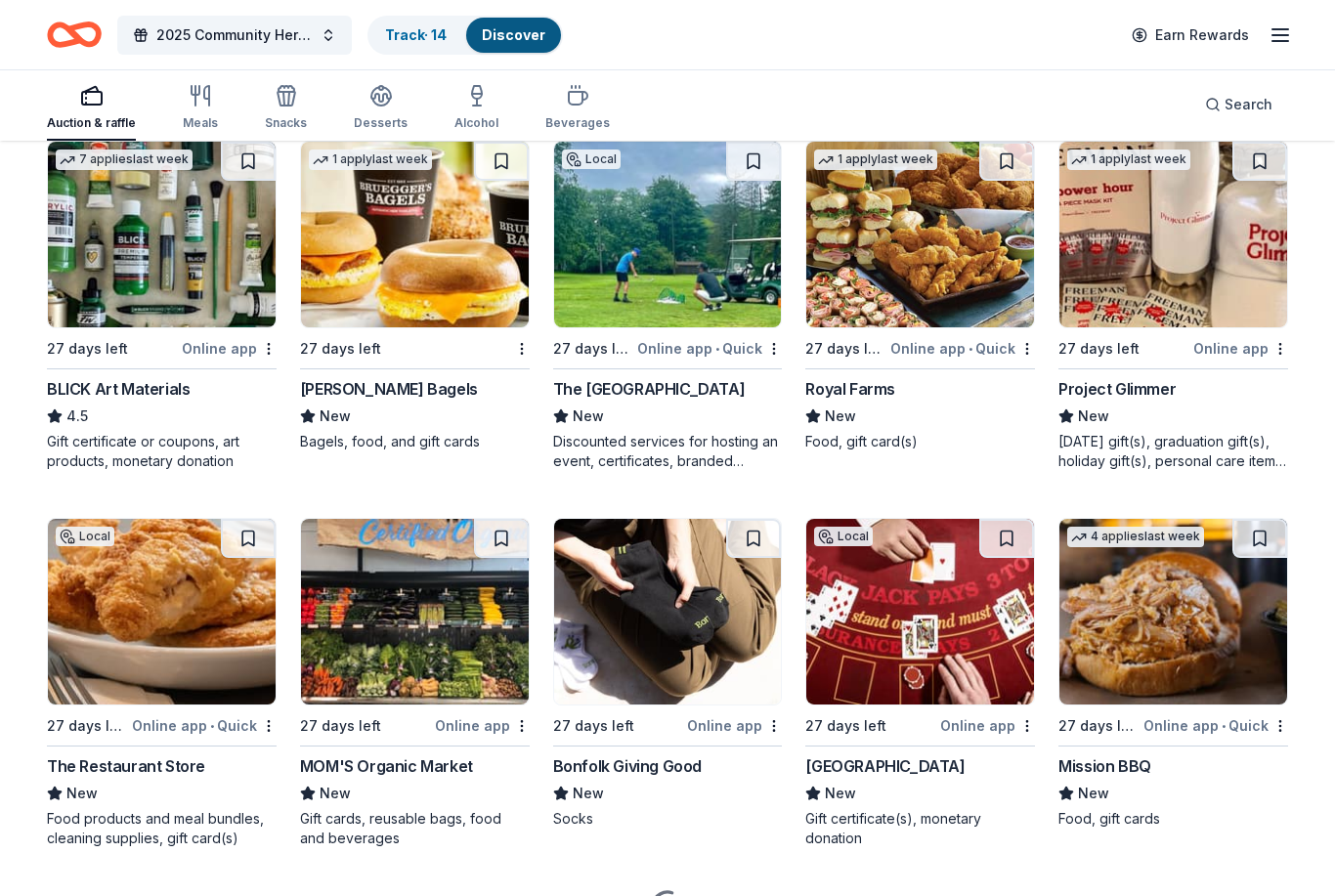
scroll to position [3953, 0]
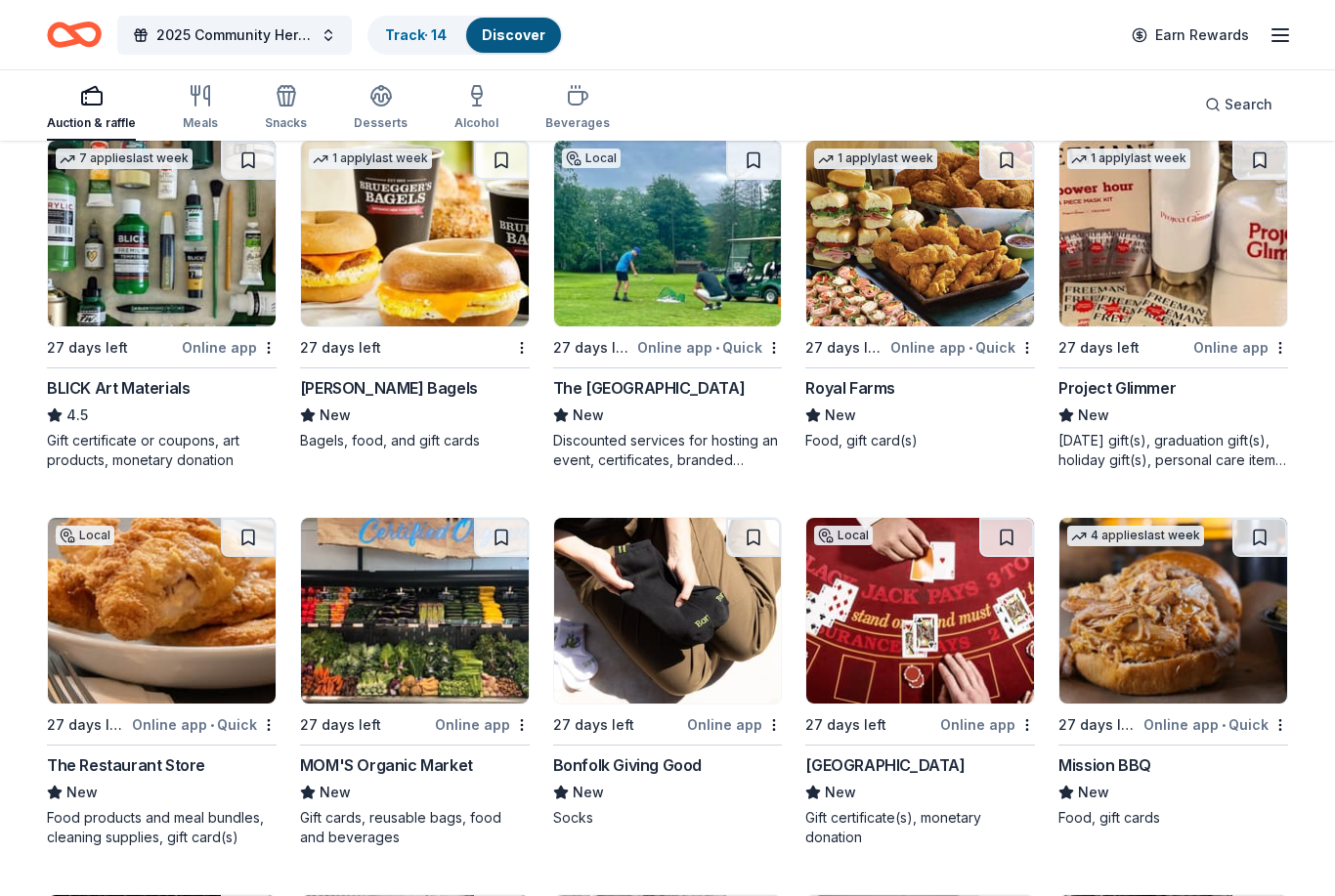
click at [894, 601] on img at bounding box center [920, 611] width 228 height 186
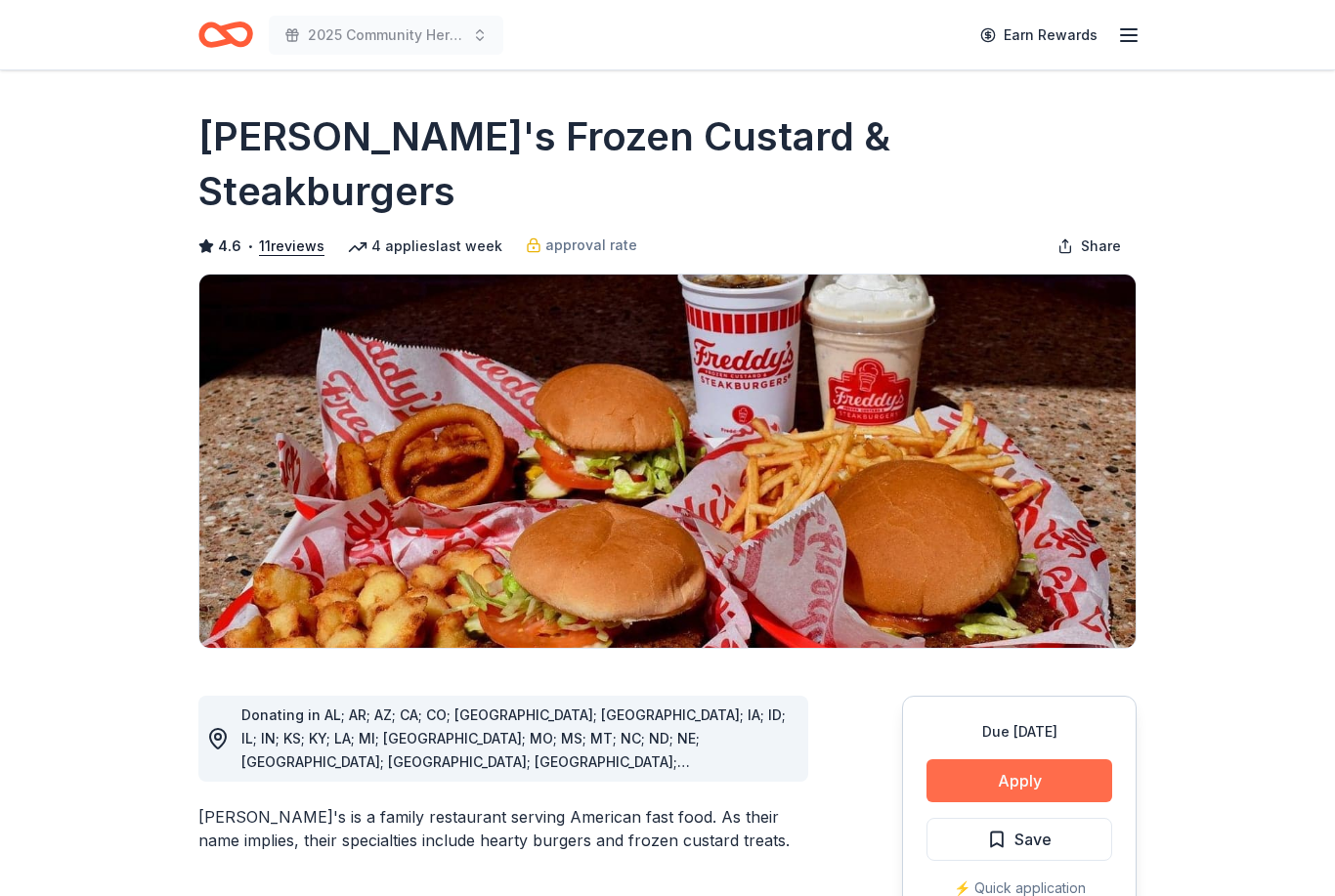
click at [973, 759] on button "Apply" at bounding box center [1020, 780] width 186 height 43
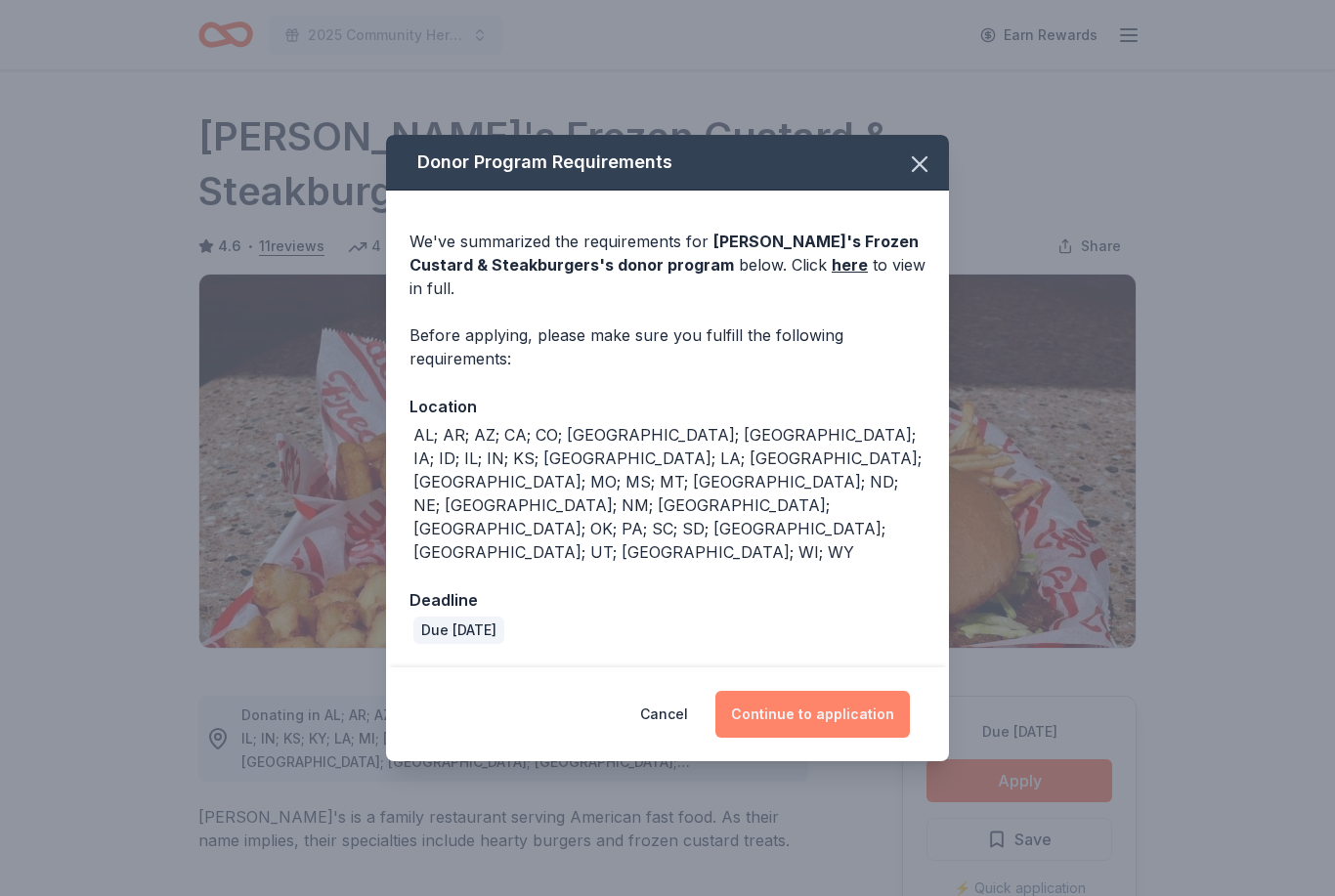
click at [815, 691] on button "Continue to application" at bounding box center [813, 714] width 194 height 47
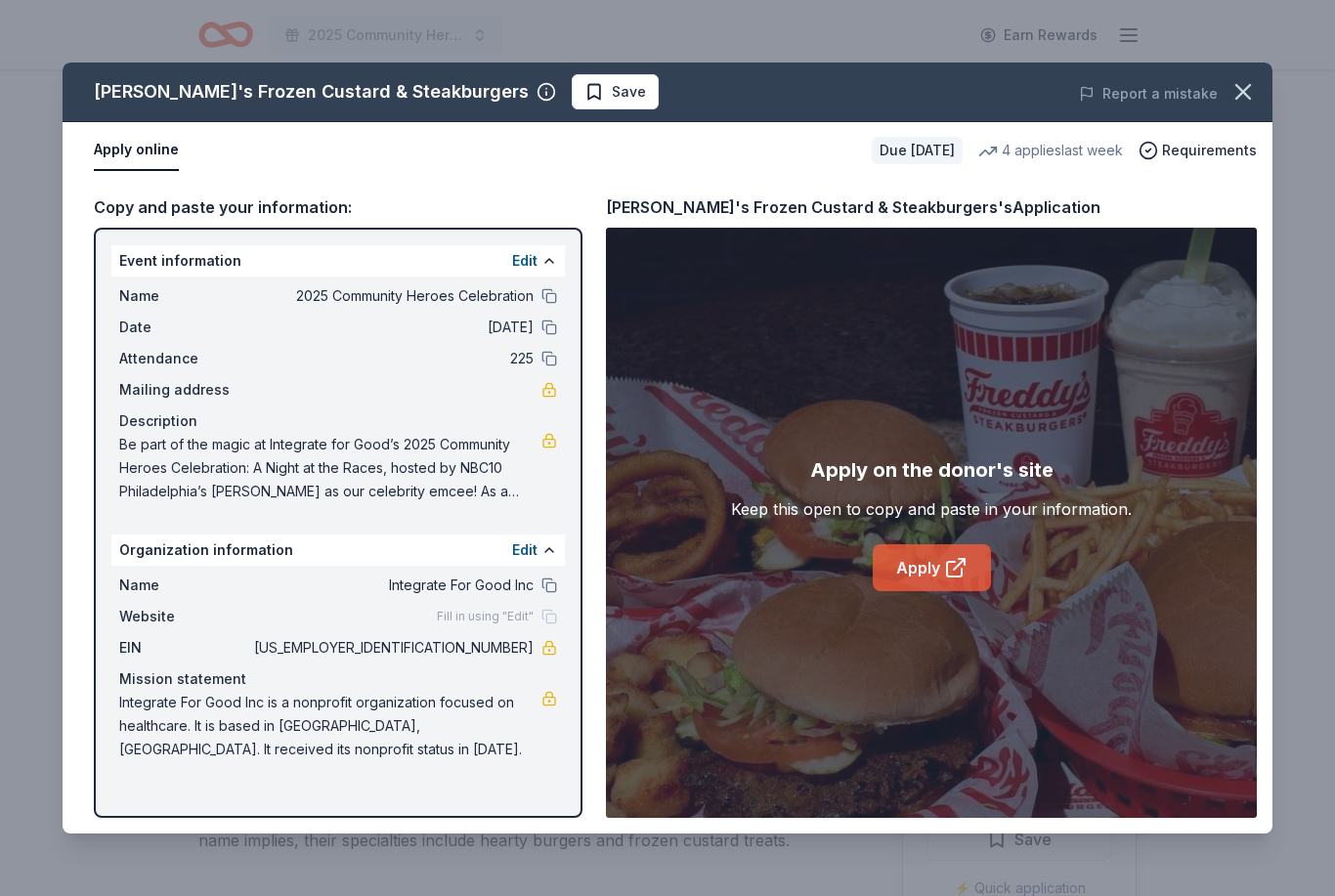
click at [908, 577] on link "Apply" at bounding box center [931, 567] width 118 height 47
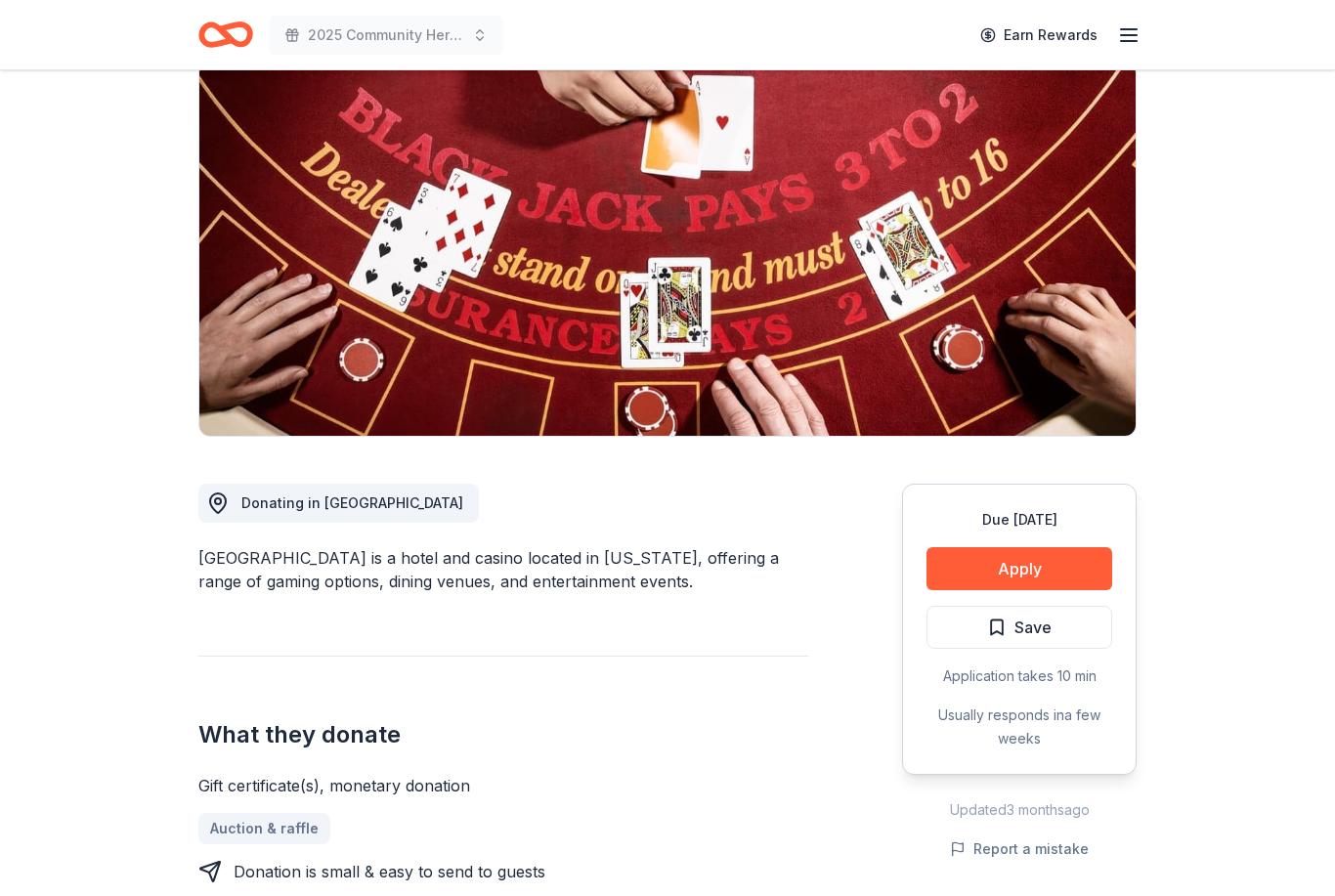
scroll to position [251, 0]
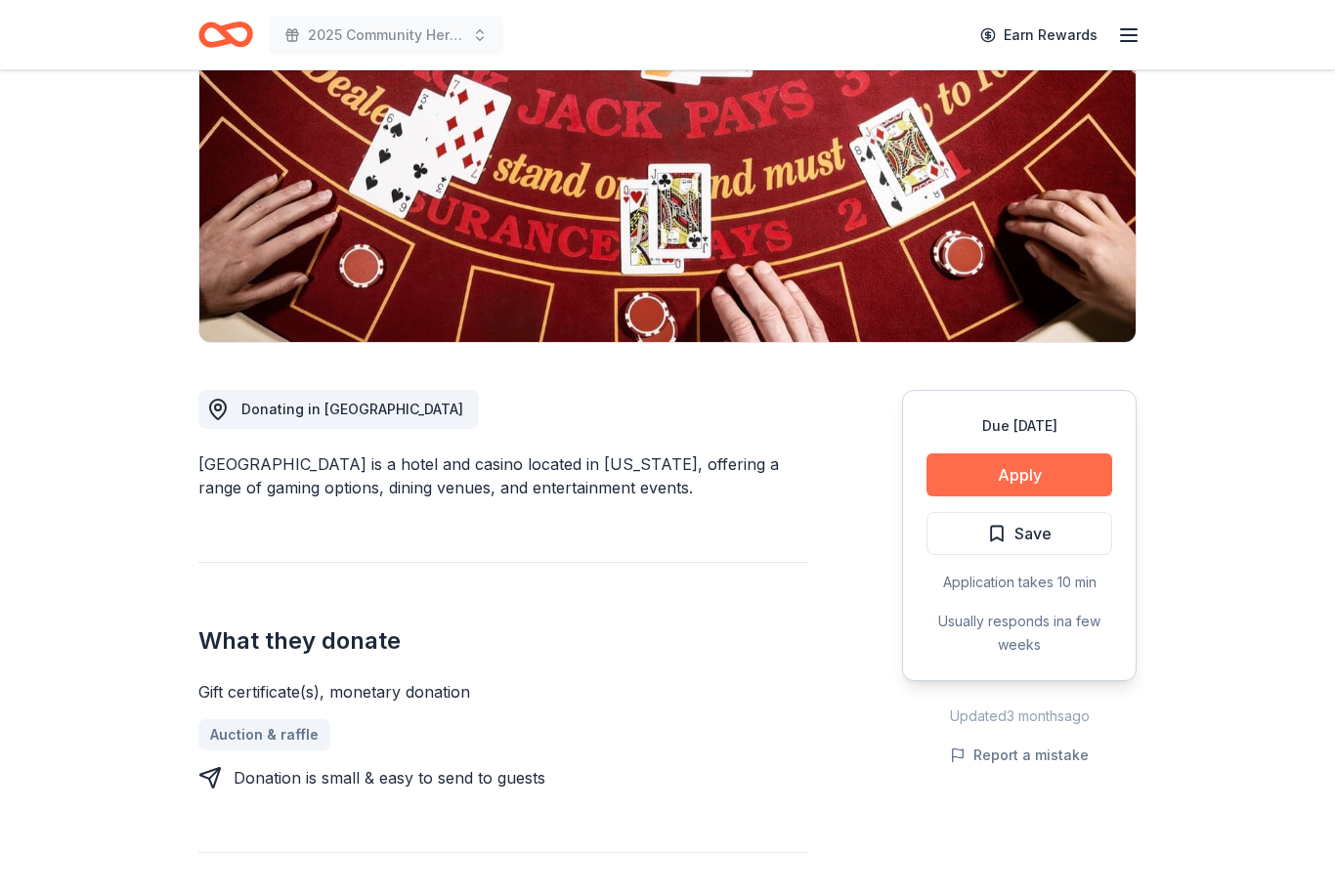
click at [1046, 482] on button "Apply" at bounding box center [1020, 474] width 186 height 43
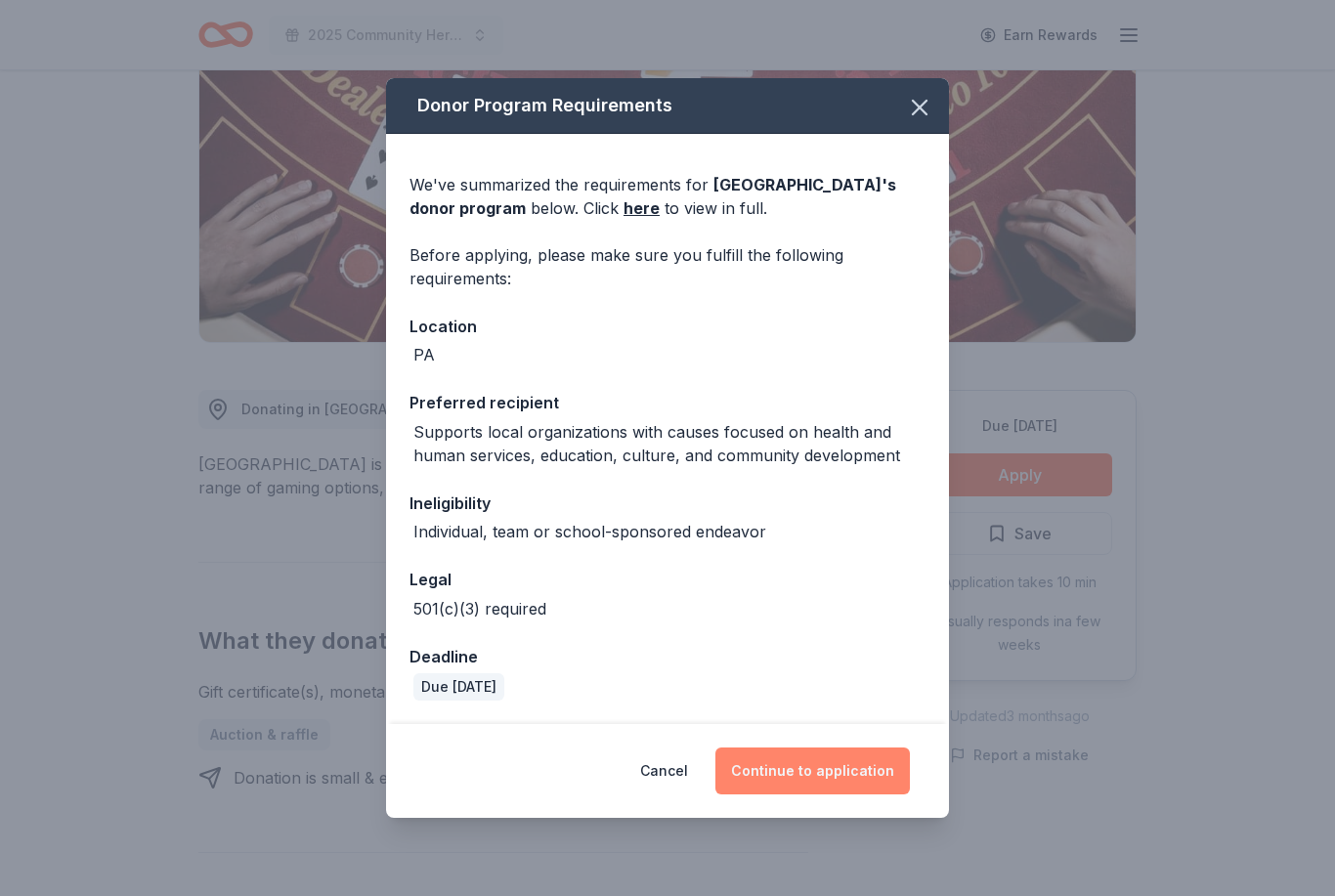
click at [871, 795] on button "Continue to application" at bounding box center [813, 770] width 194 height 47
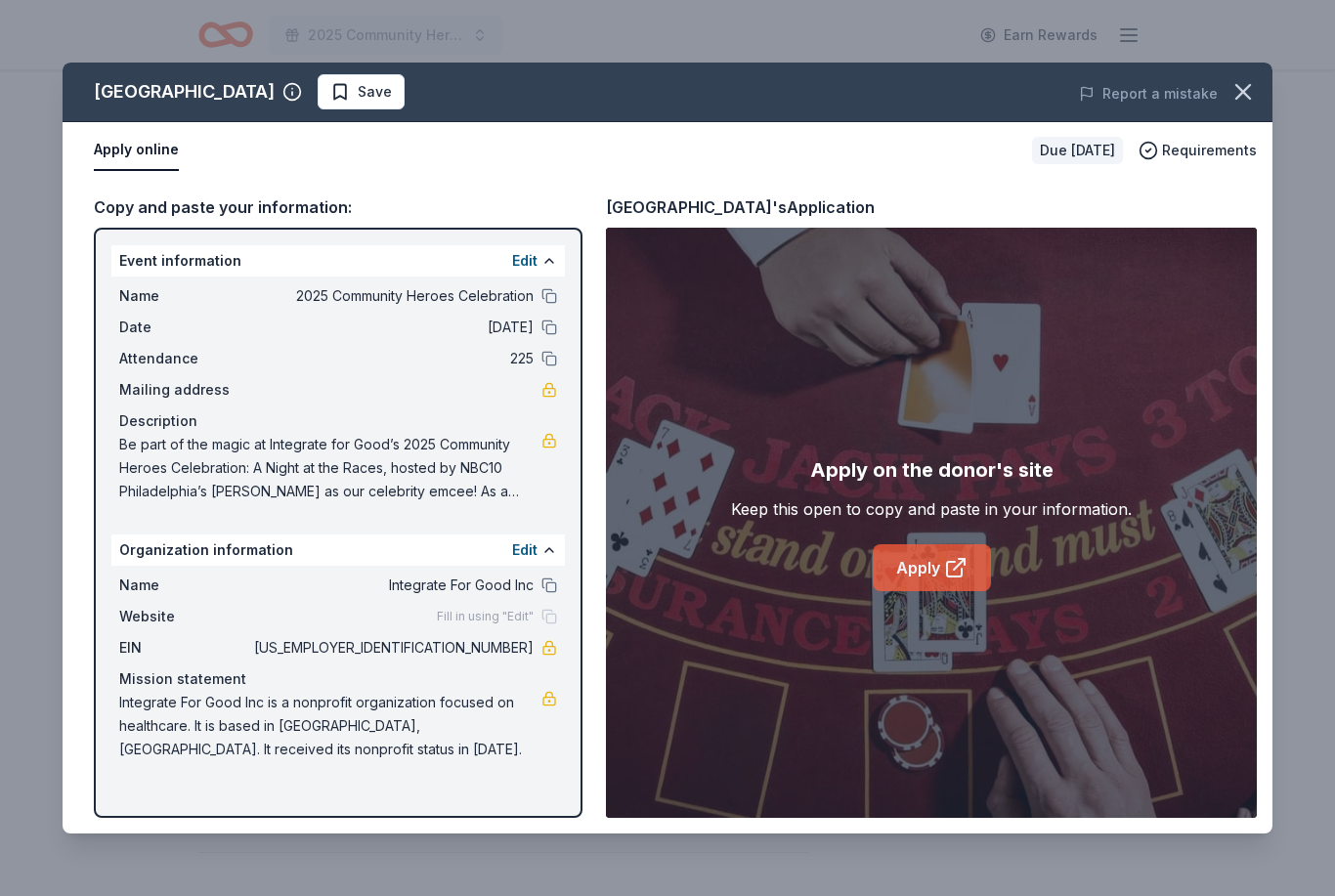
click at [963, 579] on icon at bounding box center [957, 568] width 24 height 24
click at [405, 79] on button "Save" at bounding box center [361, 92] width 87 height 36
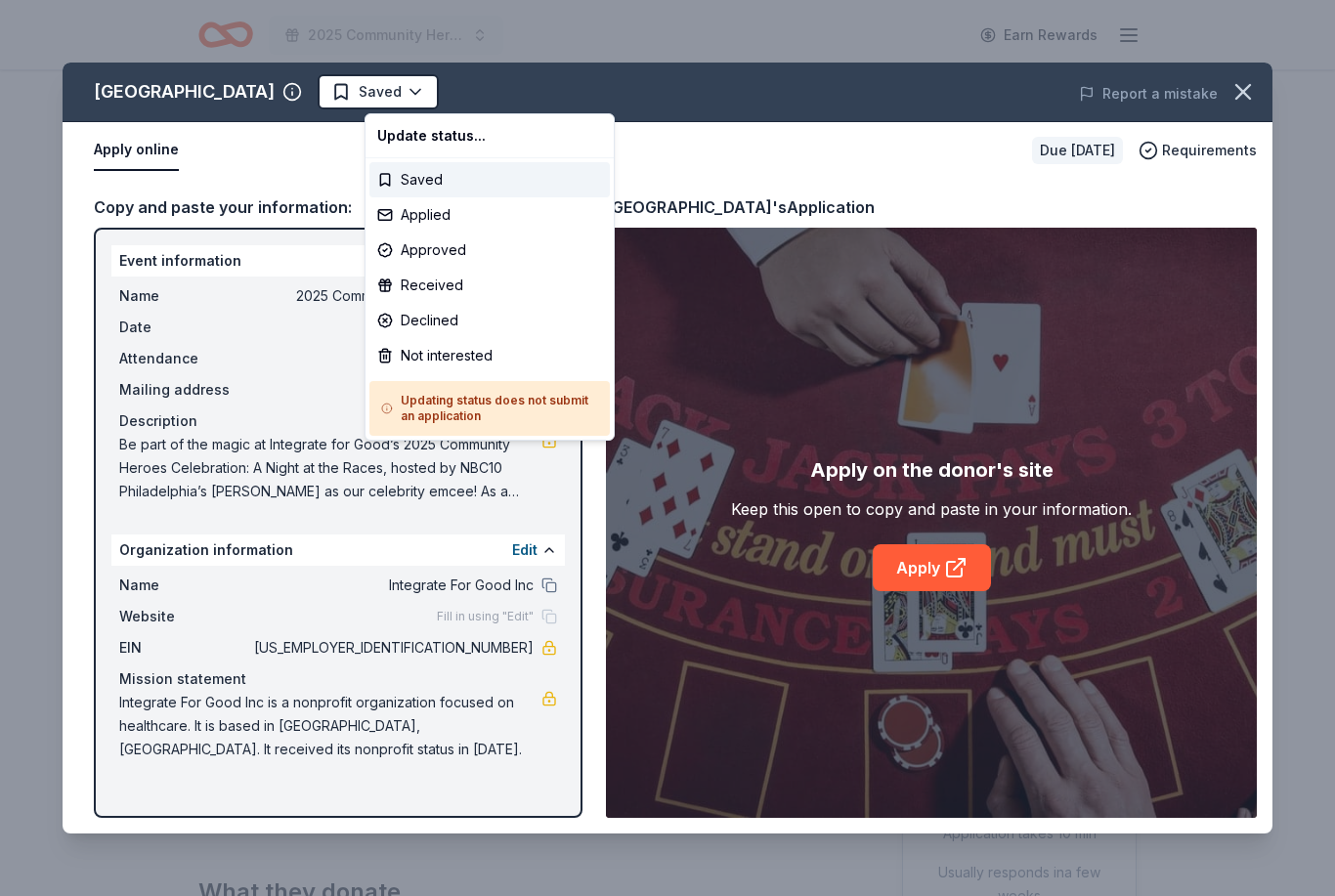
scroll to position [0, 0]
click at [490, 218] on div "Applied" at bounding box center [489, 215] width 241 height 36
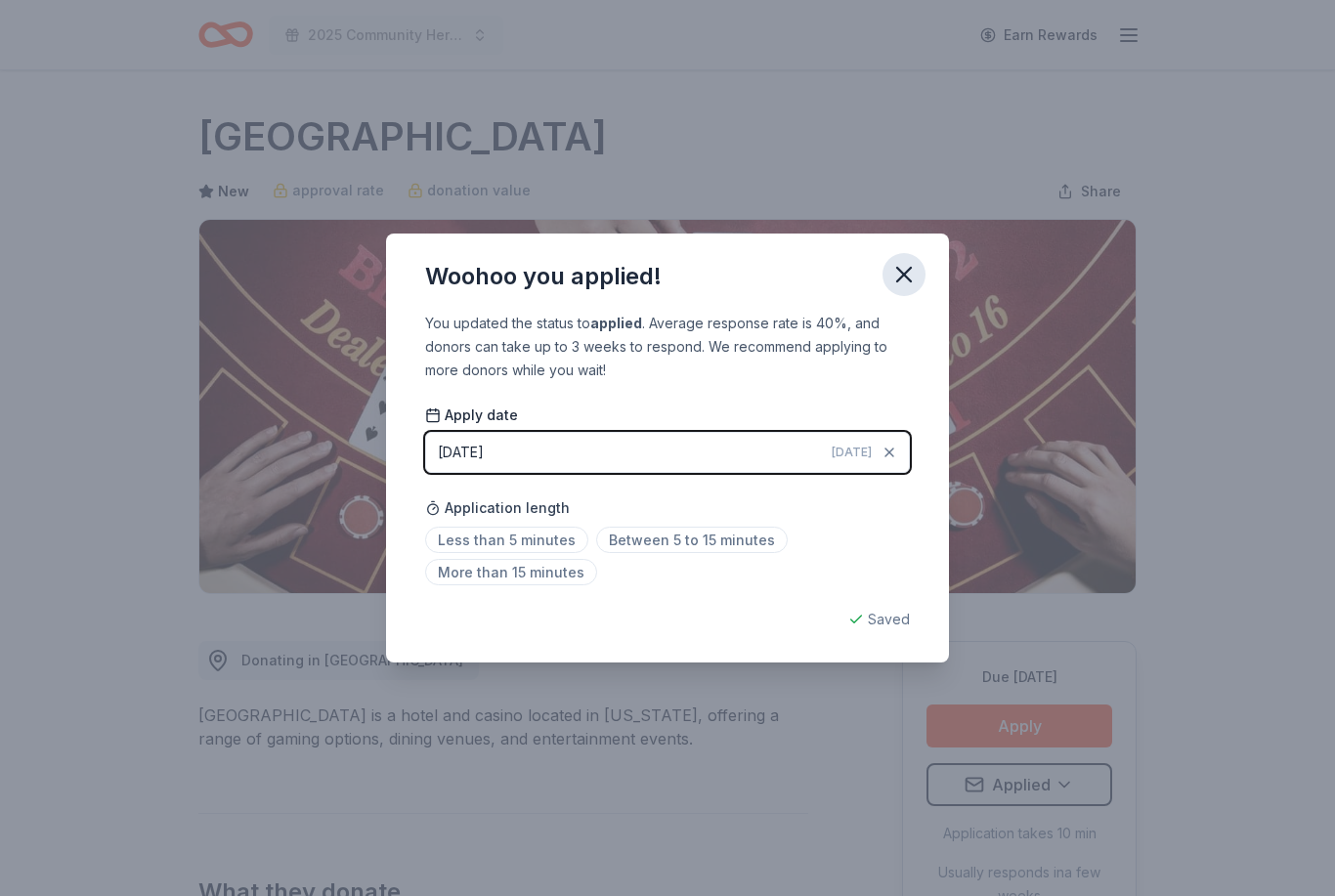
click at [904, 271] on icon "button" at bounding box center [904, 275] width 28 height 28
